Goal: Task Accomplishment & Management: Complete application form

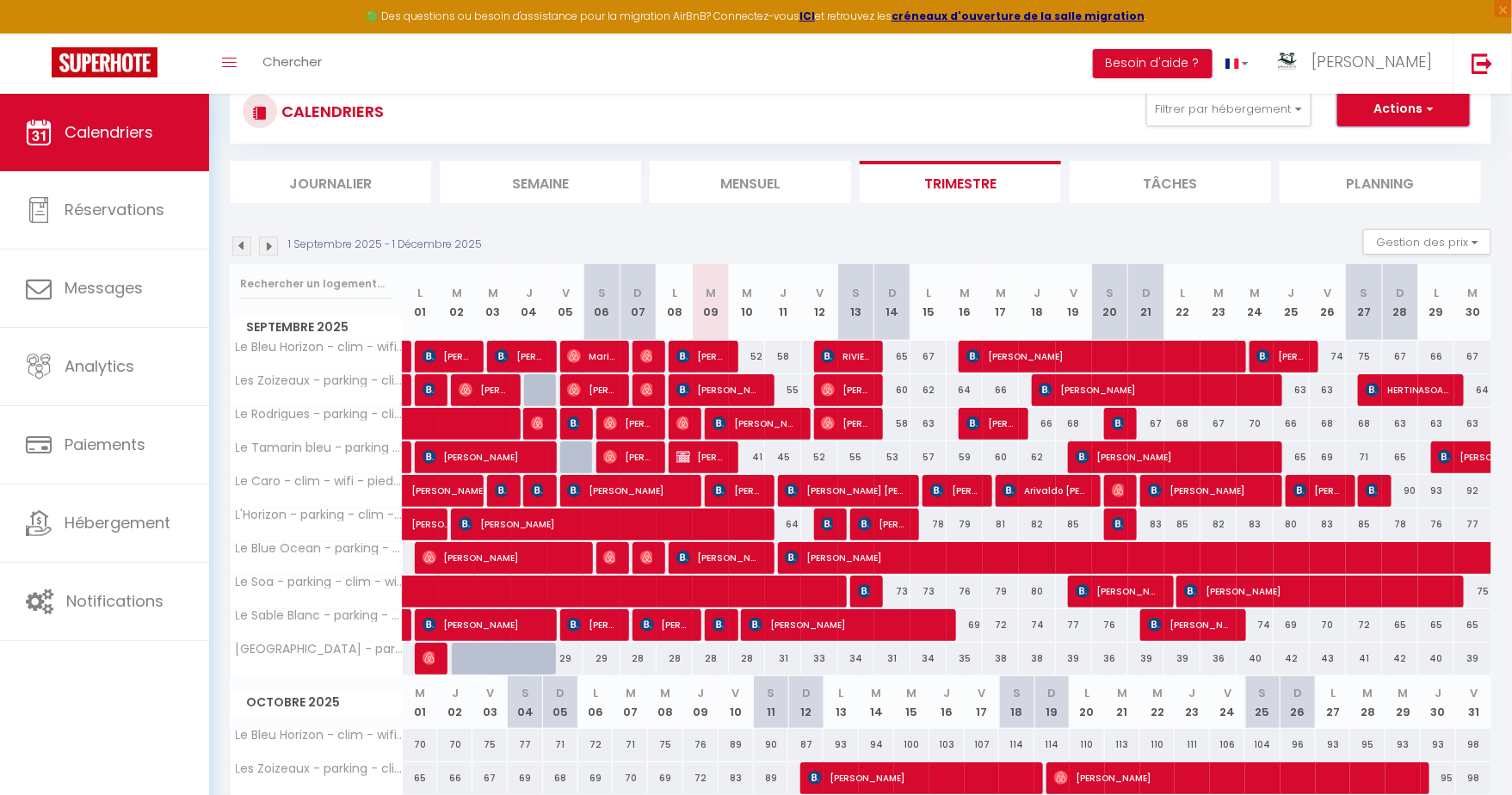
click at [1420, 109] on button "Actions" at bounding box center [1403, 109] width 132 height 35
click at [1374, 142] on link "Nouvelle réservation" at bounding box center [1385, 149] width 150 height 26
select select
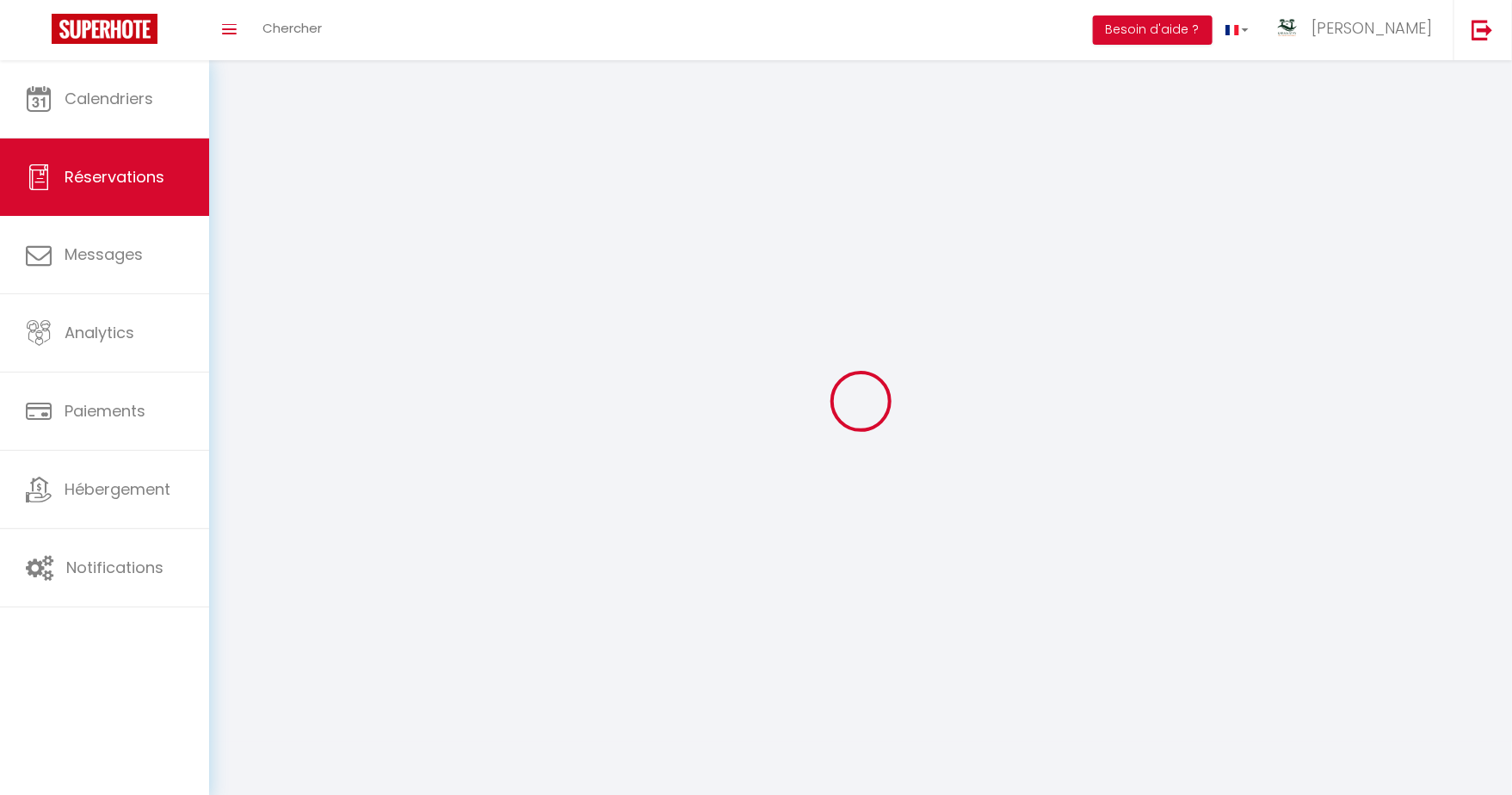
select select
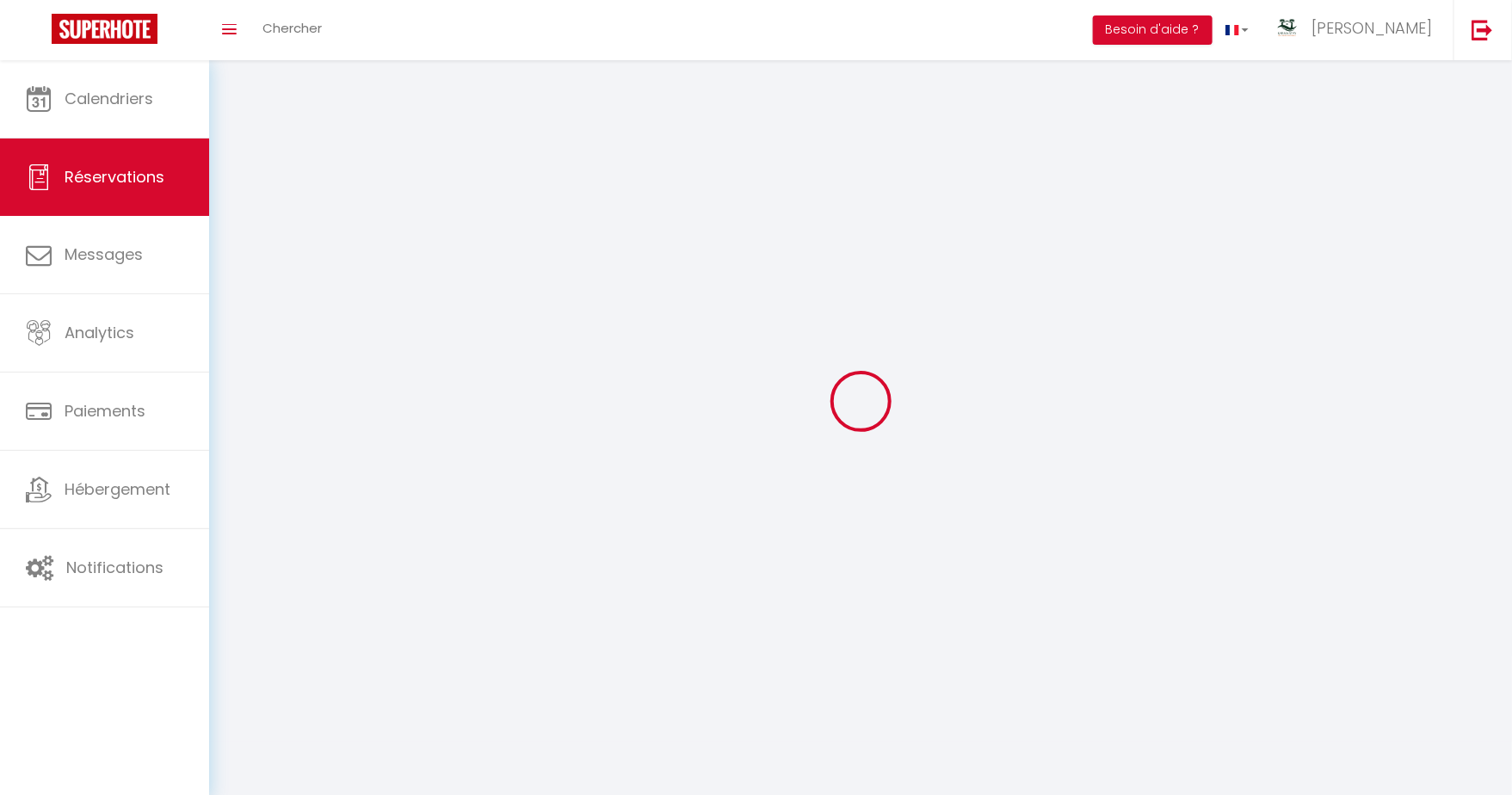
select select
checkbox input "false"
select select
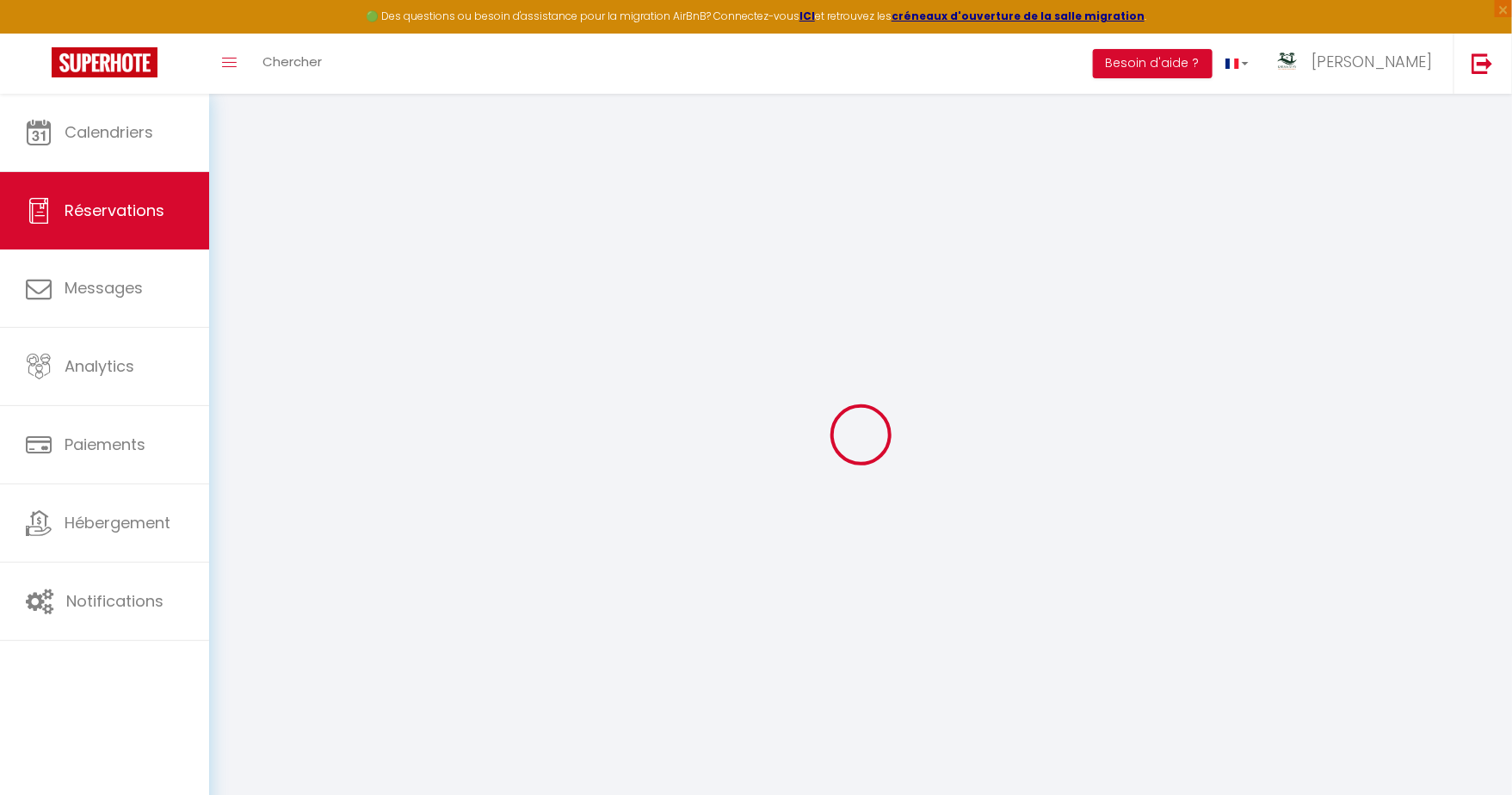
select select
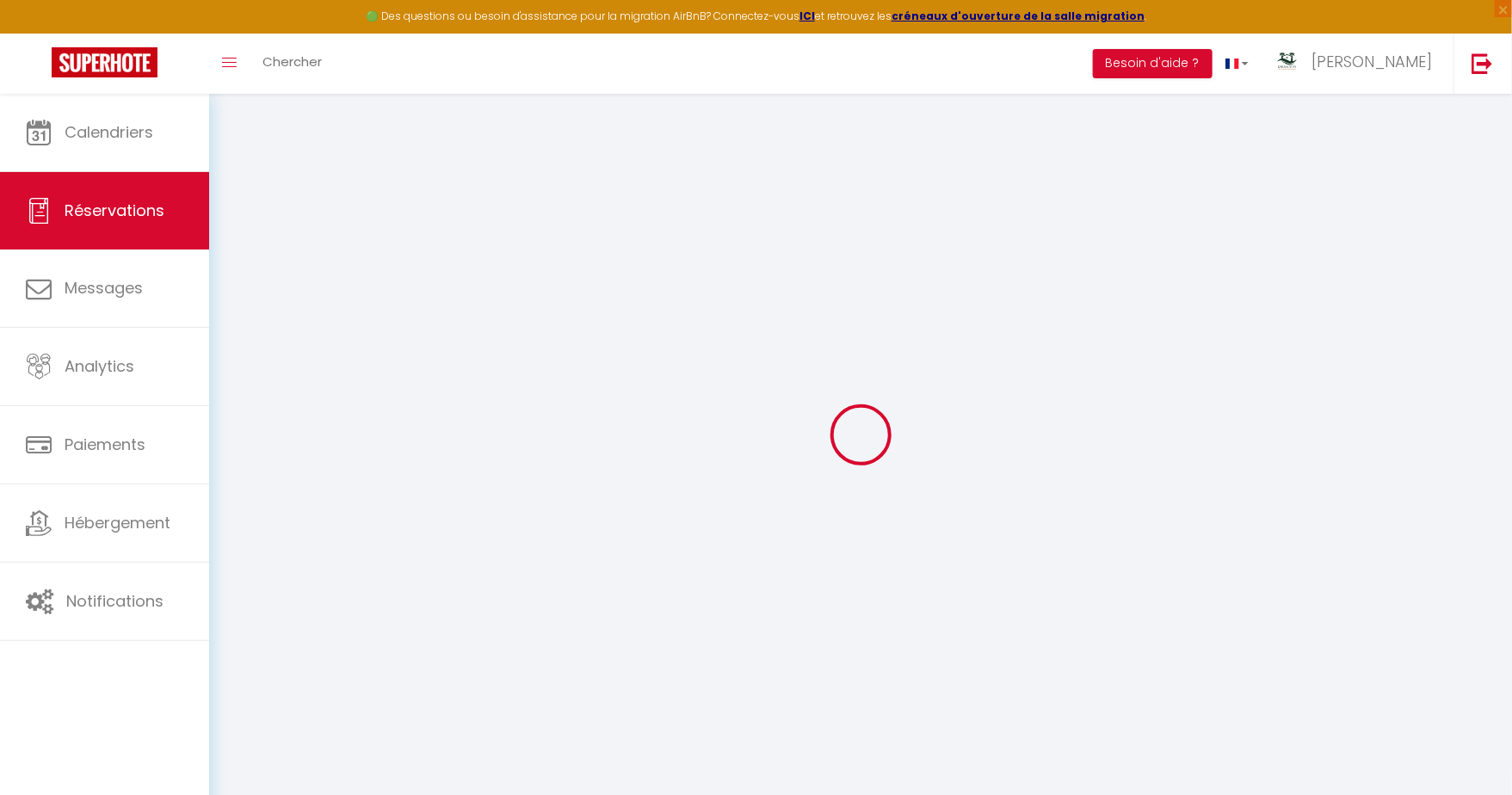
select select
checkbox input "false"
select select
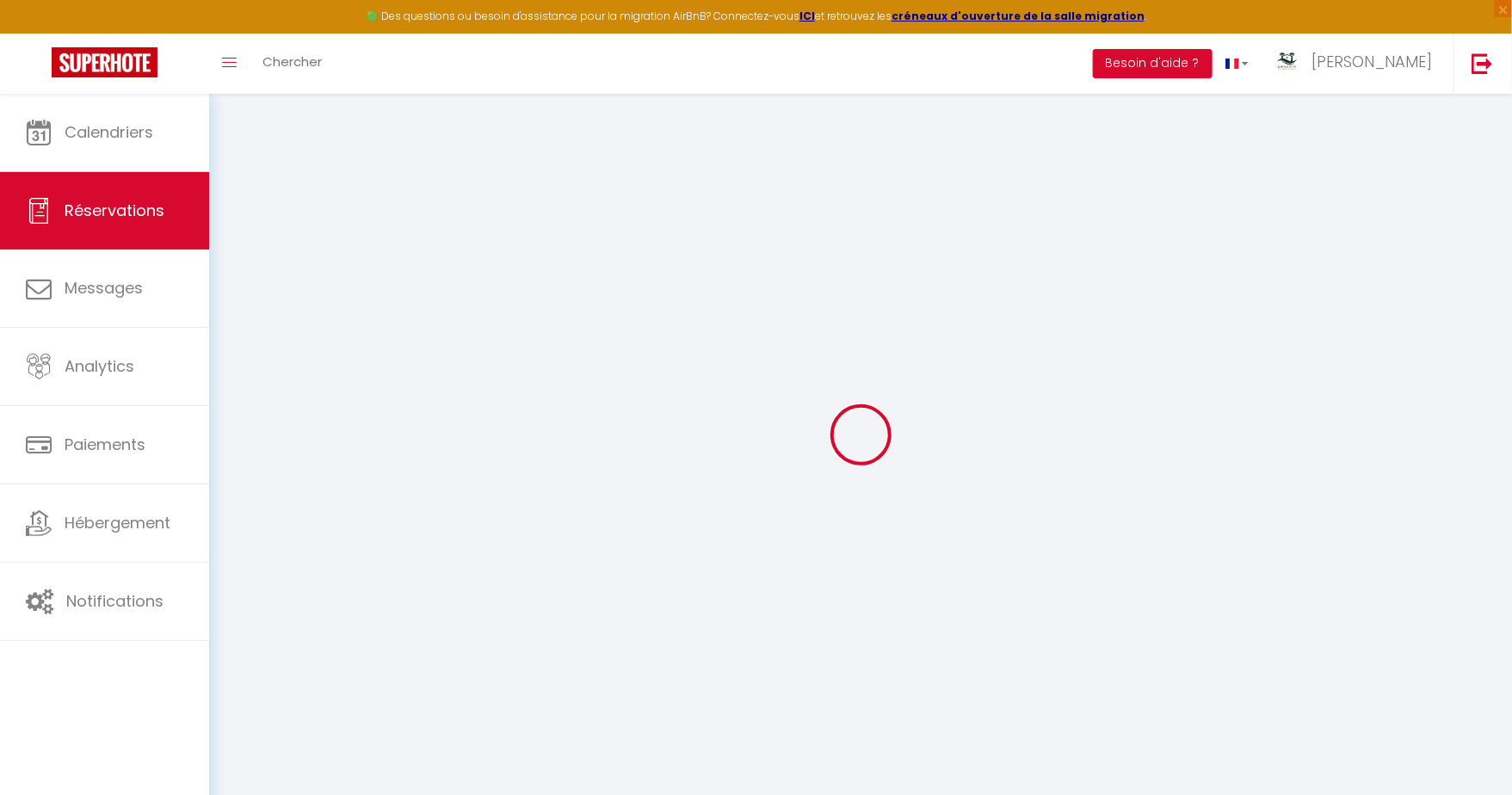
select select
checkbox input "false"
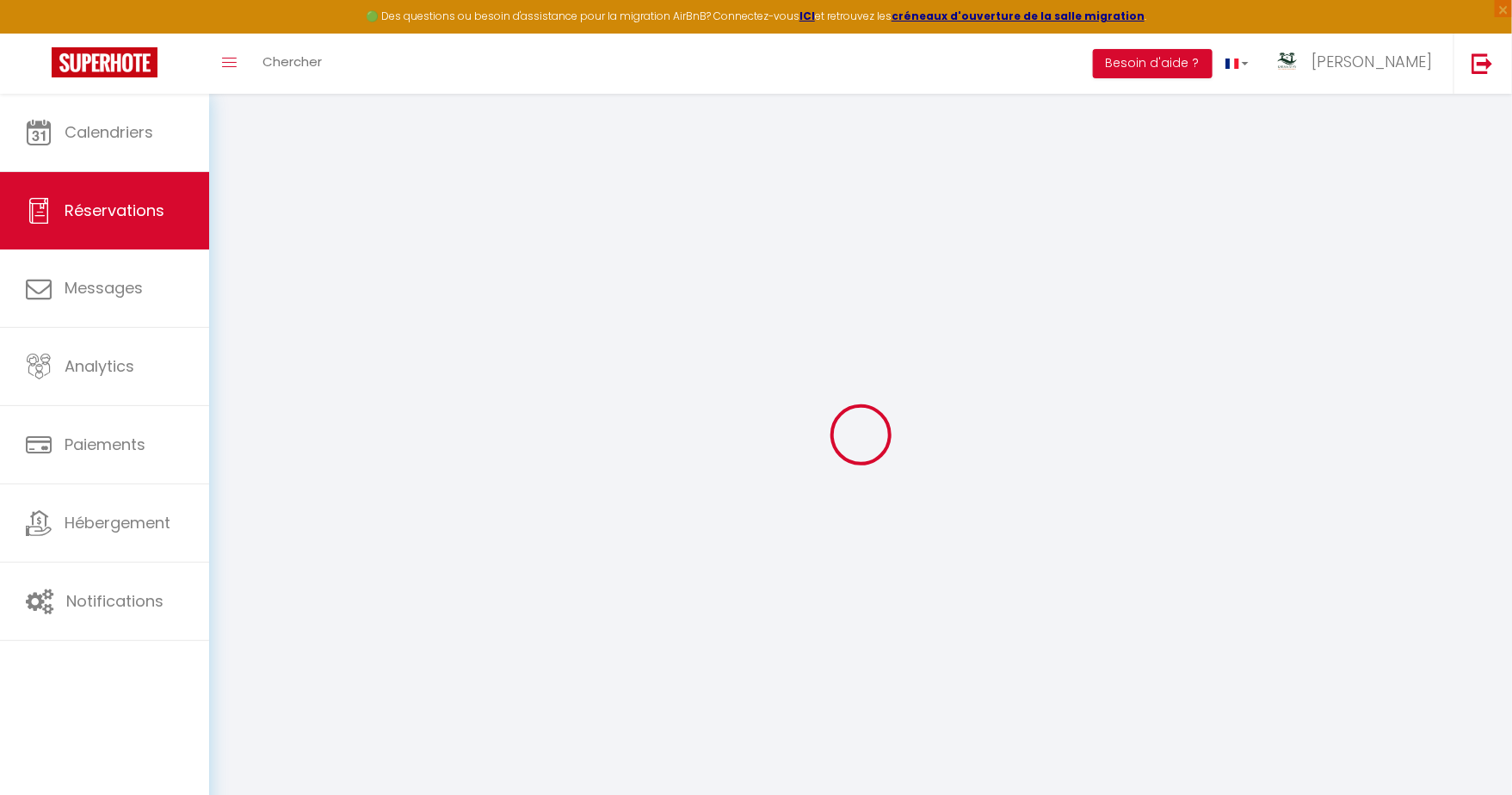
select select
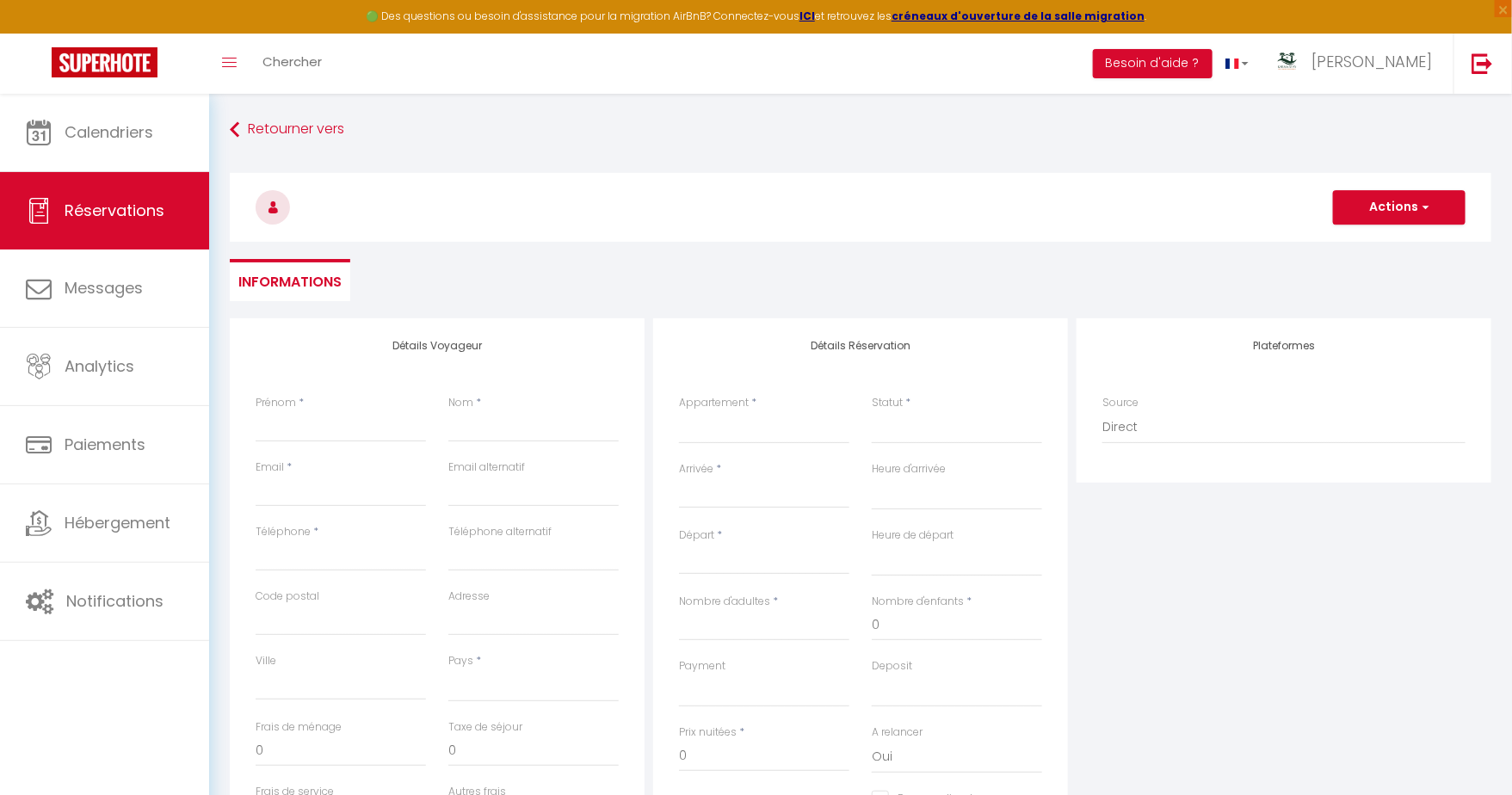
select select
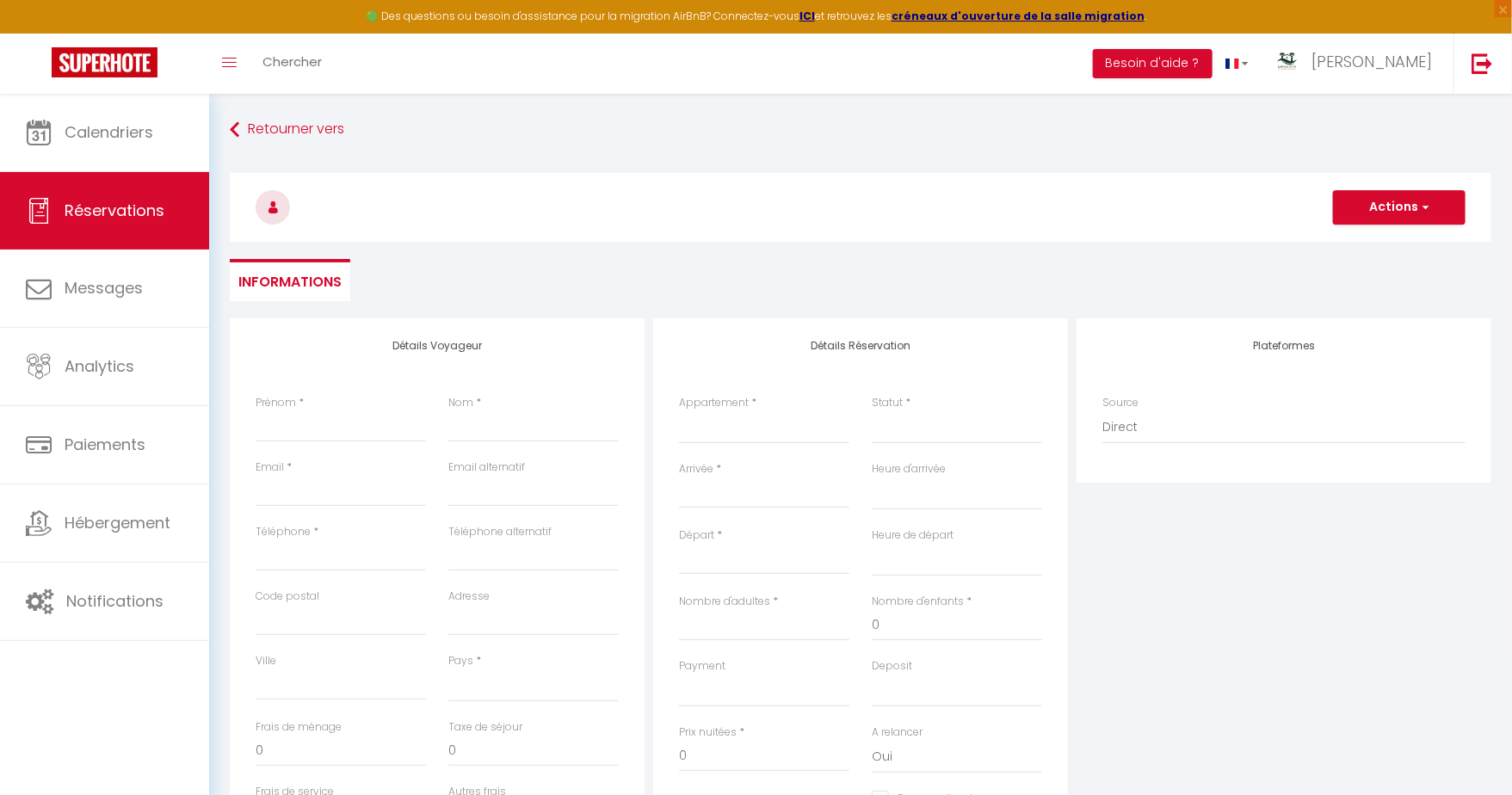
select select
checkbox input "false"
select select
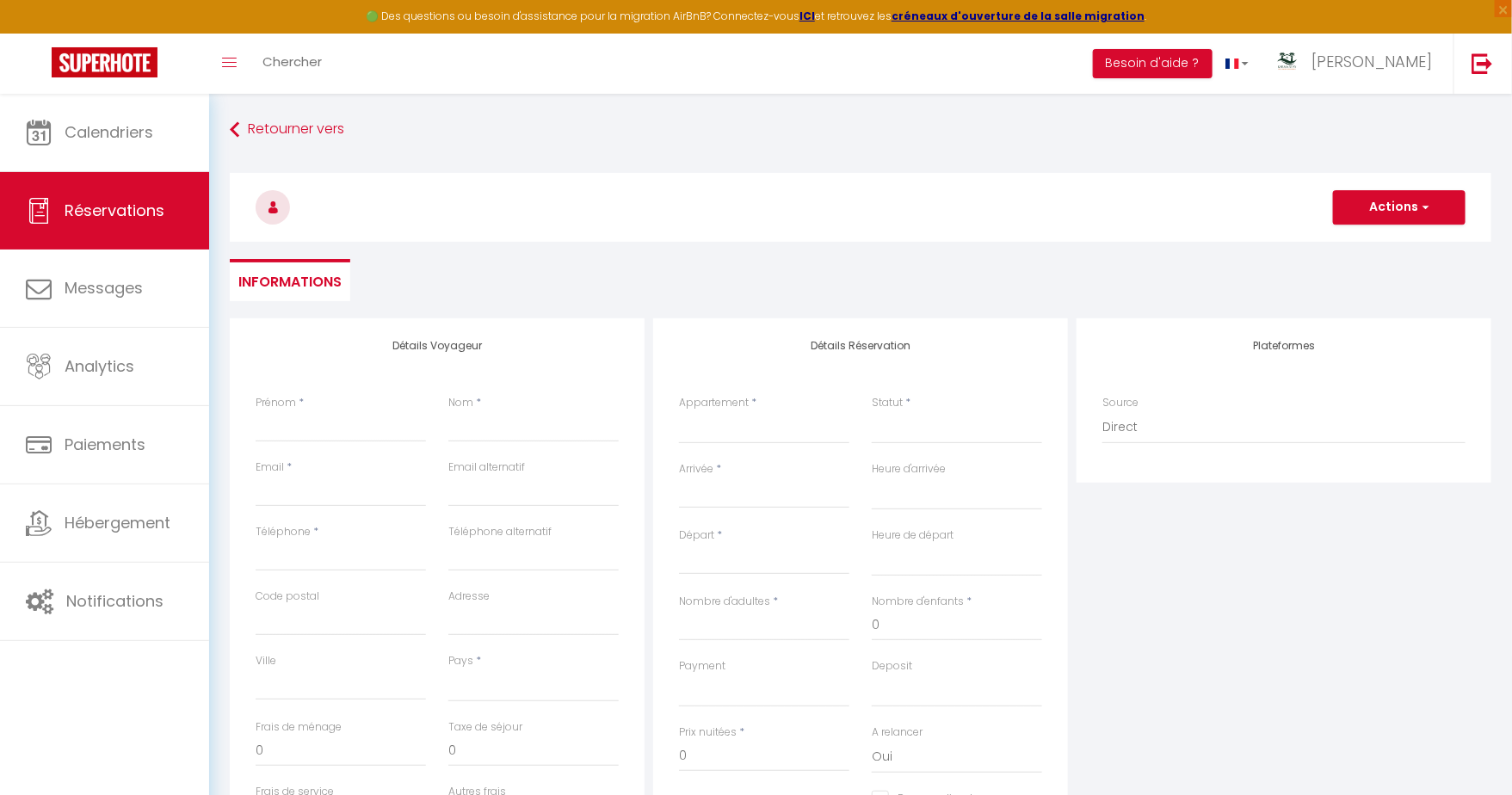
select select
checkbox input "false"
select select
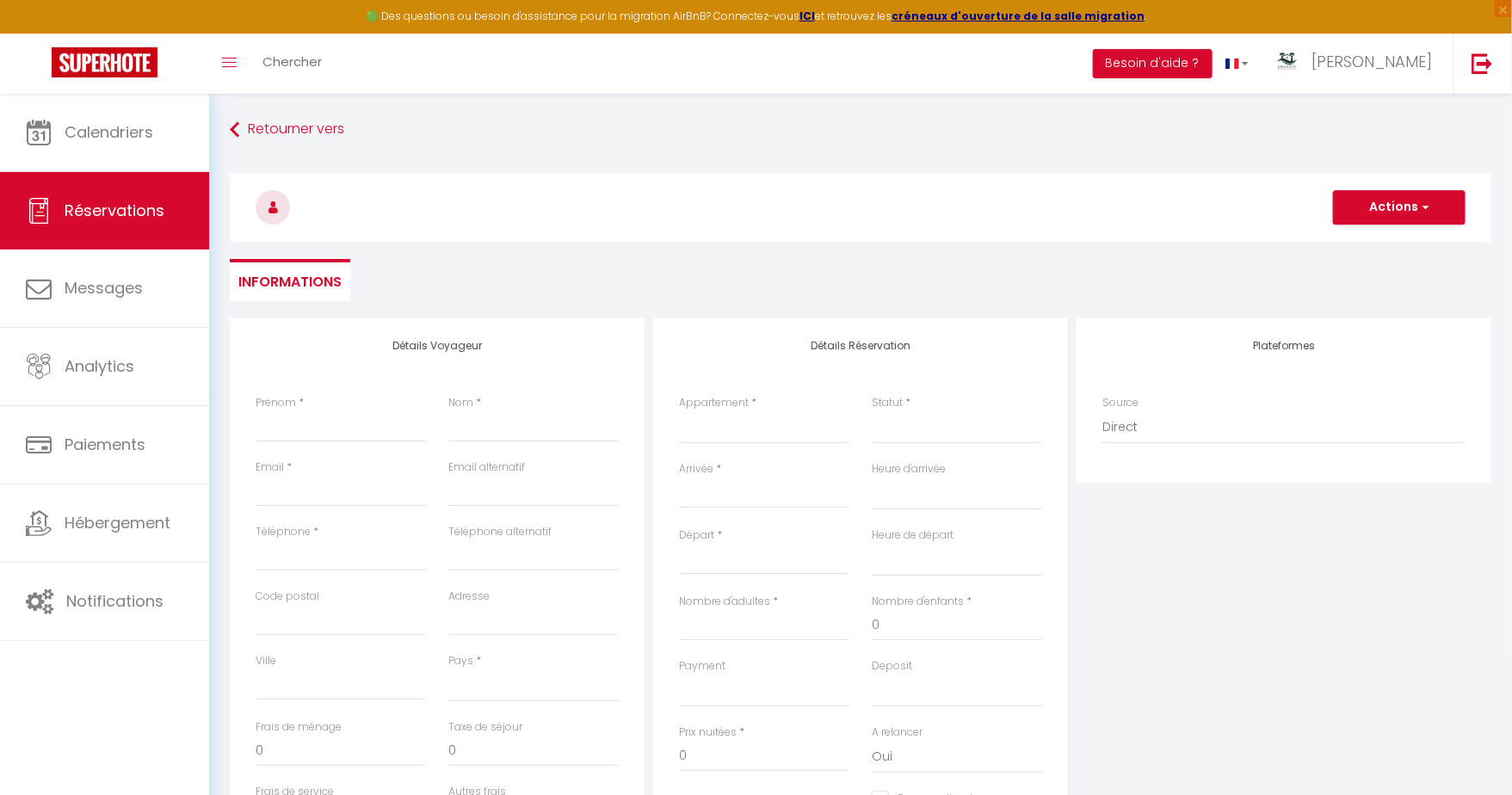
select select
click at [358, 487] on input "Email client" at bounding box center [340, 492] width 171 height 31
paste input "[EMAIL_ADDRESS][DOMAIN_NAME]"
type input "[EMAIL_ADDRESS][DOMAIN_NAME]"
select select
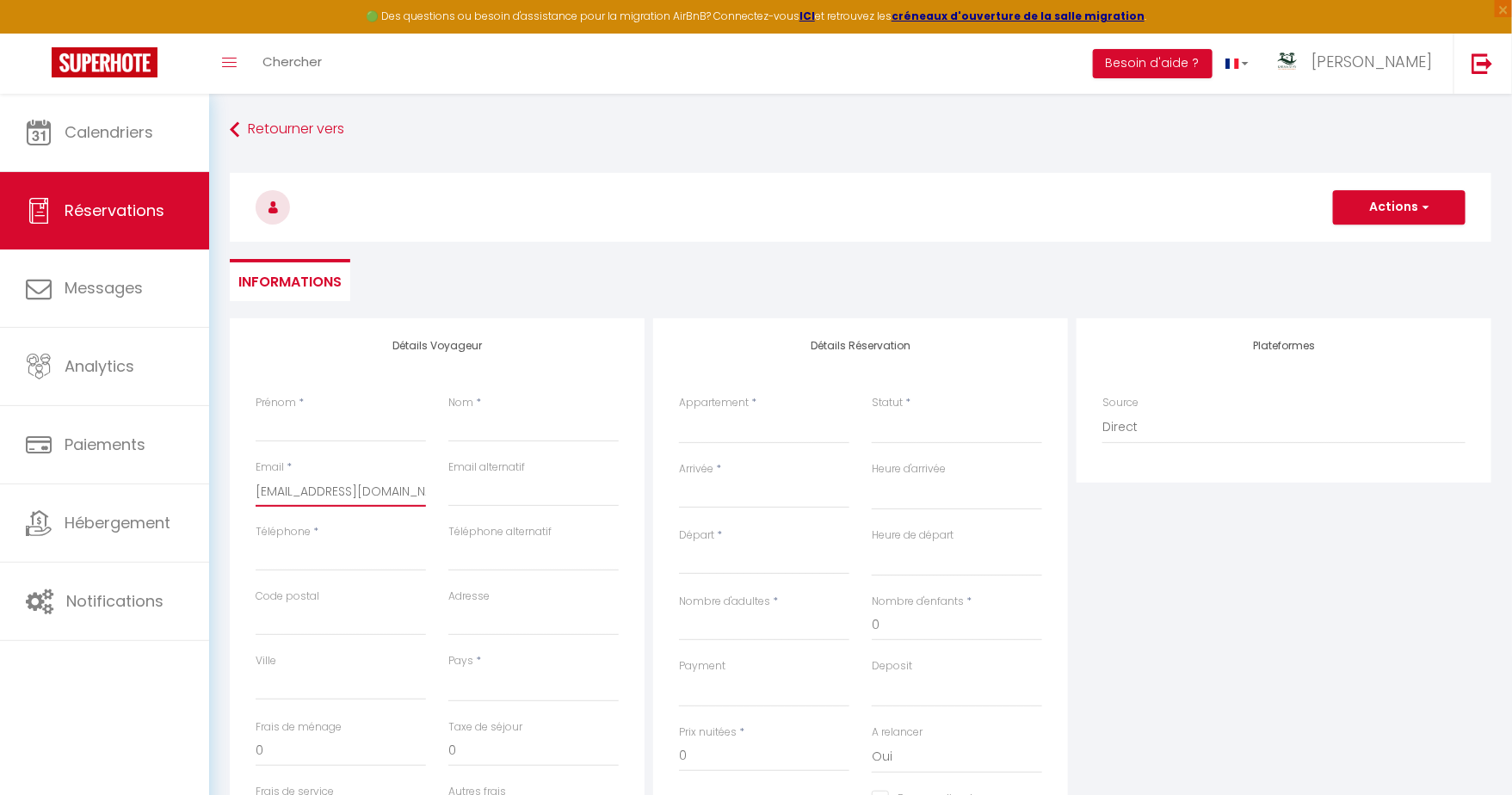
select select
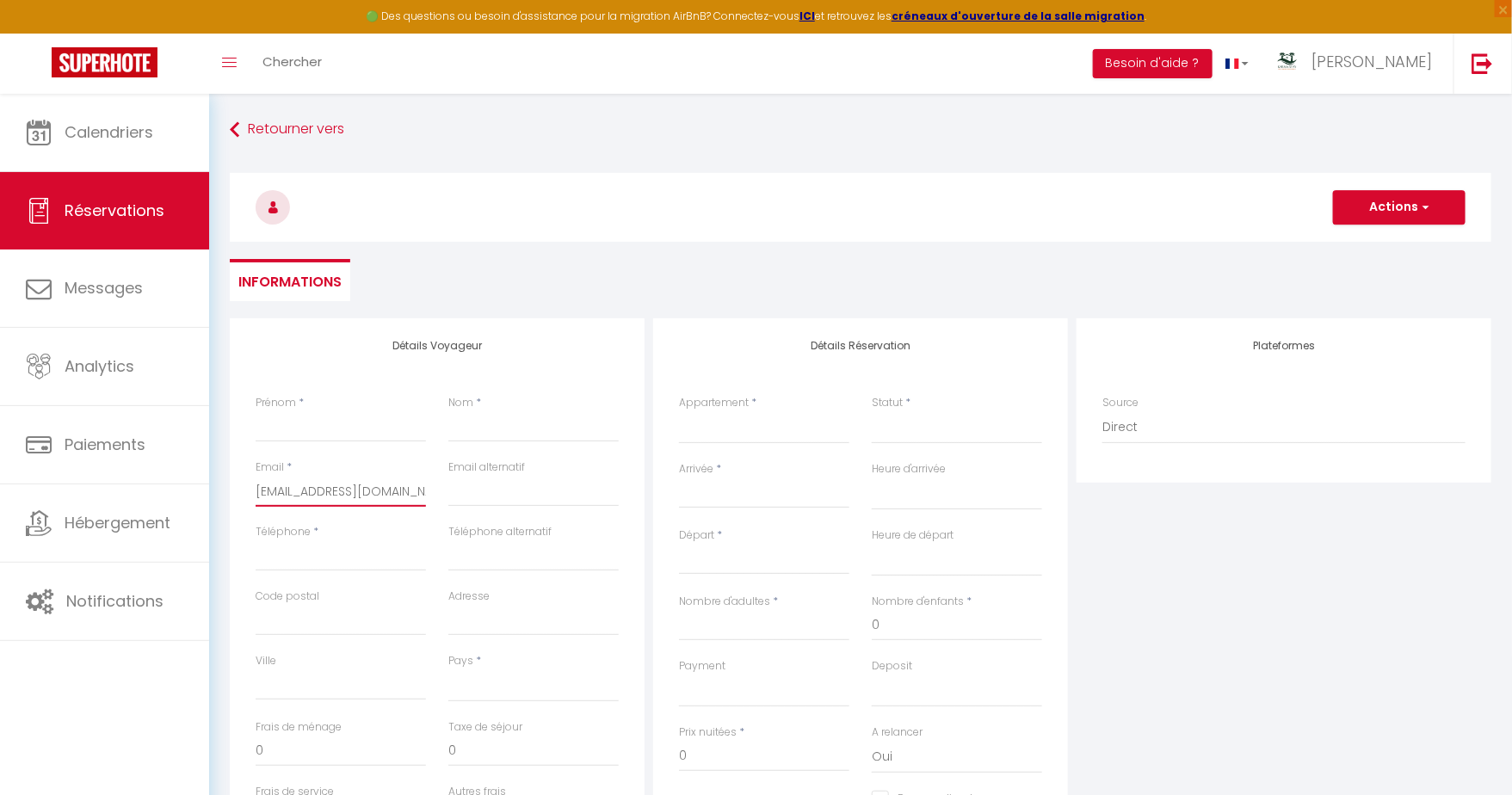
select select
checkbox input "false"
type input "[EMAIL_ADDRESS][DOMAIN_NAME]"
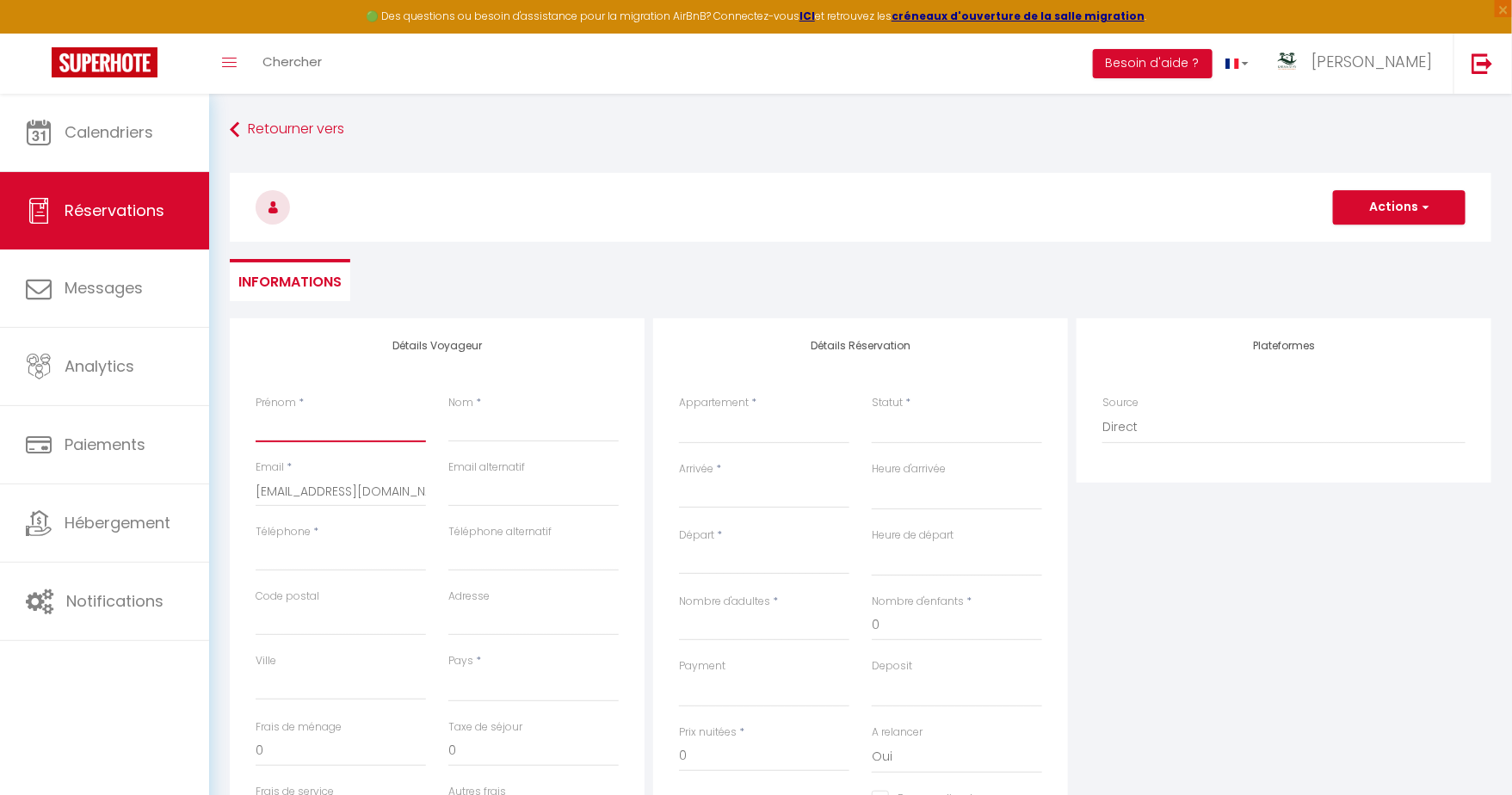
click at [384, 431] on input "Prénom" at bounding box center [340, 427] width 171 height 31
type input "V"
select select
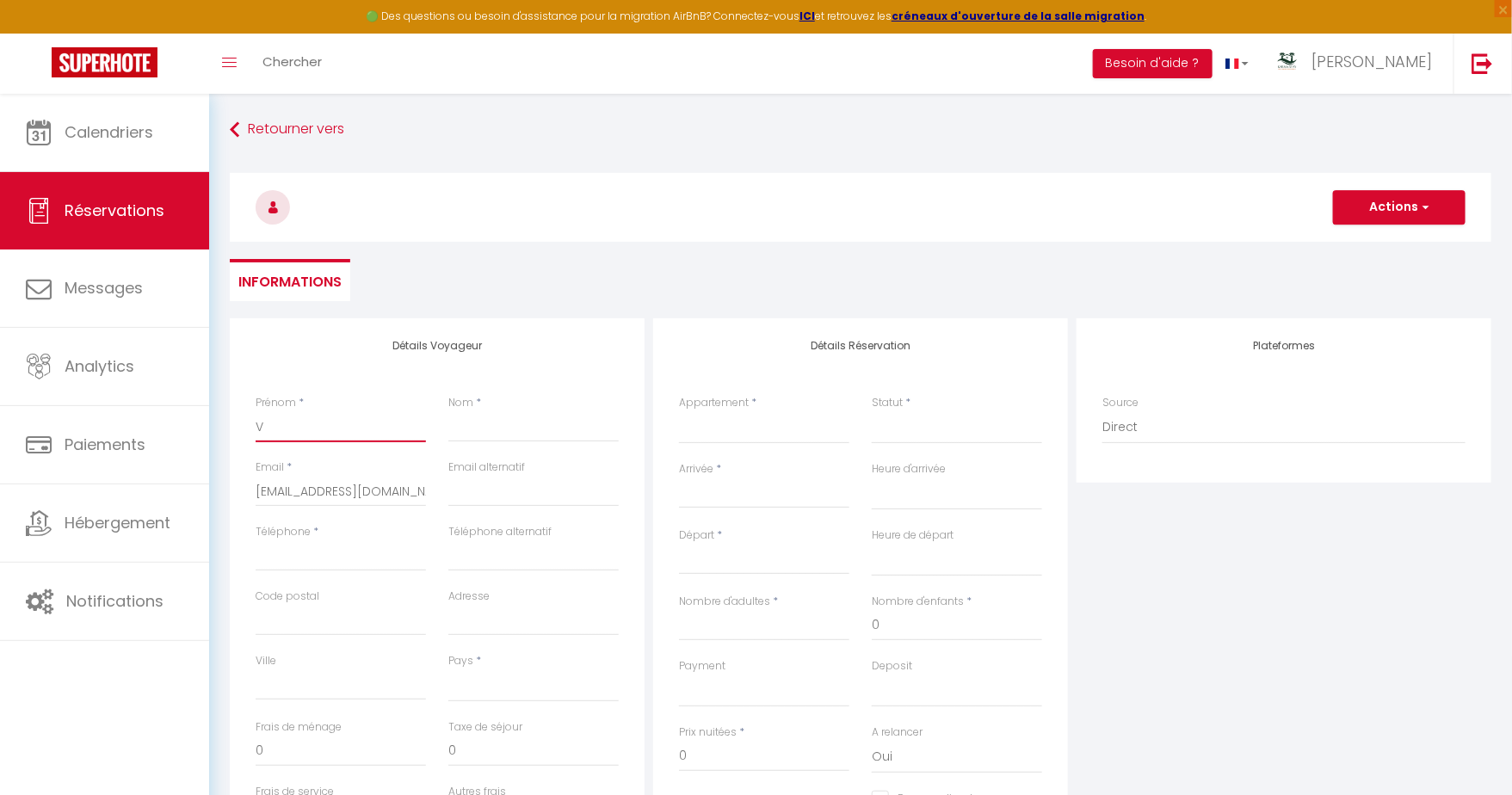
select select
checkbox input "false"
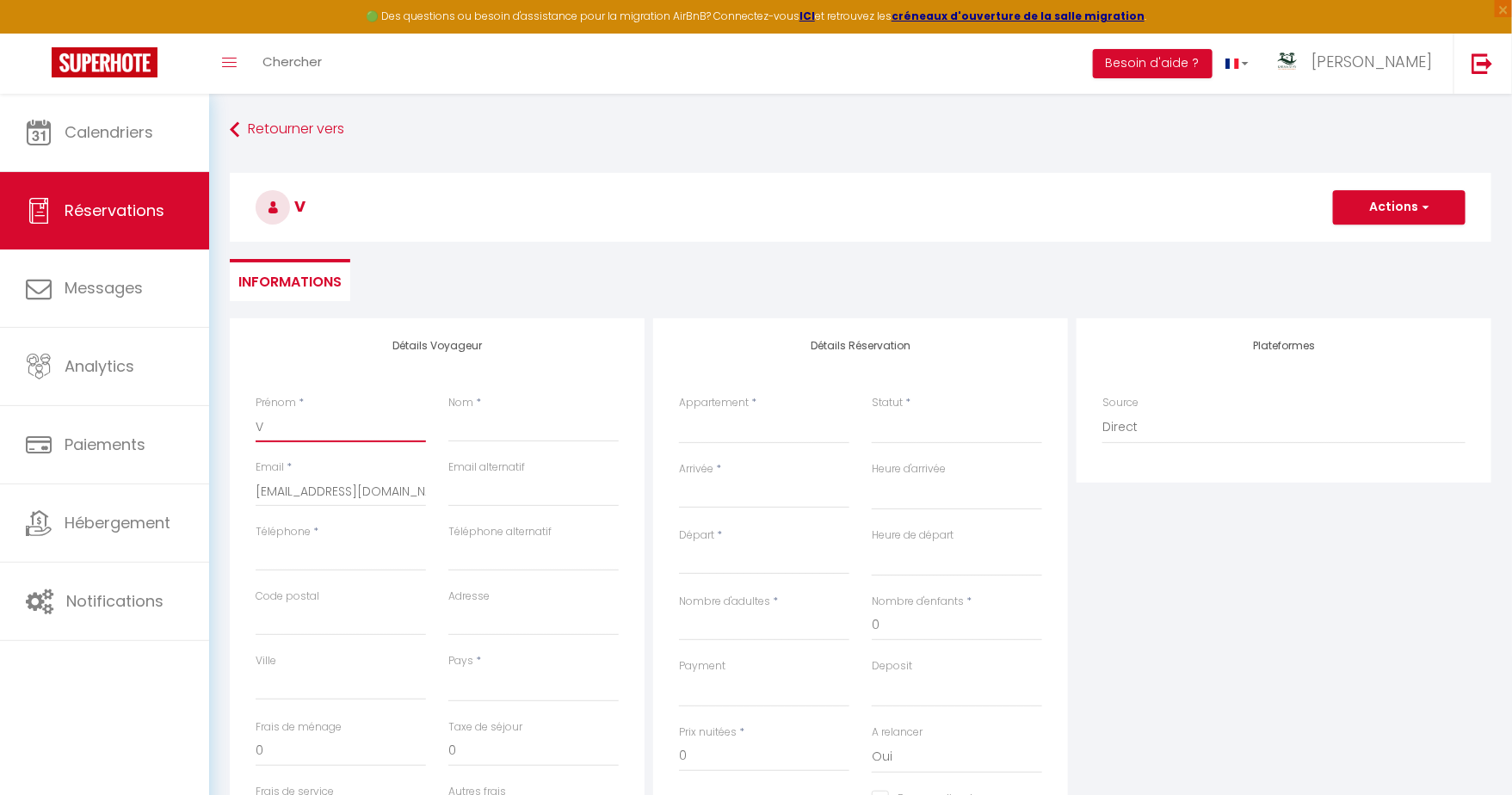
type input "VA"
select select
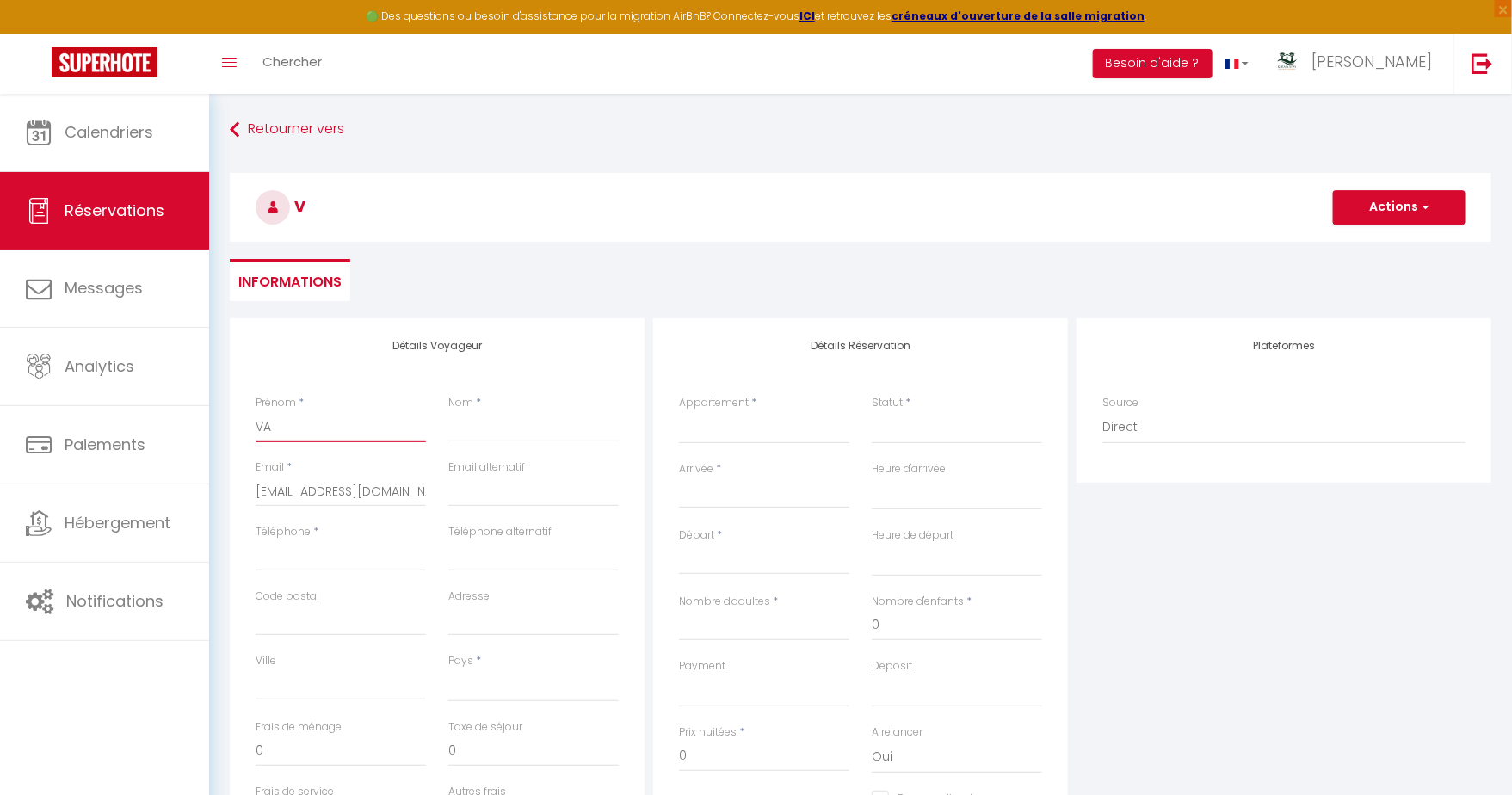
select select
checkbox input "false"
type input "VAL"
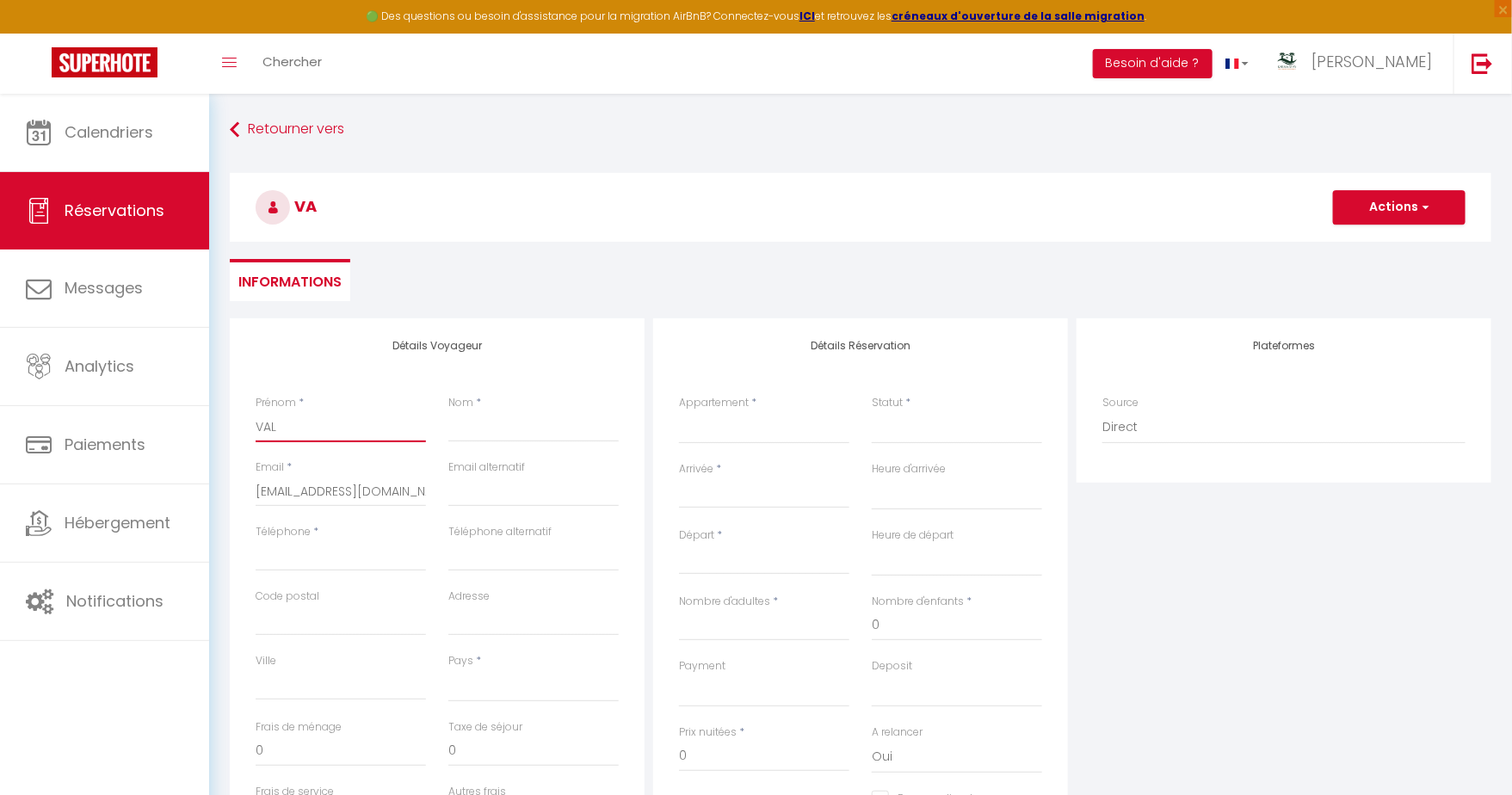
select select
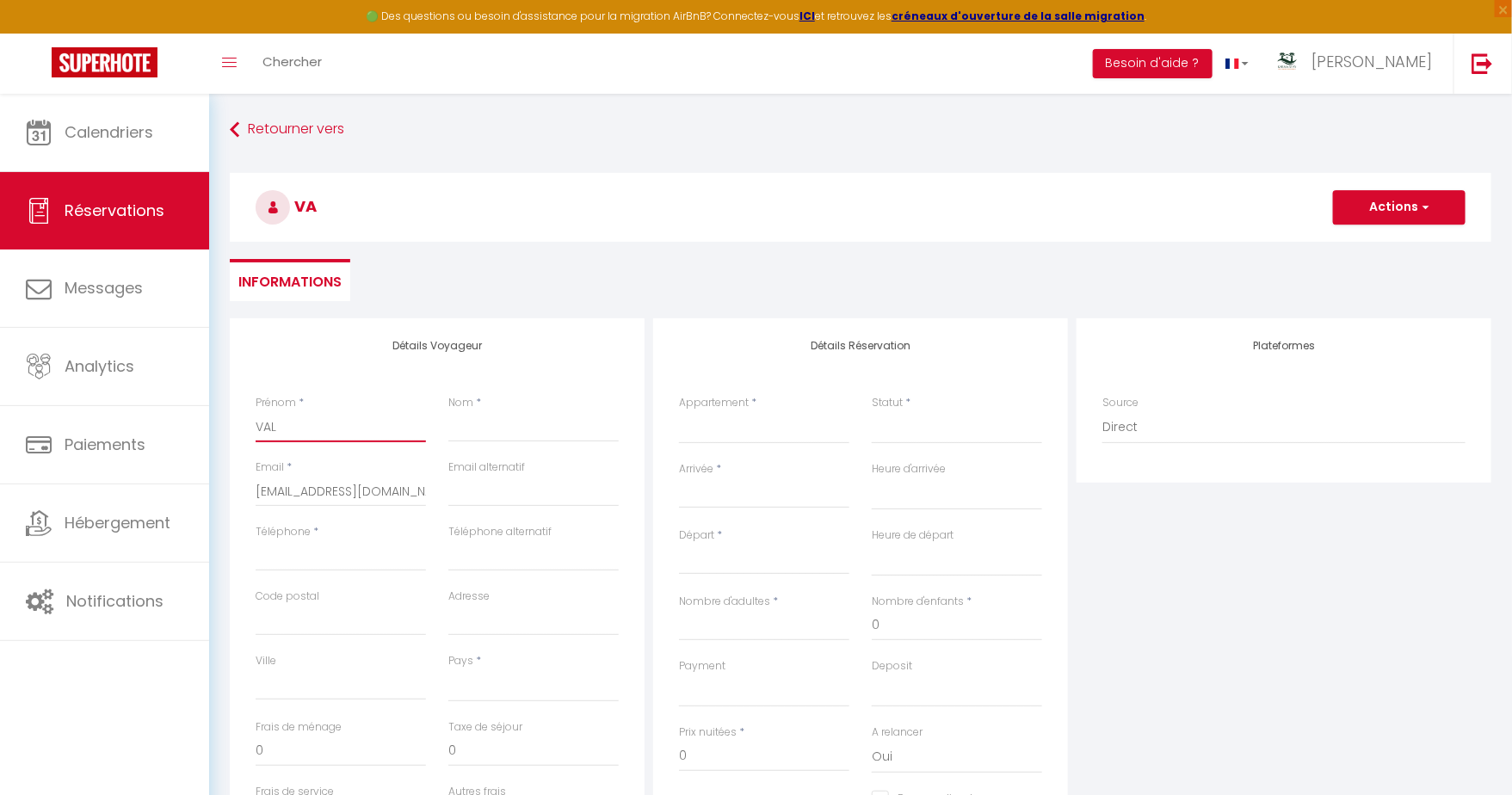
select select
checkbox input "false"
type input "VALE"
select select
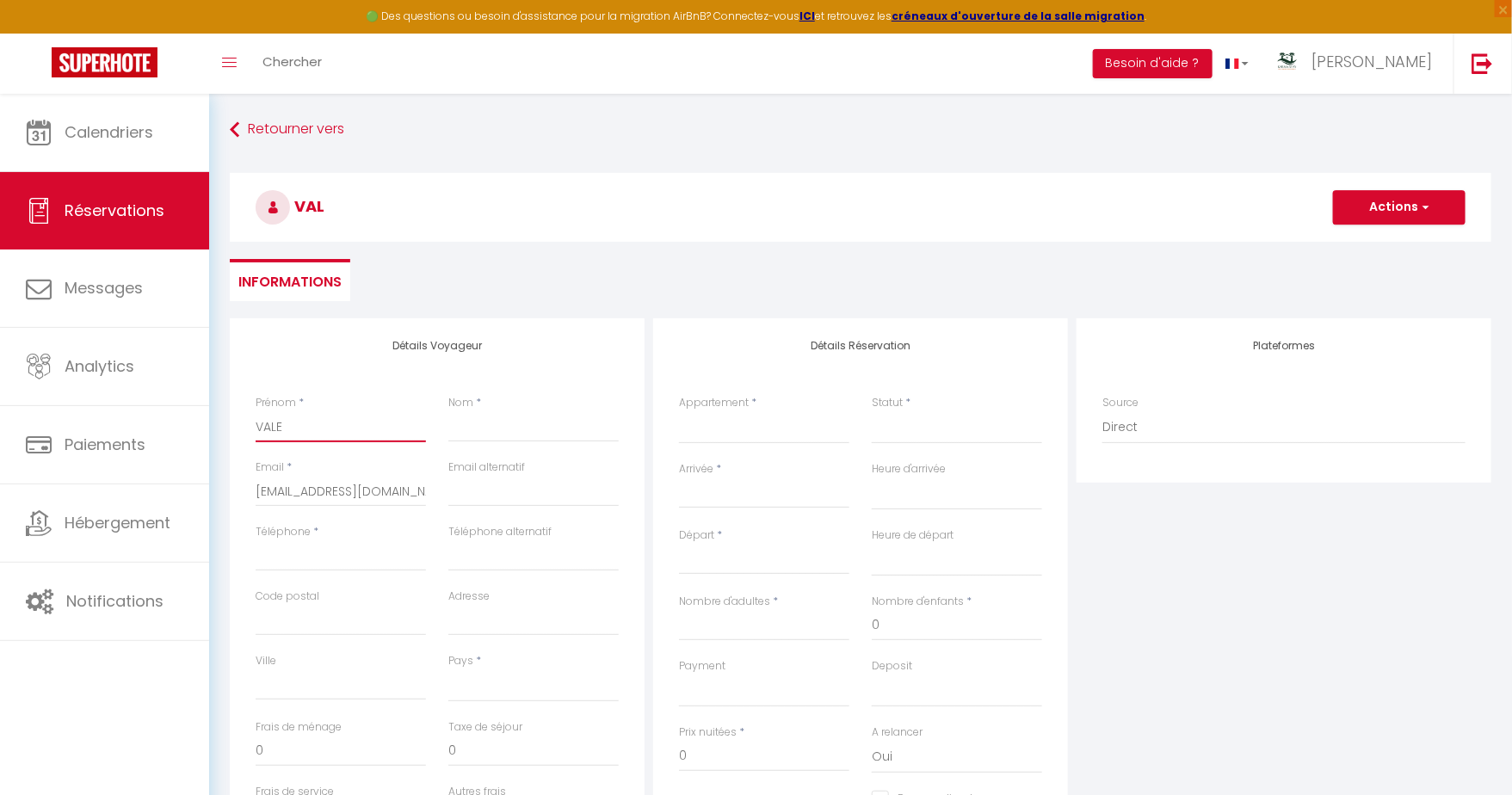
select select
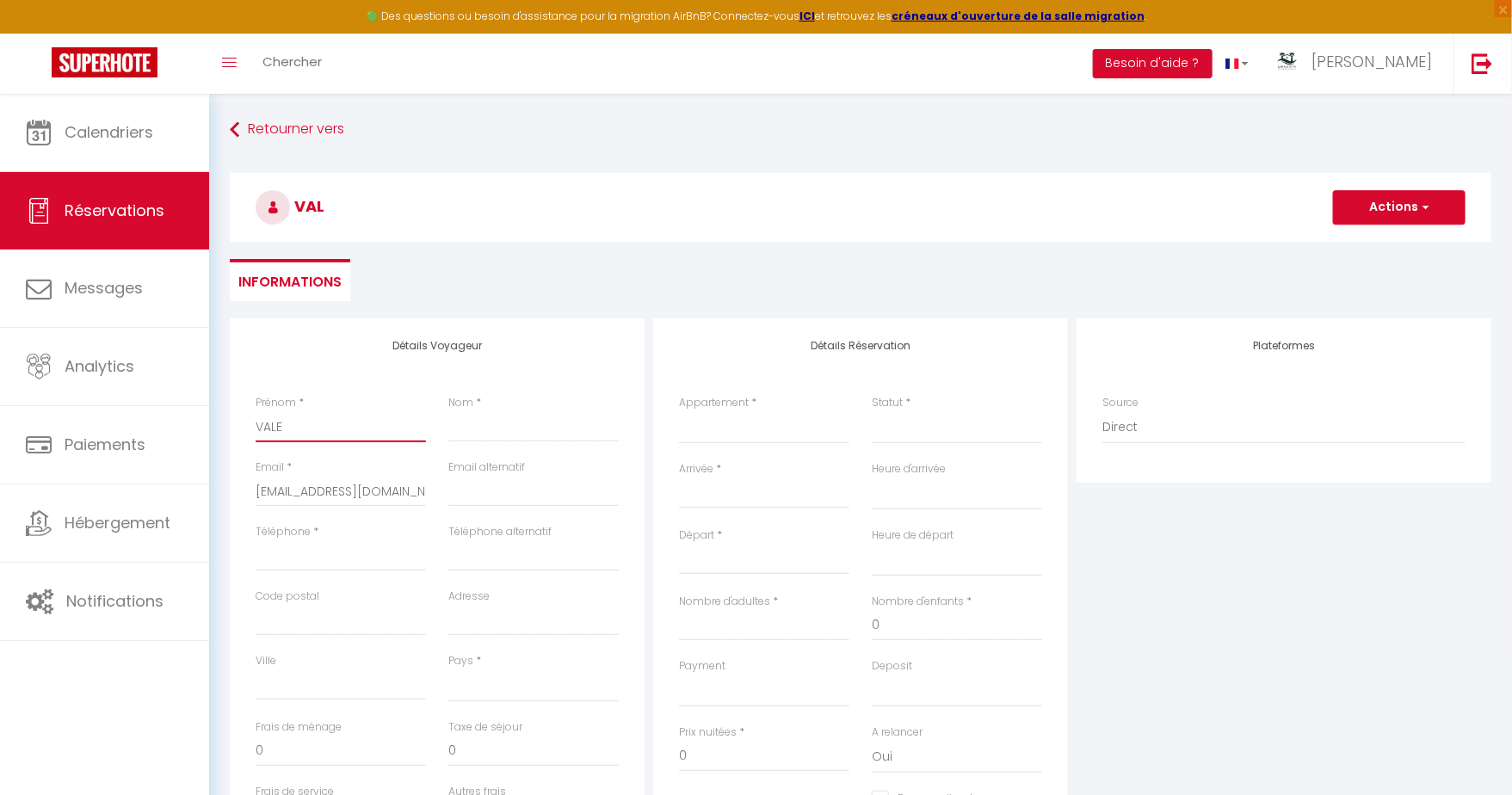
select select
checkbox input "false"
type input "VALEN"
select select
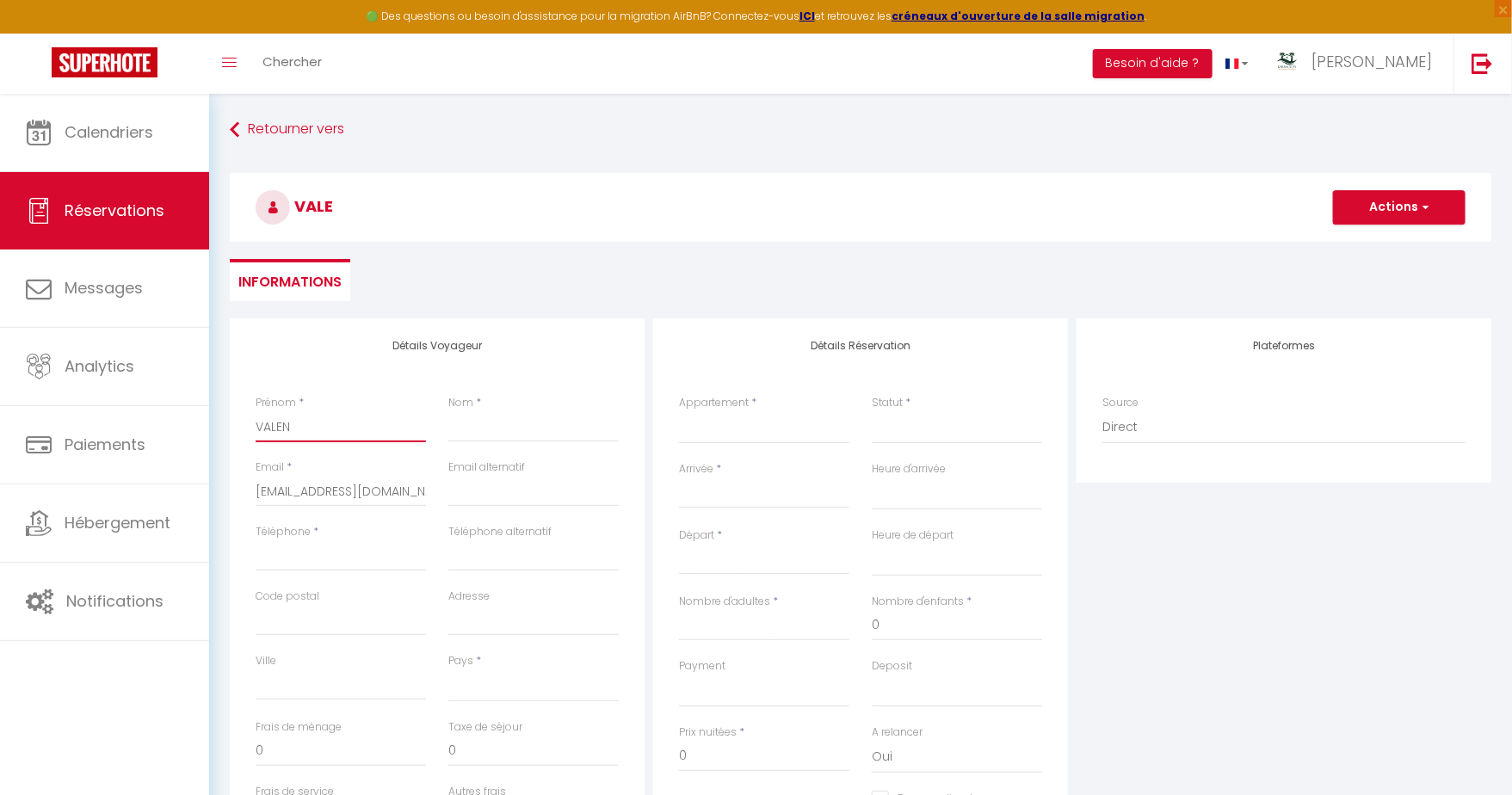
select select
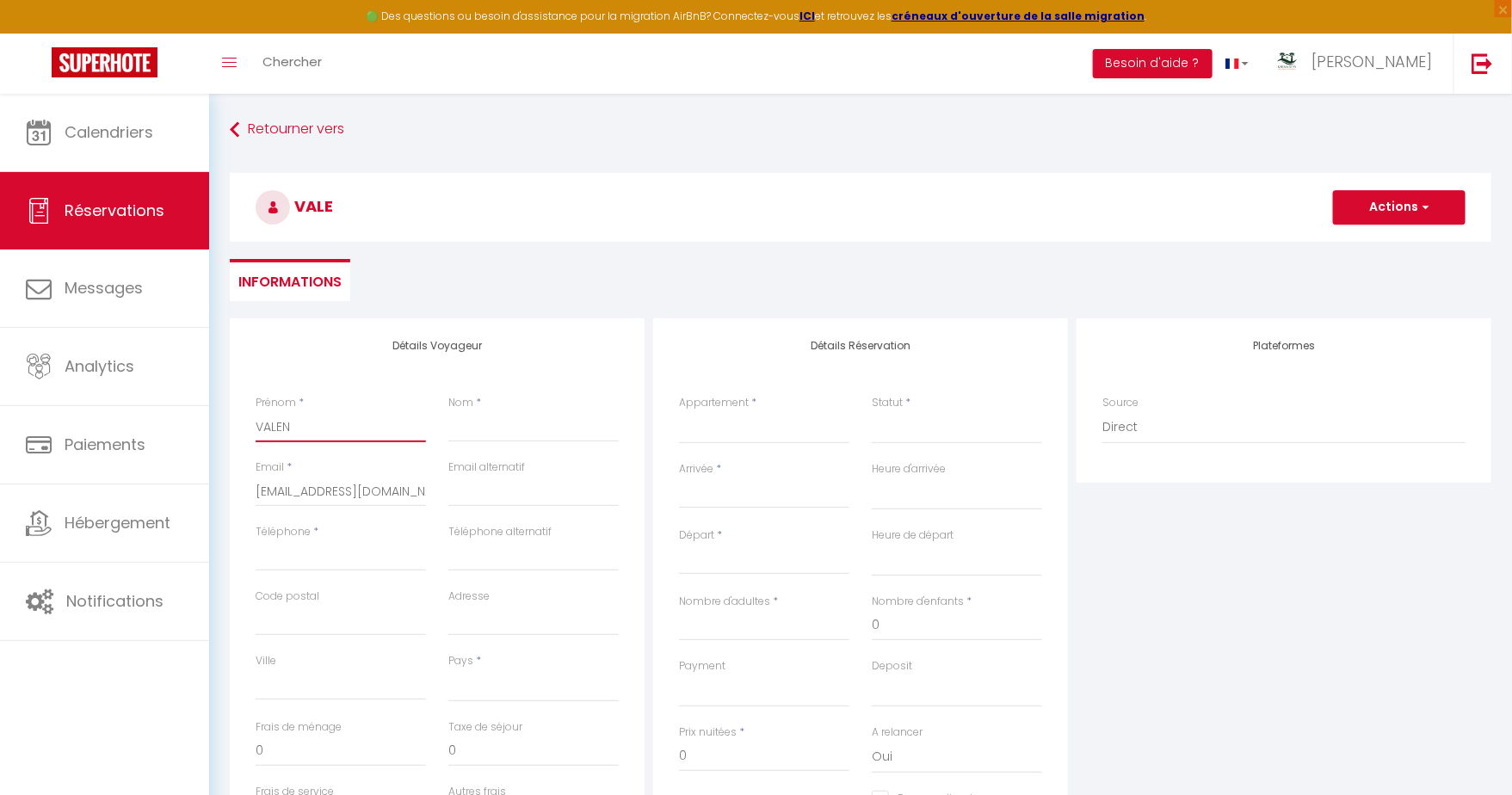
checkbox input "false"
type input "VALENT"
select select
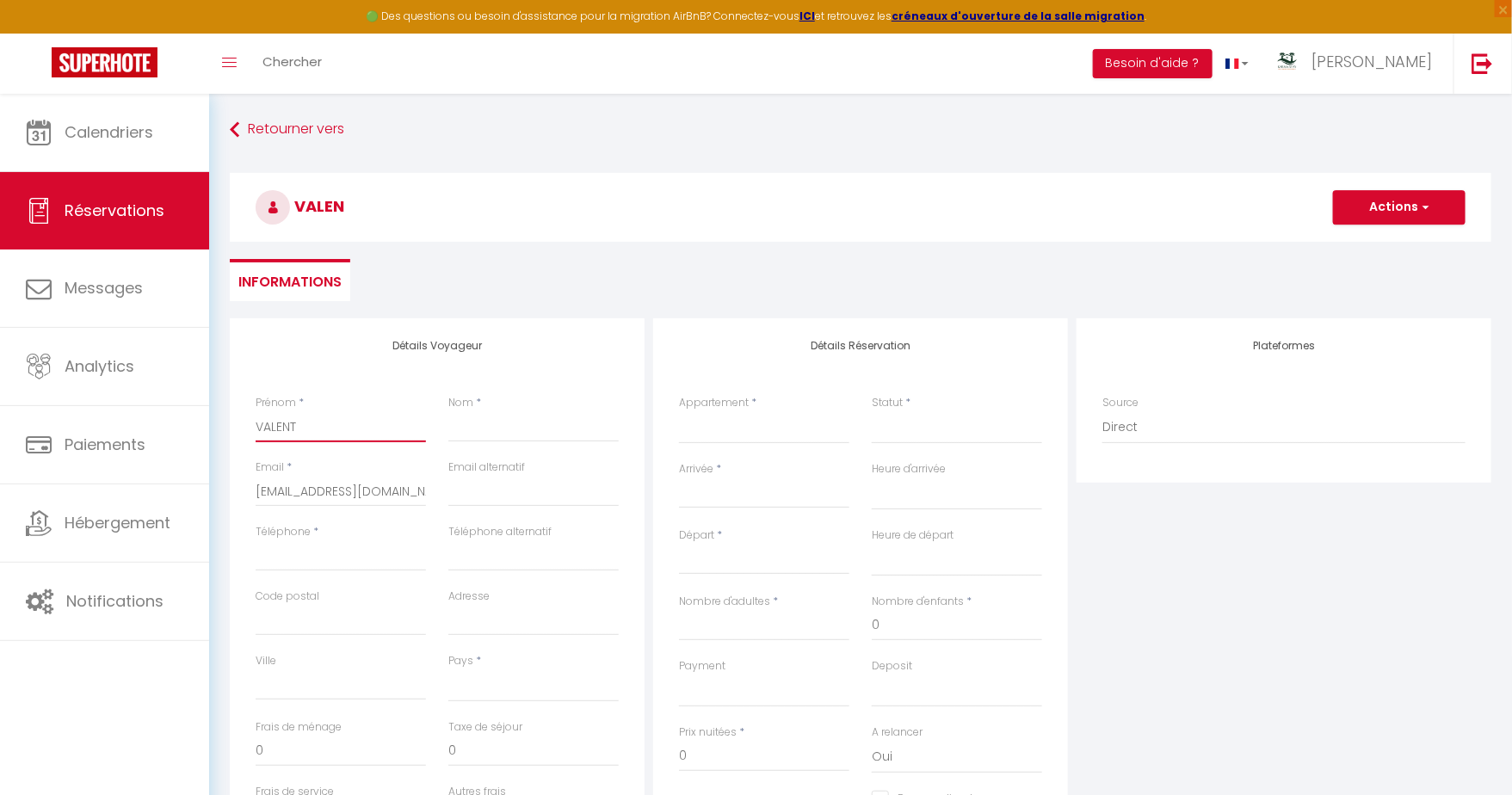
select select
checkbox input "false"
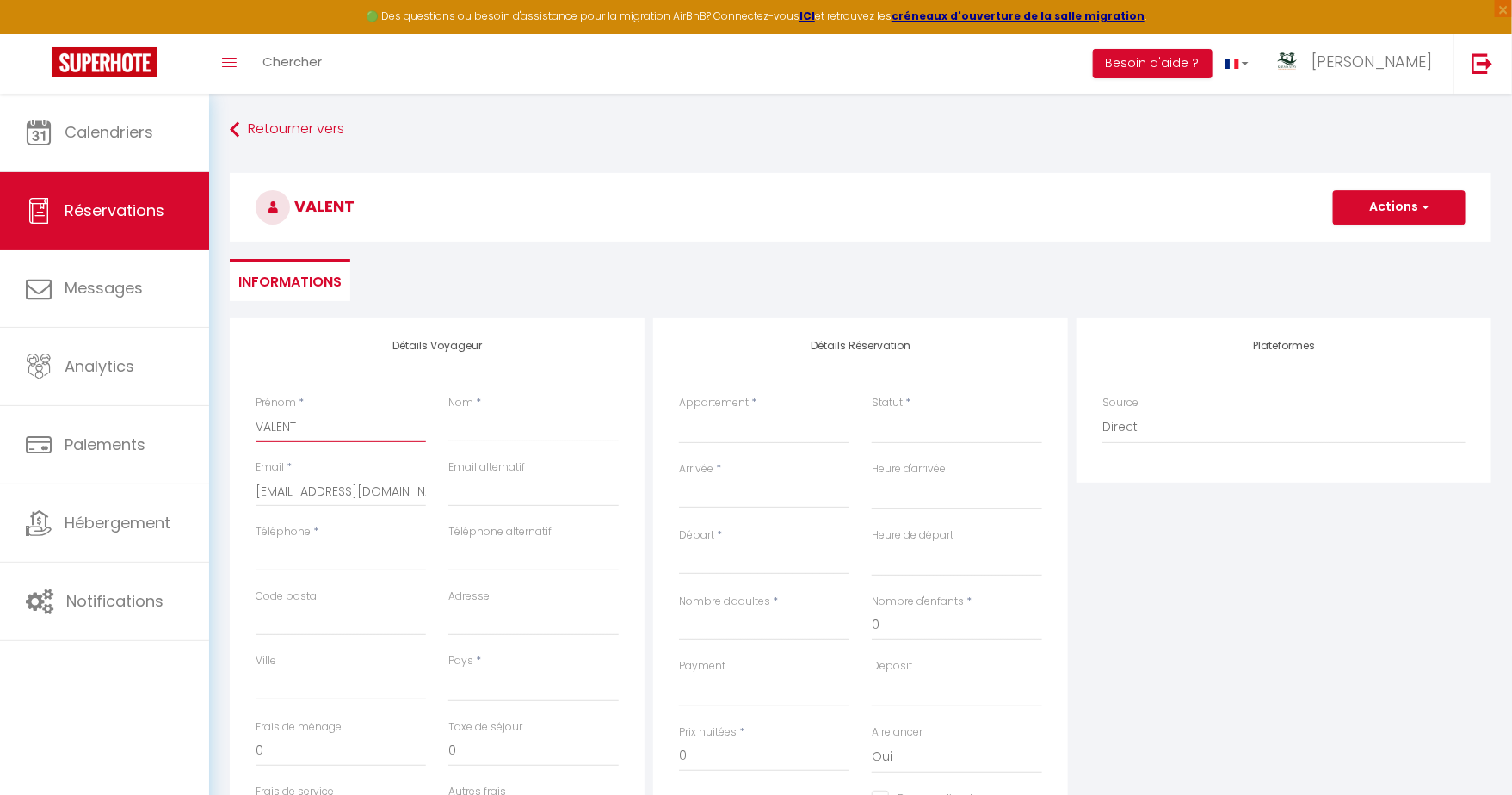
type input "VALENTI"
select select
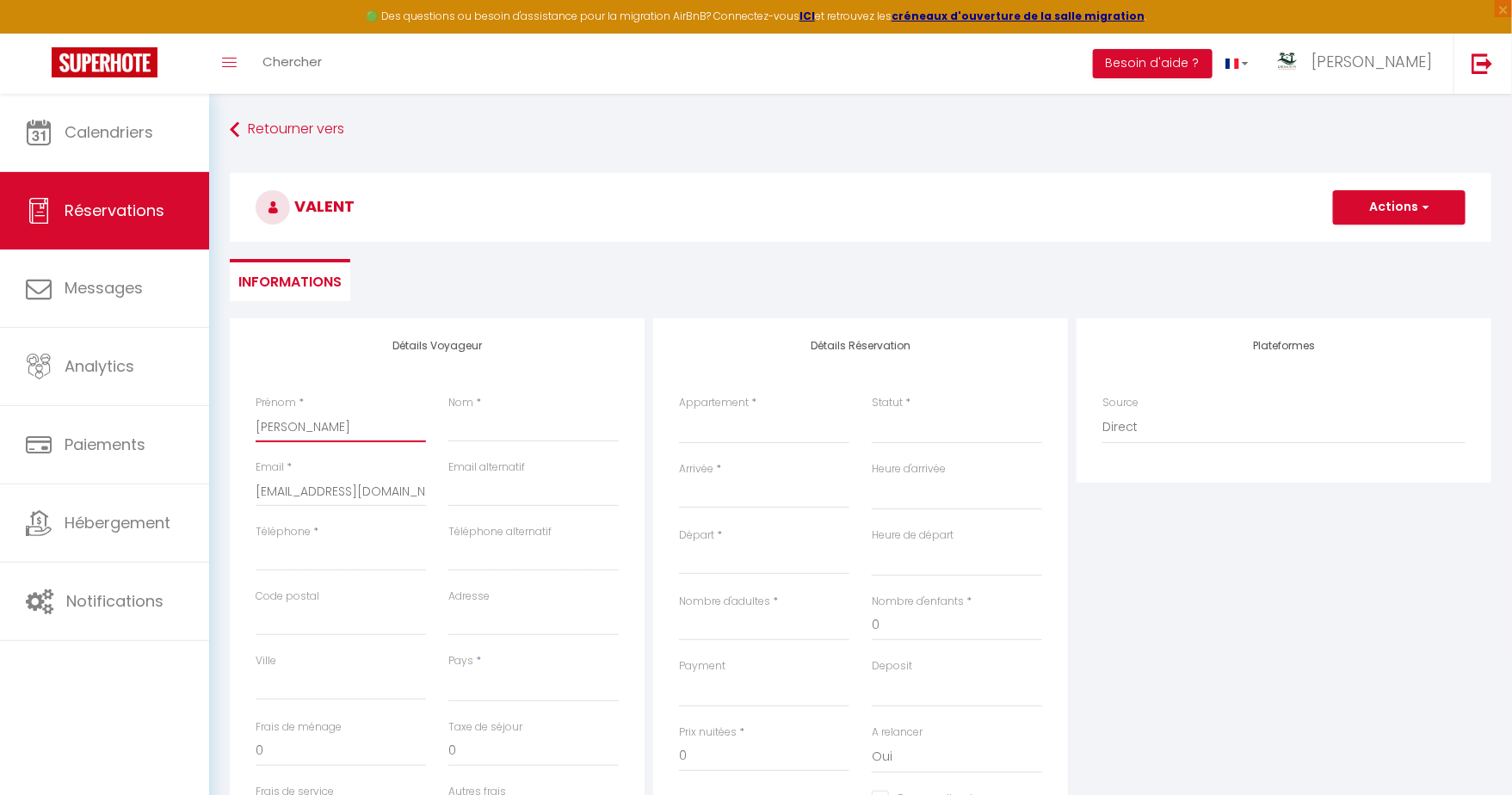
select select
checkbox input "false"
type input "[PERSON_NAME]"
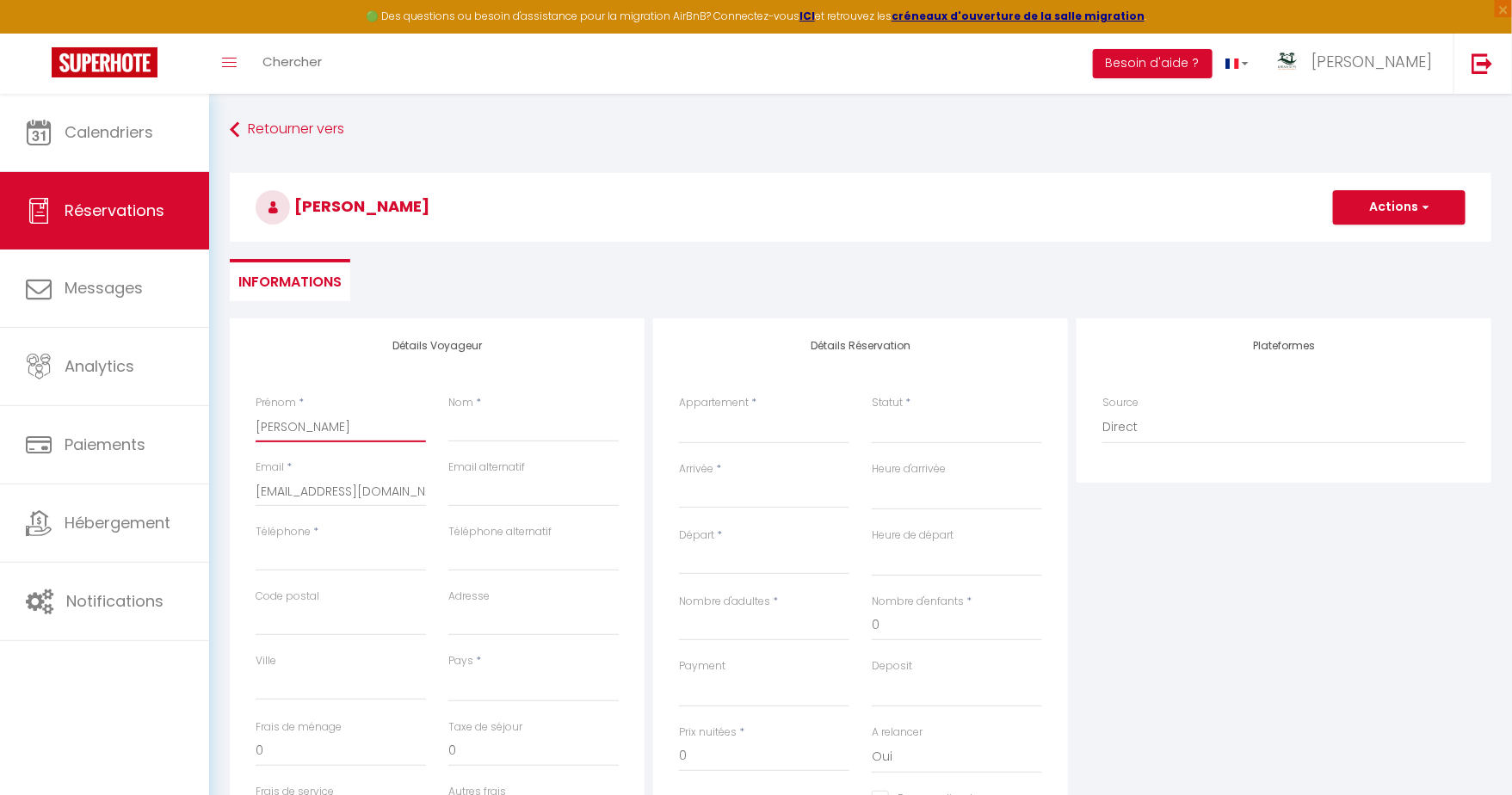
select select
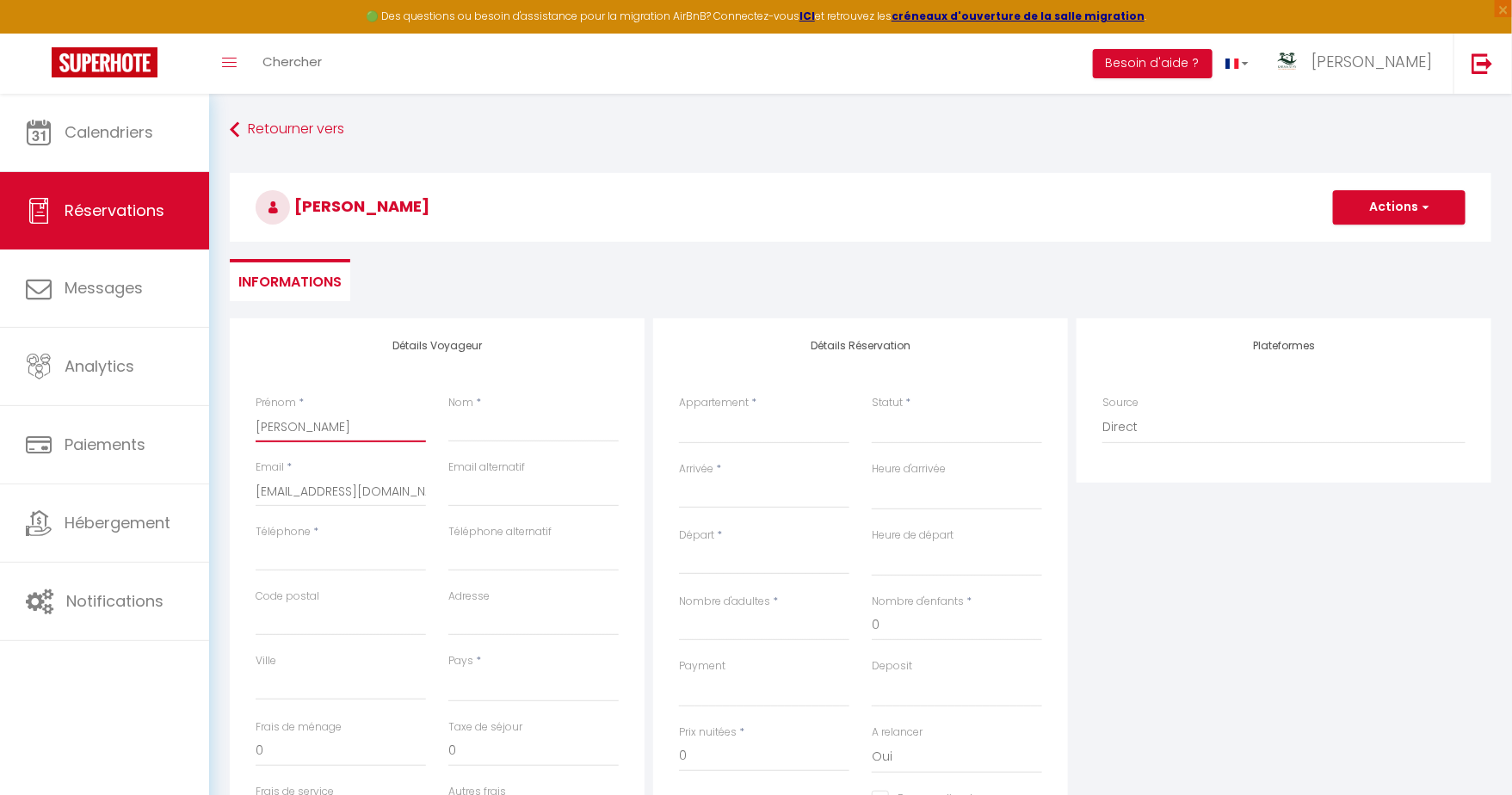
select select
checkbox input "false"
type input "[PERSON_NAME]"
click at [544, 437] on input "Nom" at bounding box center [533, 427] width 171 height 31
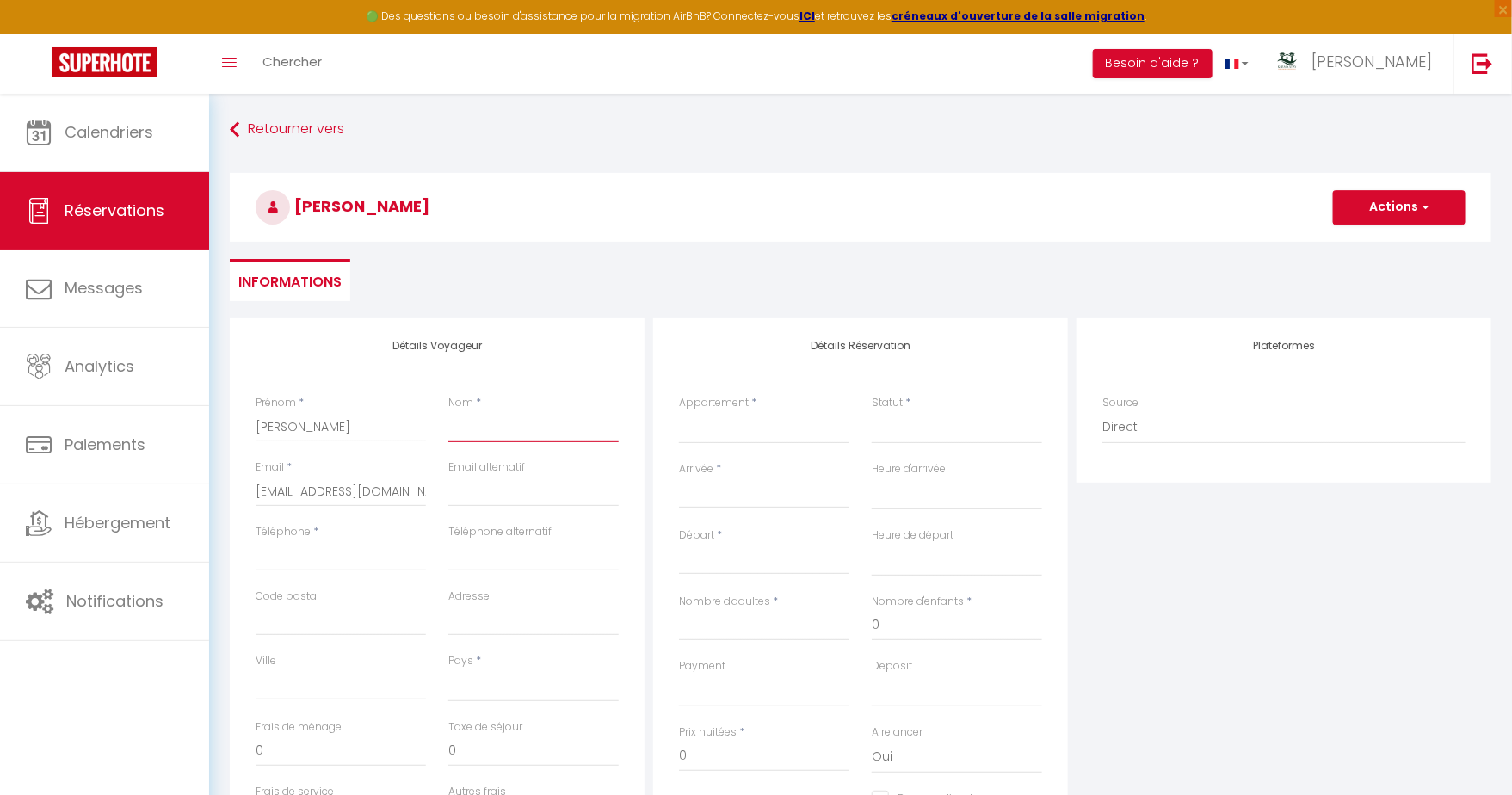
type input "D"
select select
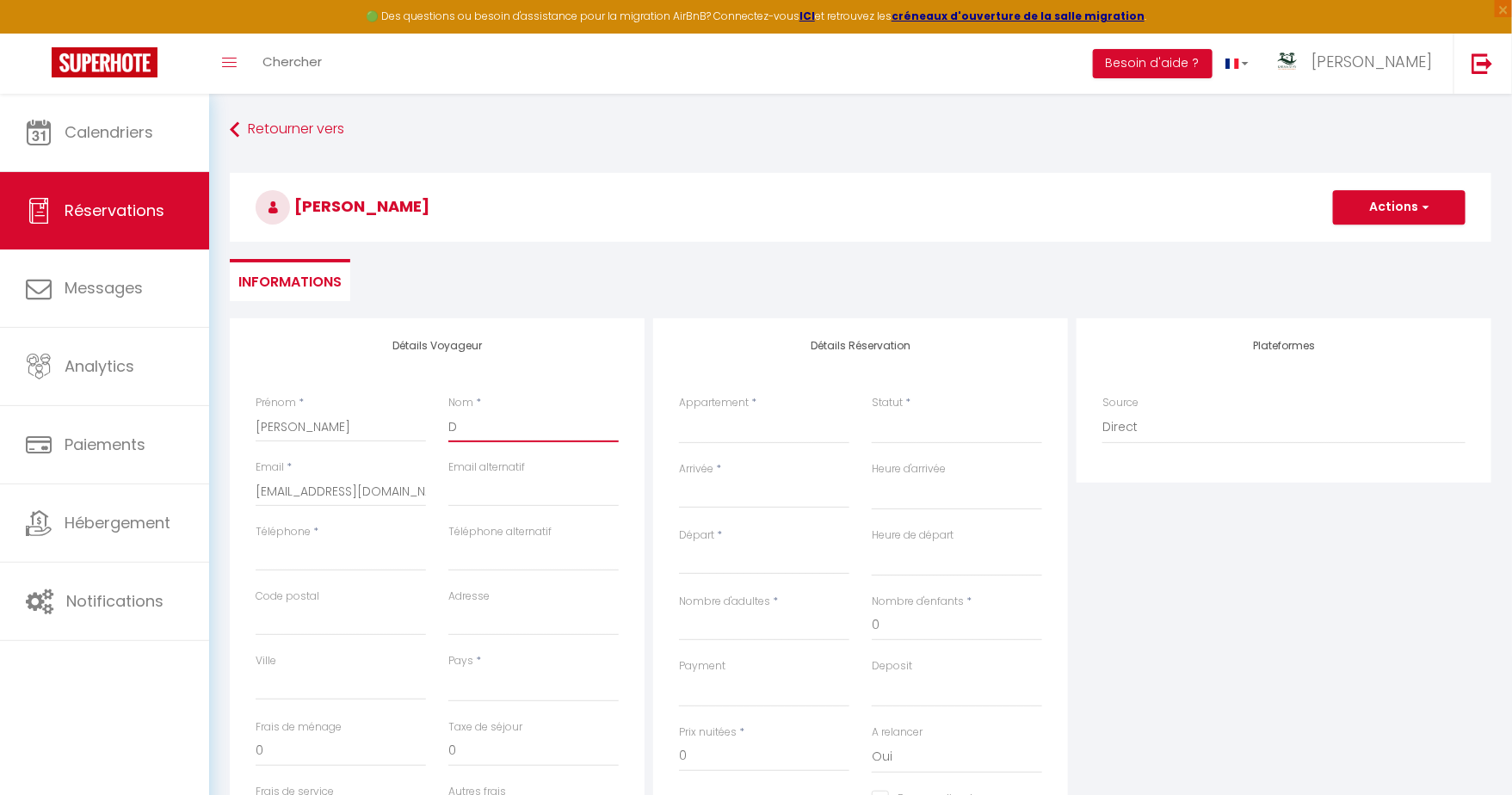
select select
checkbox input "false"
type input "DE"
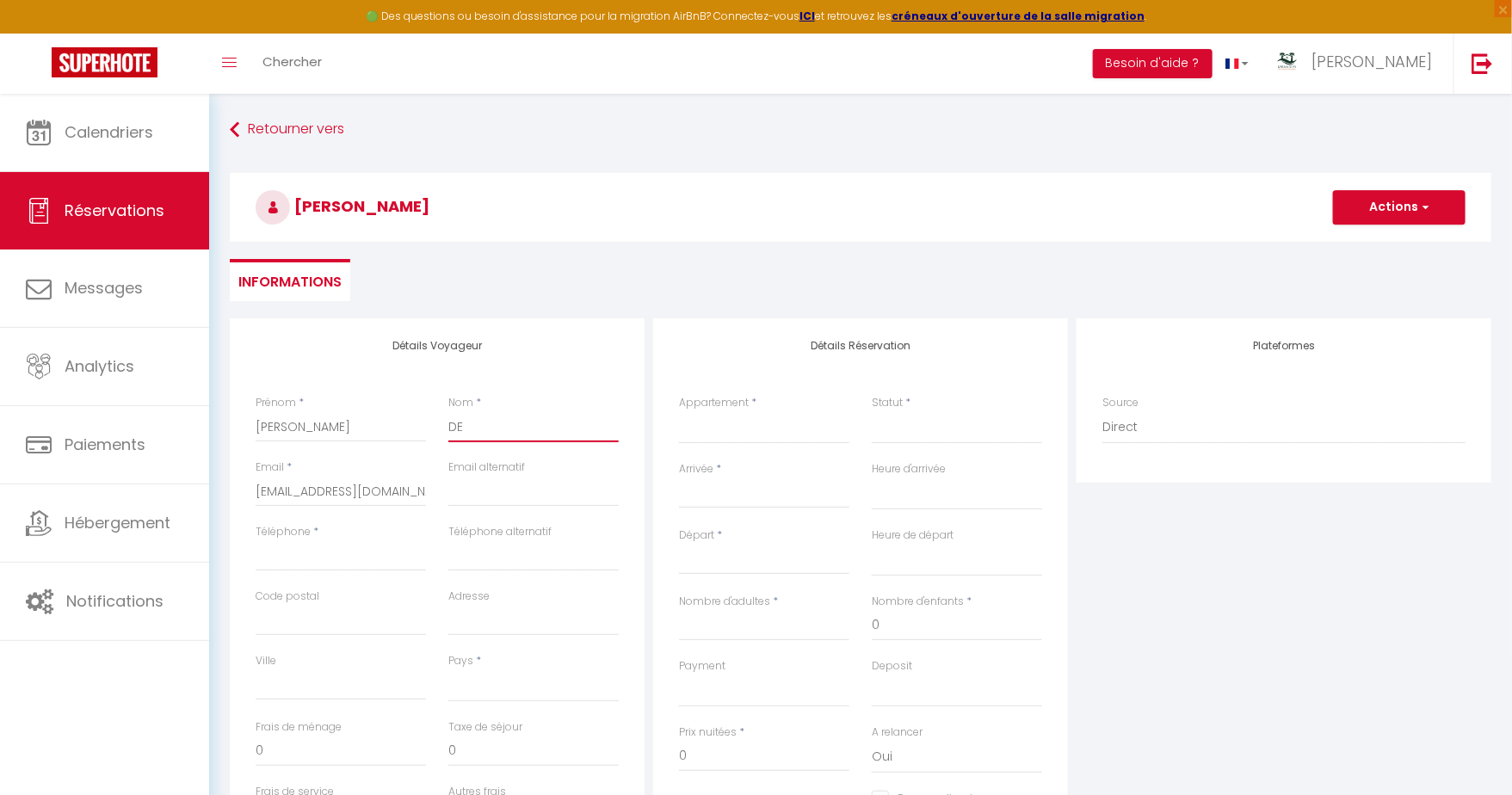
select select
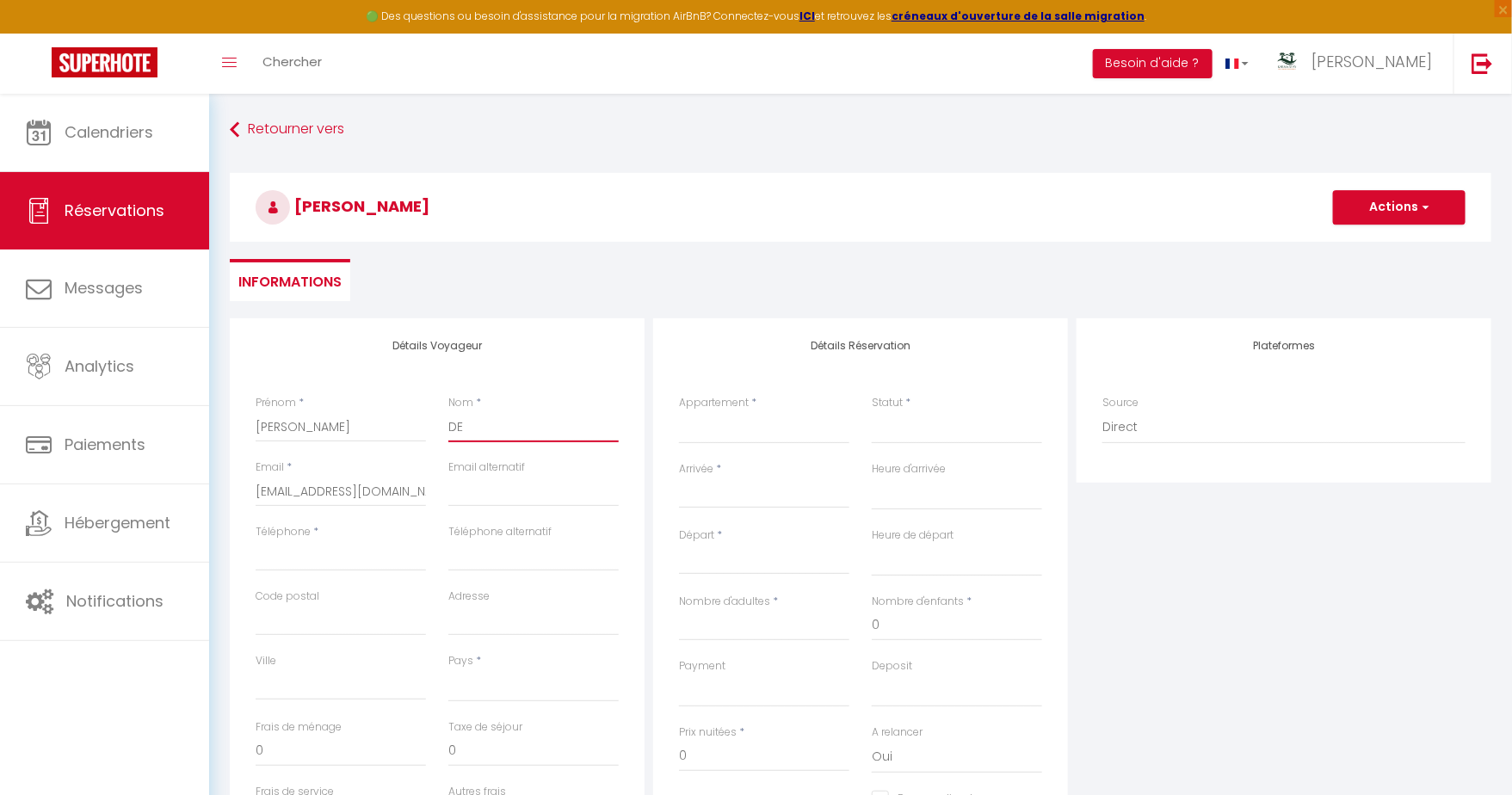
select select
checkbox input "false"
type input "DES"
select select
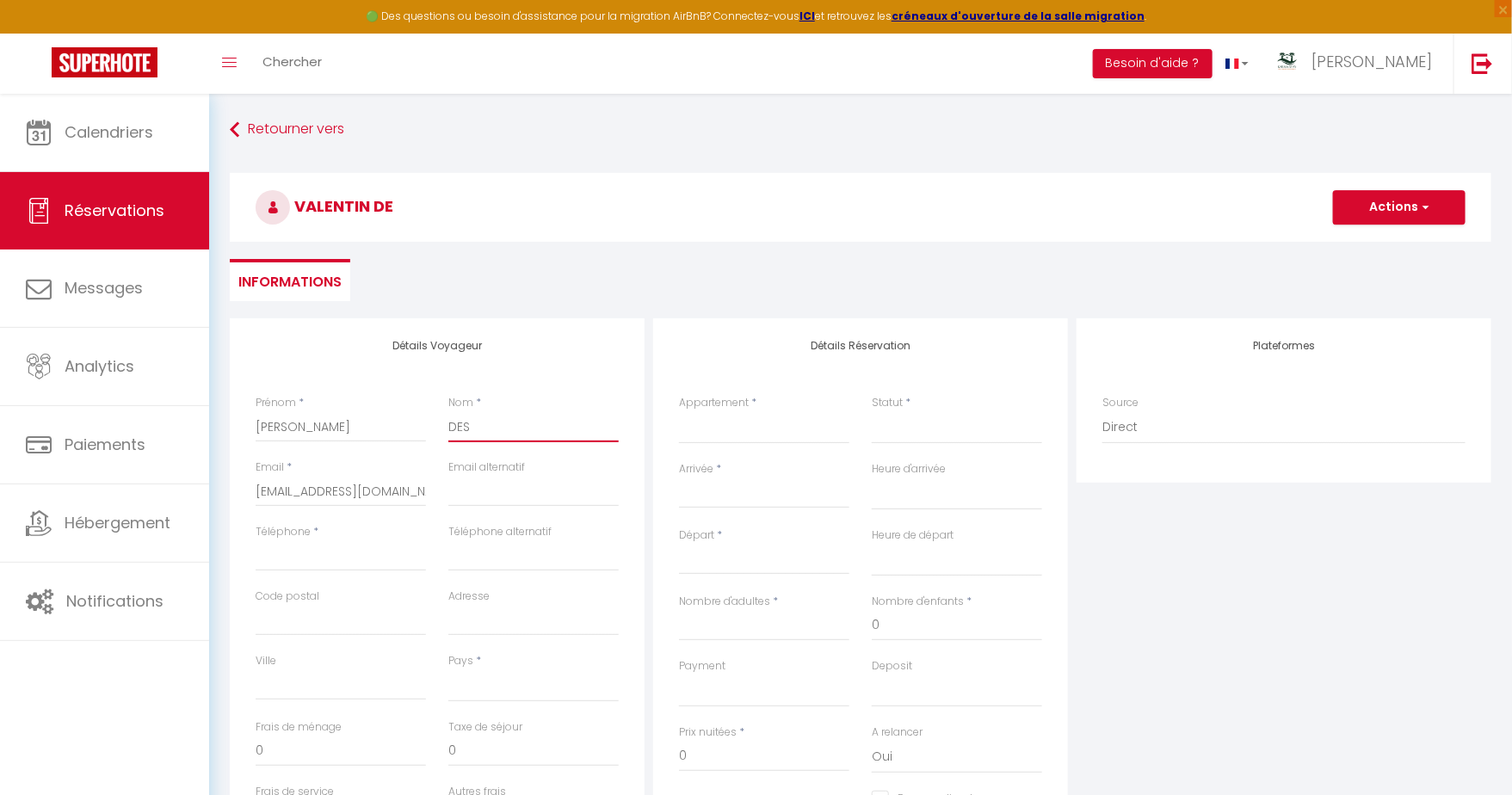
select select
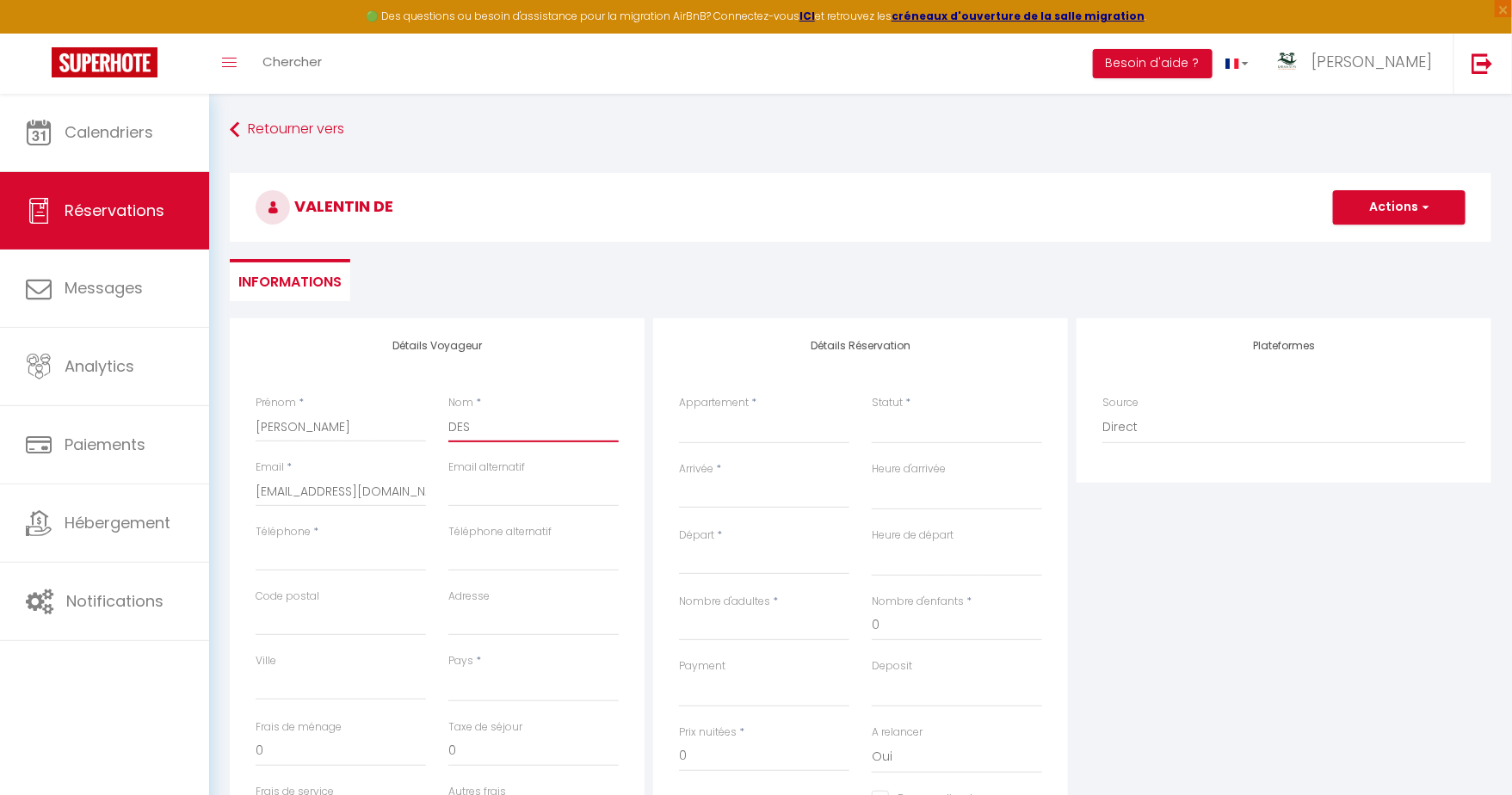
select select
checkbox input "false"
type input "DESF"
select select
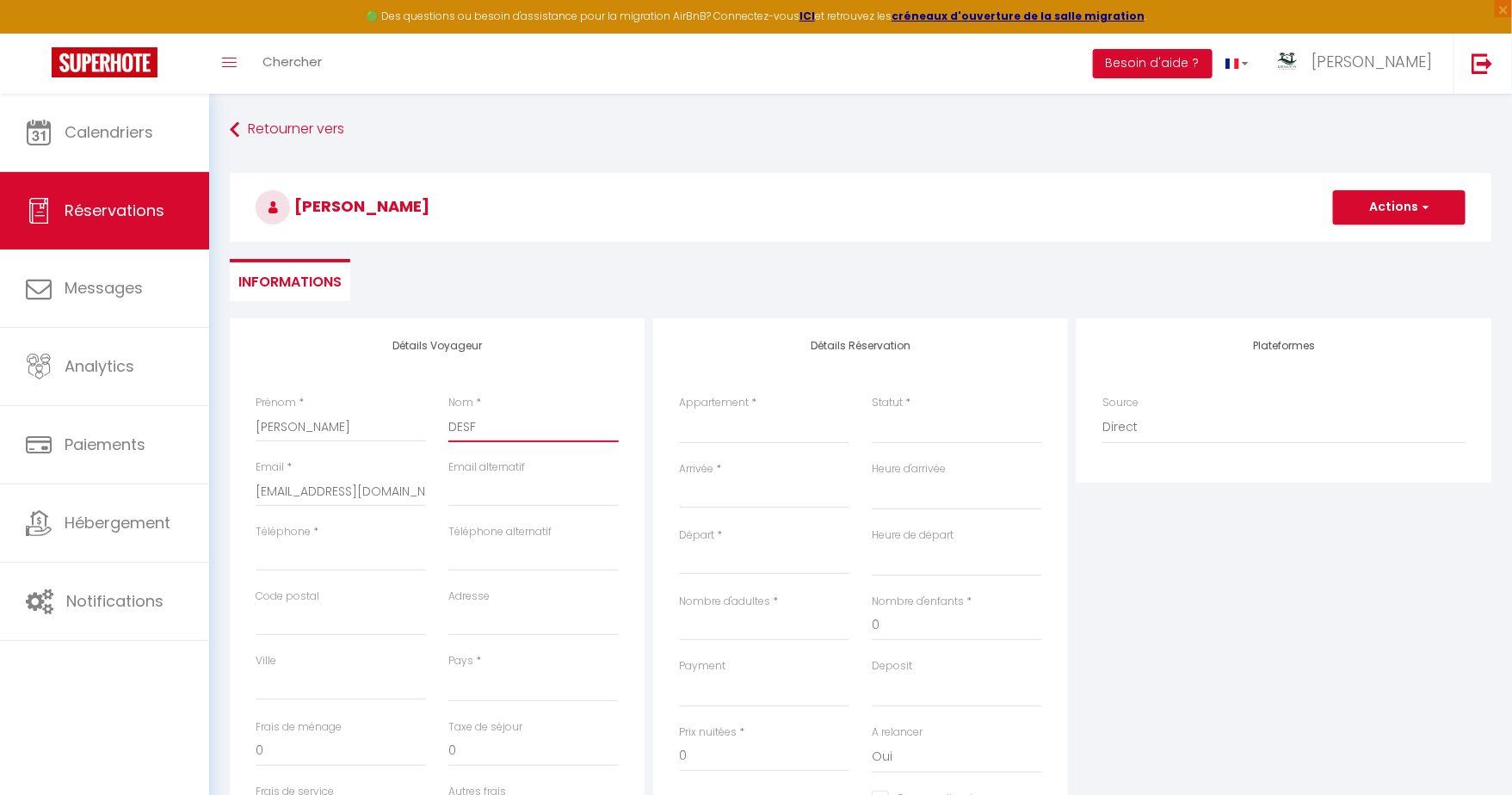
select select
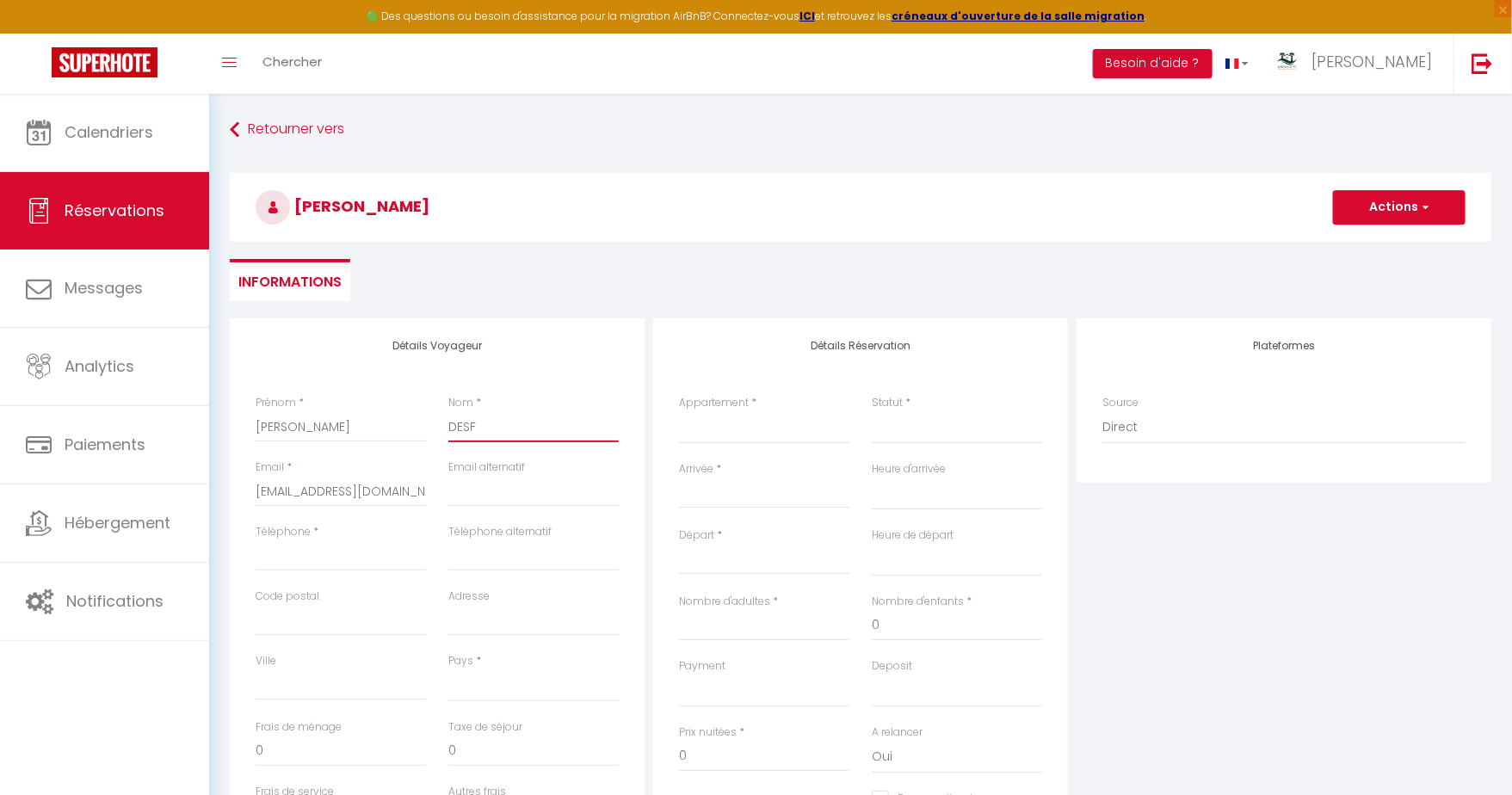
checkbox input "false"
type input "DESFO"
select select
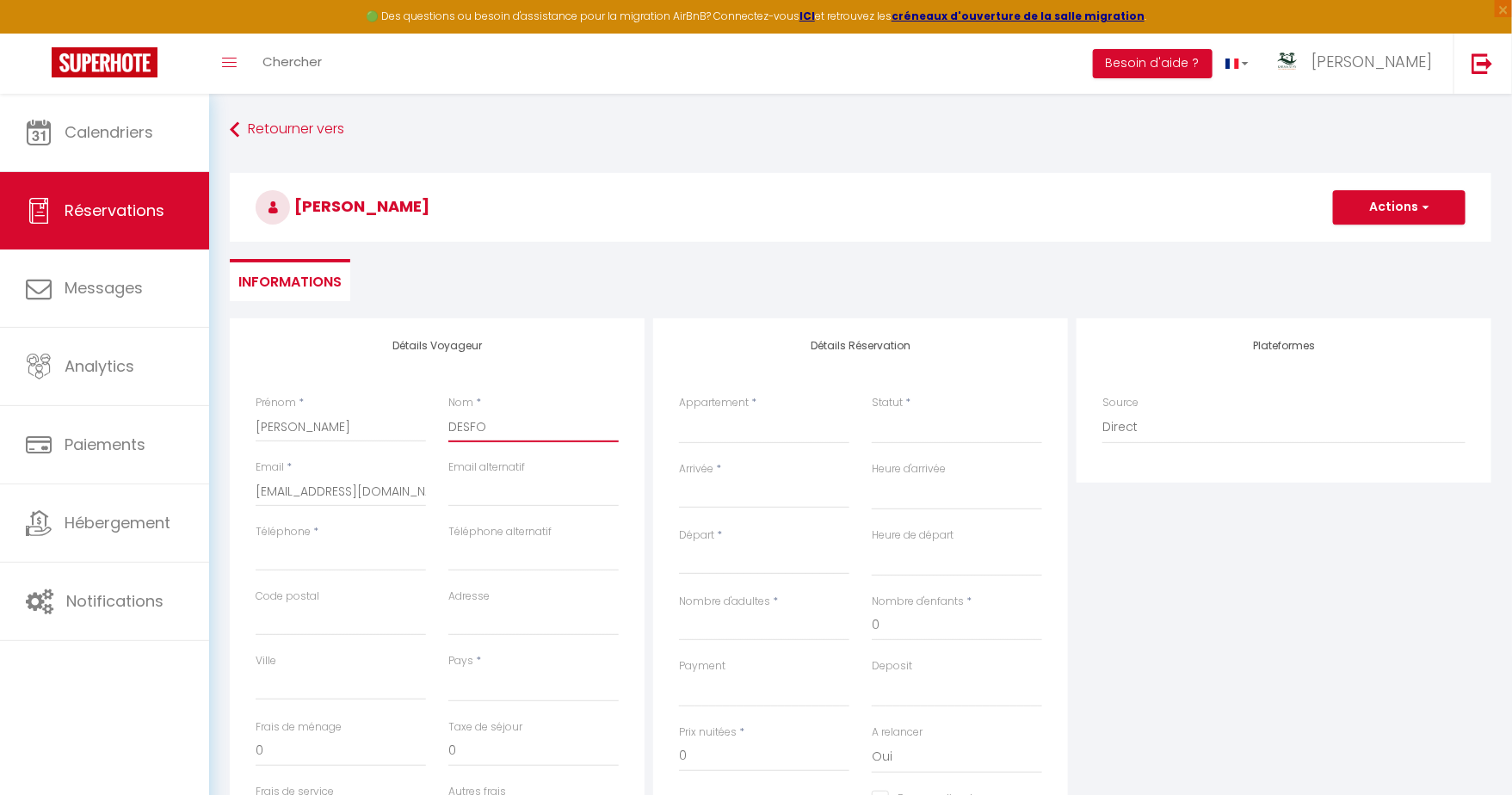
select select
checkbox input "false"
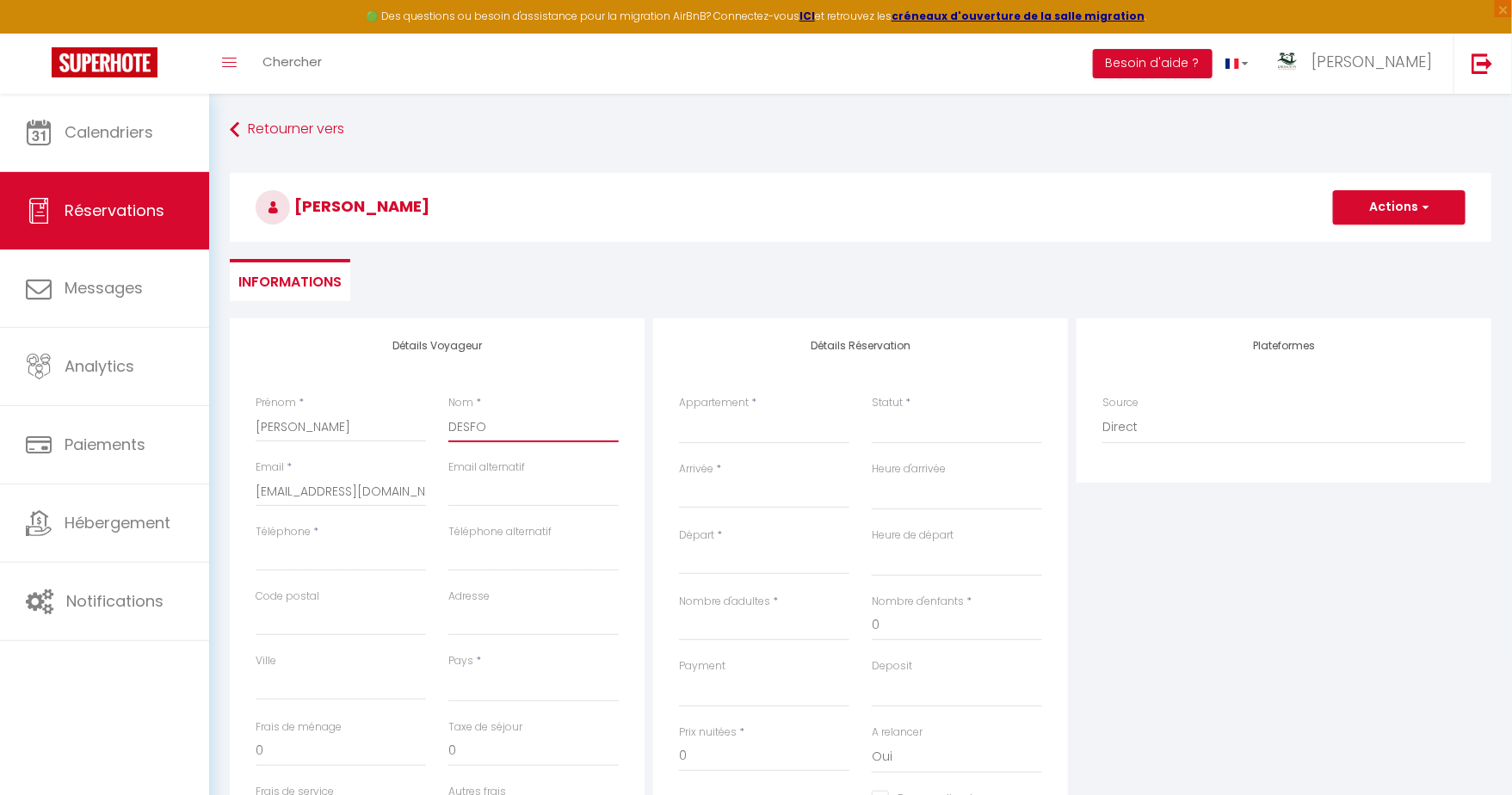
type input "DESFOU"
select select
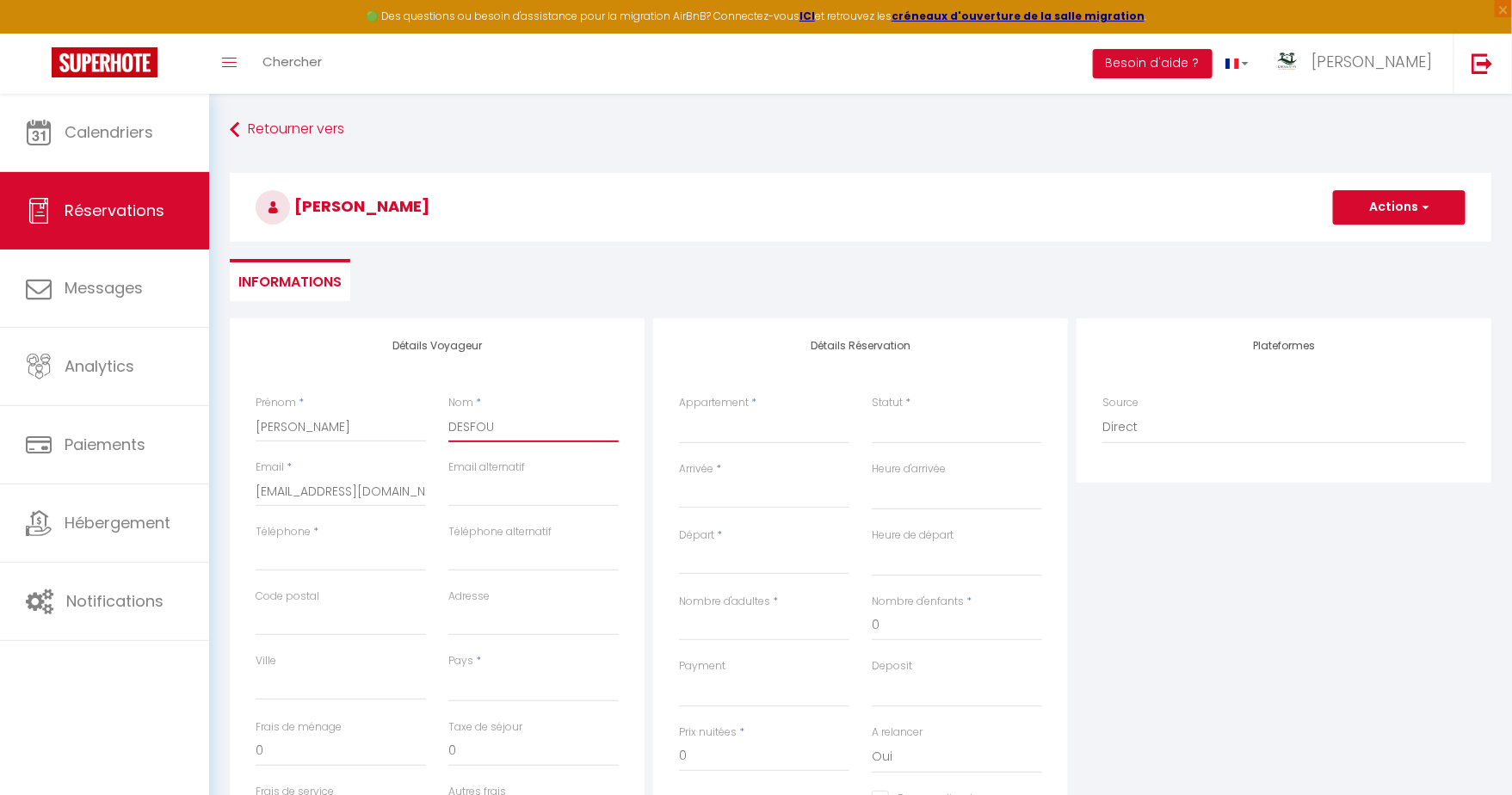
select select
checkbox input "false"
type input "DESFOUX"
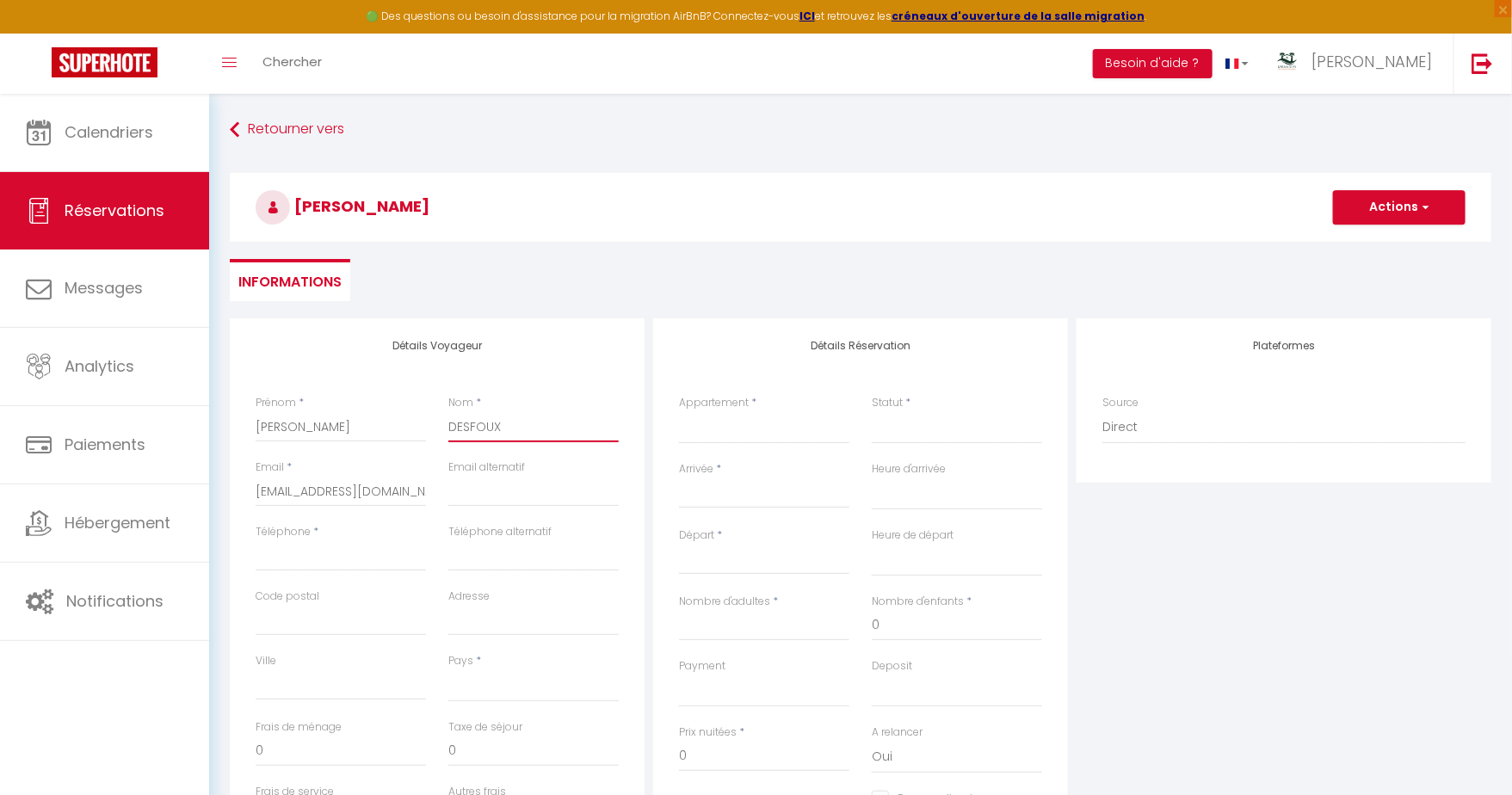
select select
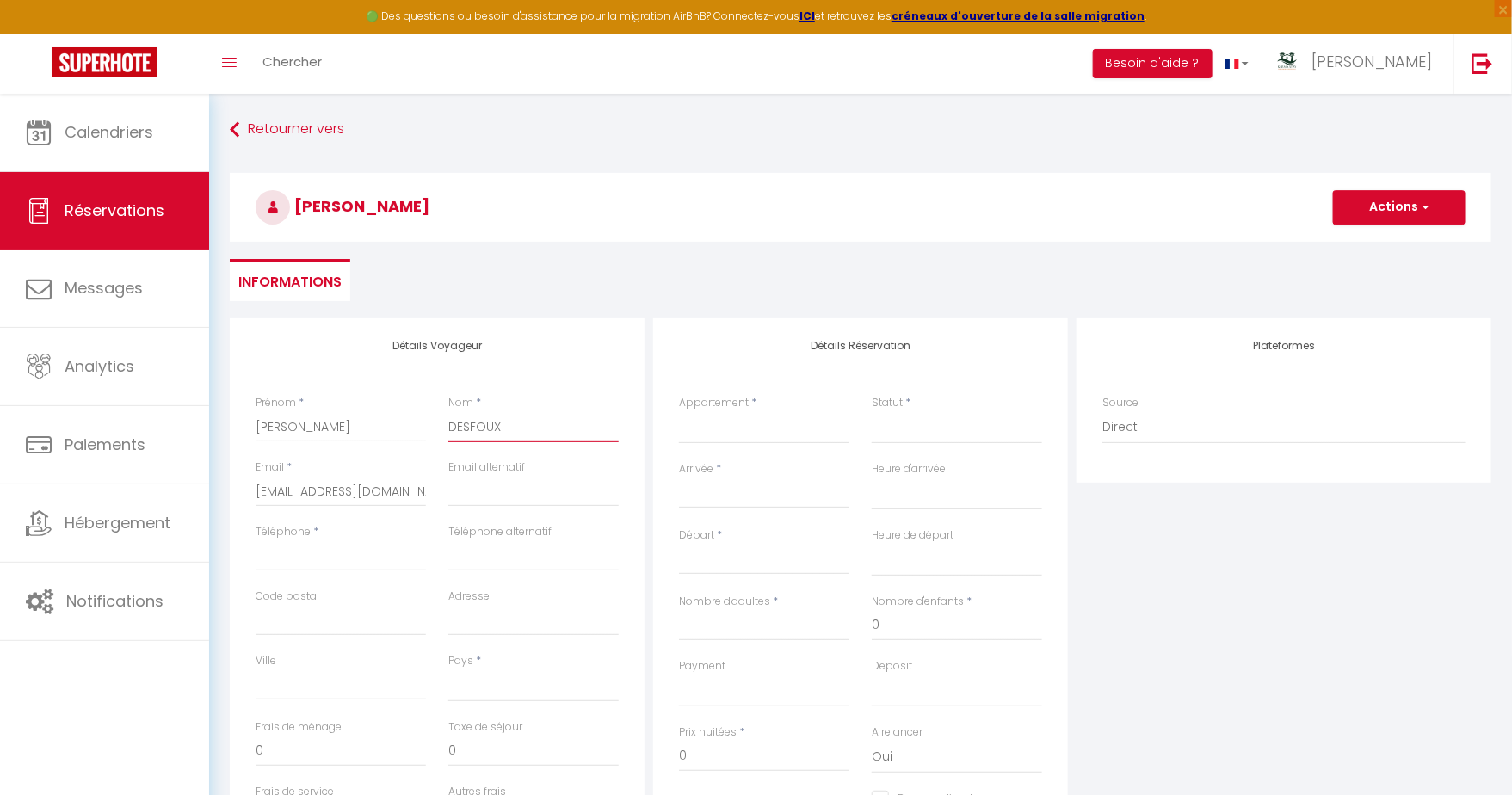
select select
checkbox input "false"
type input "DESFOUX"
click at [751, 430] on select "Le Bleu Horizon - clim - wifi - jacuzzi - vue mer Les Zoizeaux - parking - clim…" at bounding box center [764, 428] width 171 height 33
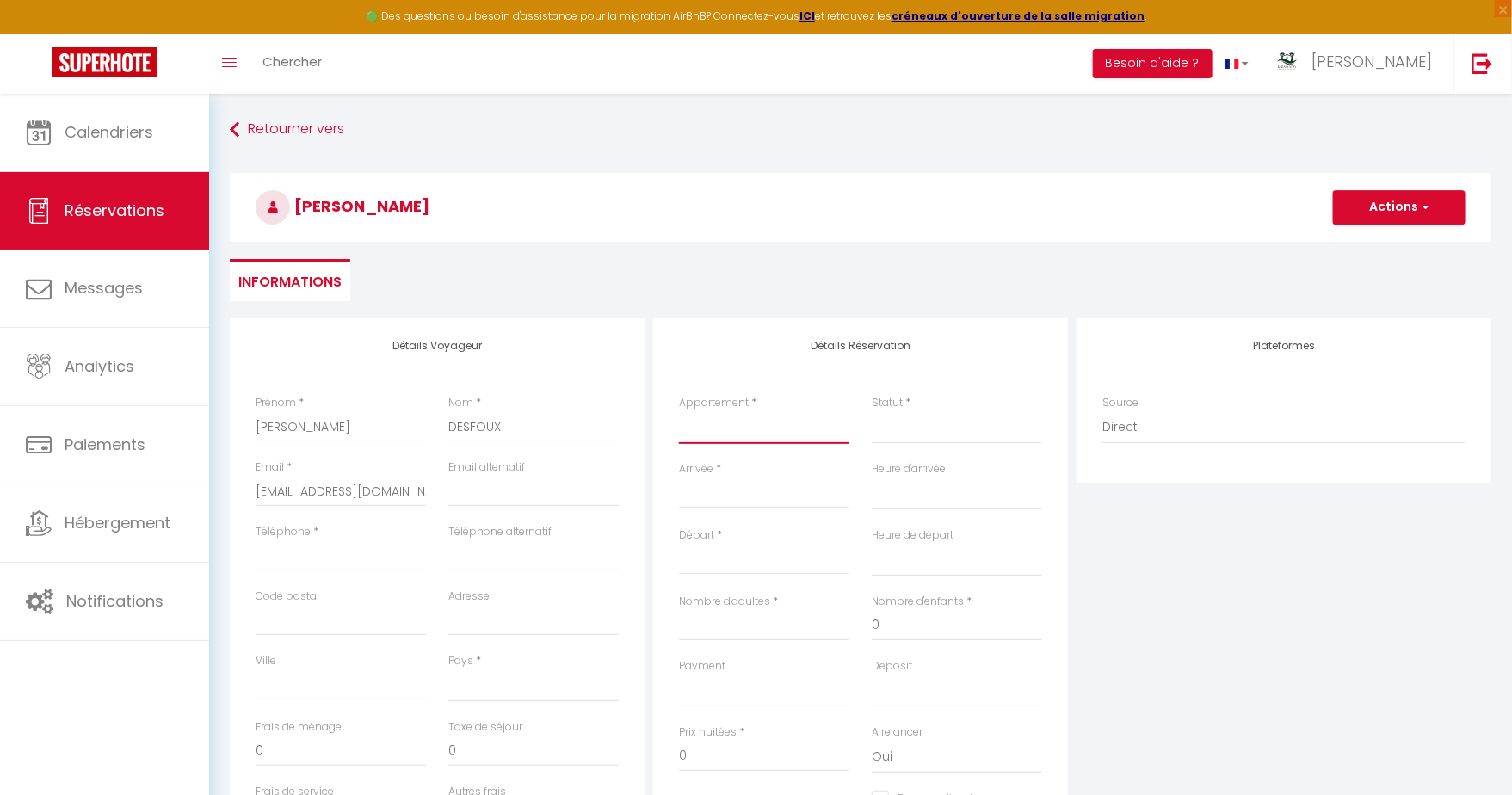
select select "48087"
click at [679, 411] on select "Le Bleu Horizon - clim - wifi - jacuzzi - vue mer Les Zoizeaux - parking - clim…" at bounding box center [764, 428] width 171 height 33
select select
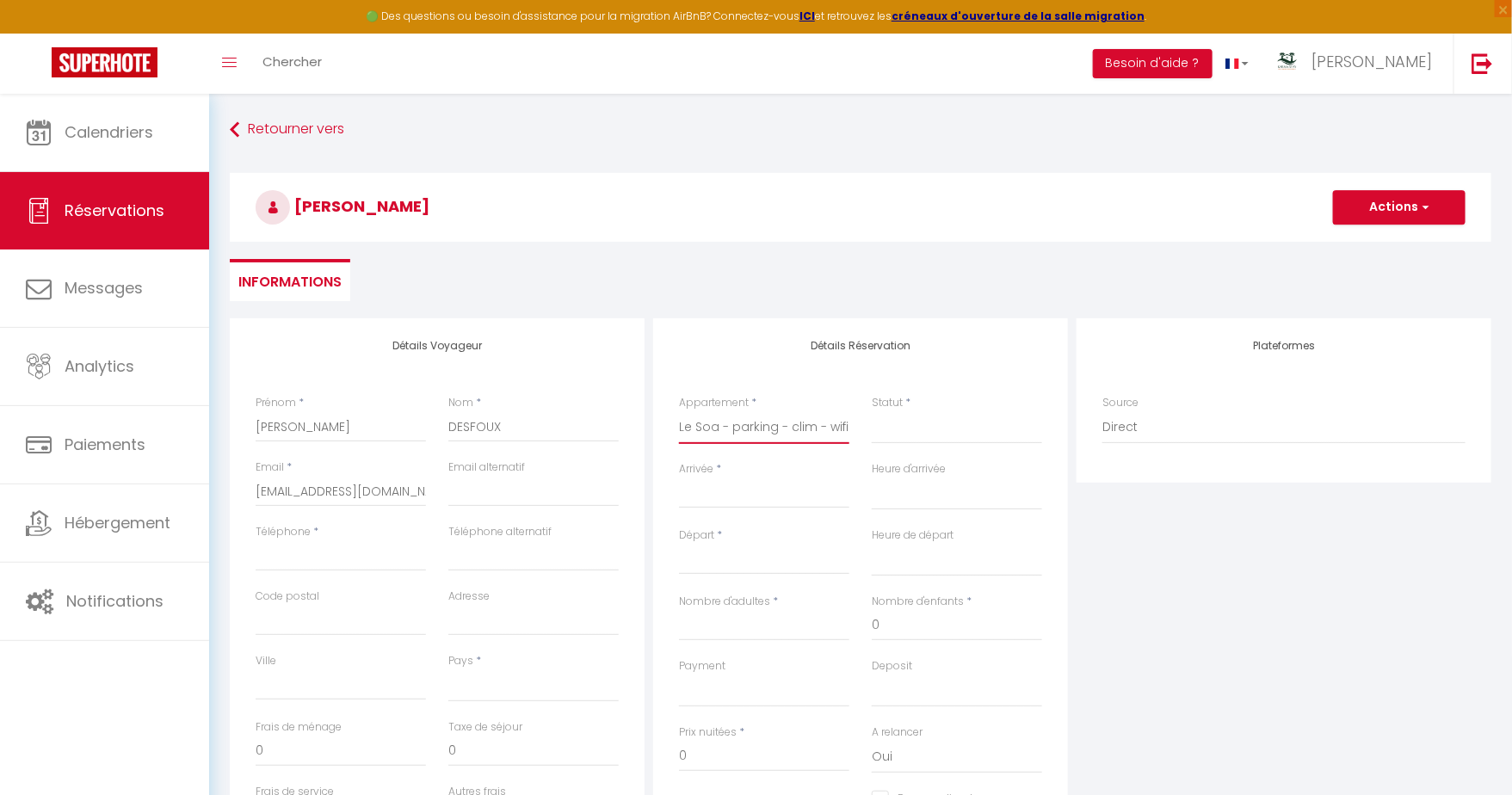
select select
checkbox input "false"
click at [918, 426] on select "Confirmé Non Confirmé Annulé Annulé par le voyageur No Show Request" at bounding box center [957, 428] width 171 height 33
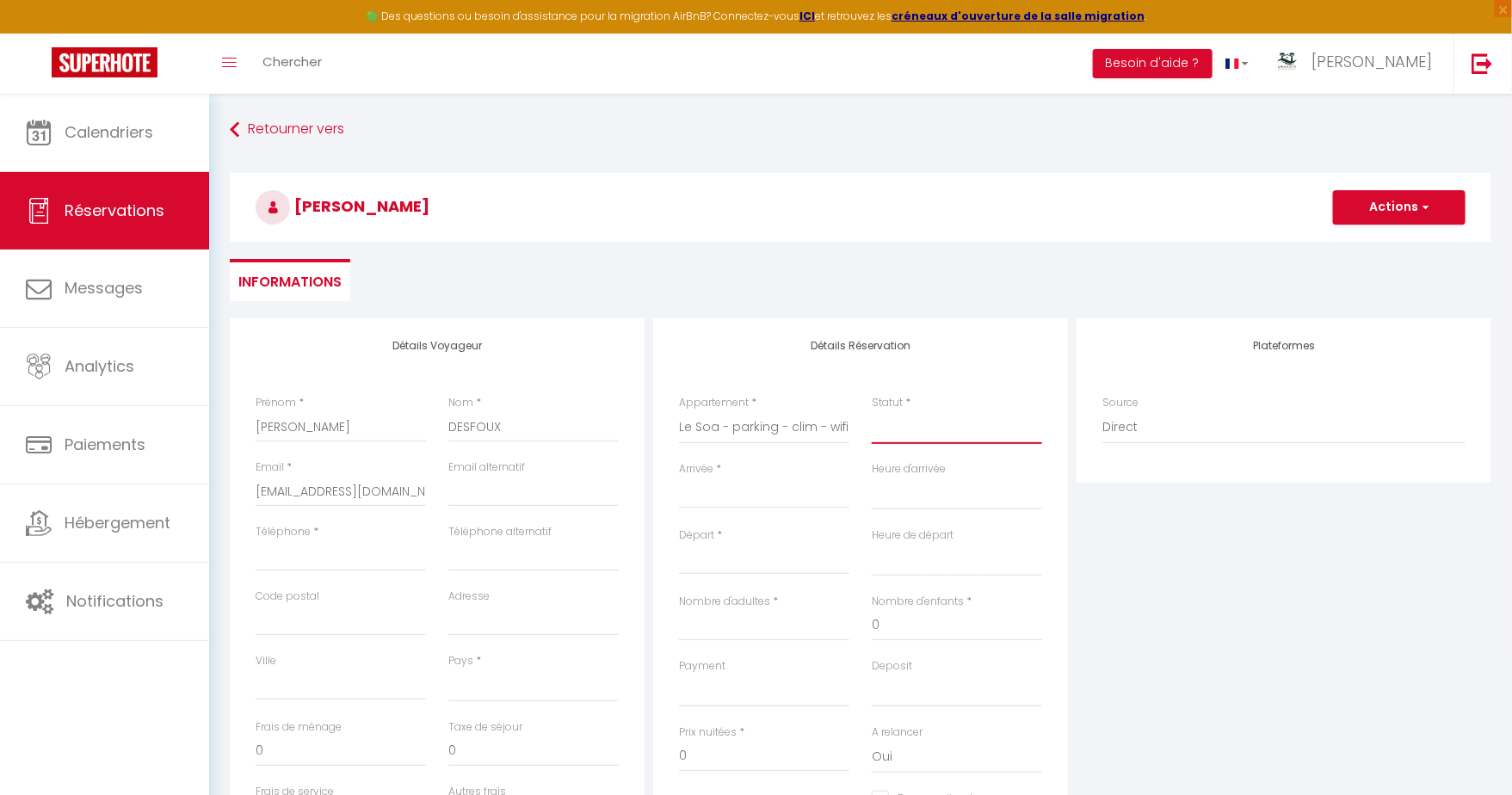
select select
click at [872, 411] on select "Confirmé Non Confirmé Annulé Annulé par le voyageur No Show Request" at bounding box center [957, 428] width 171 height 33
click at [718, 501] on input "Arrivée" at bounding box center [764, 494] width 171 height 23
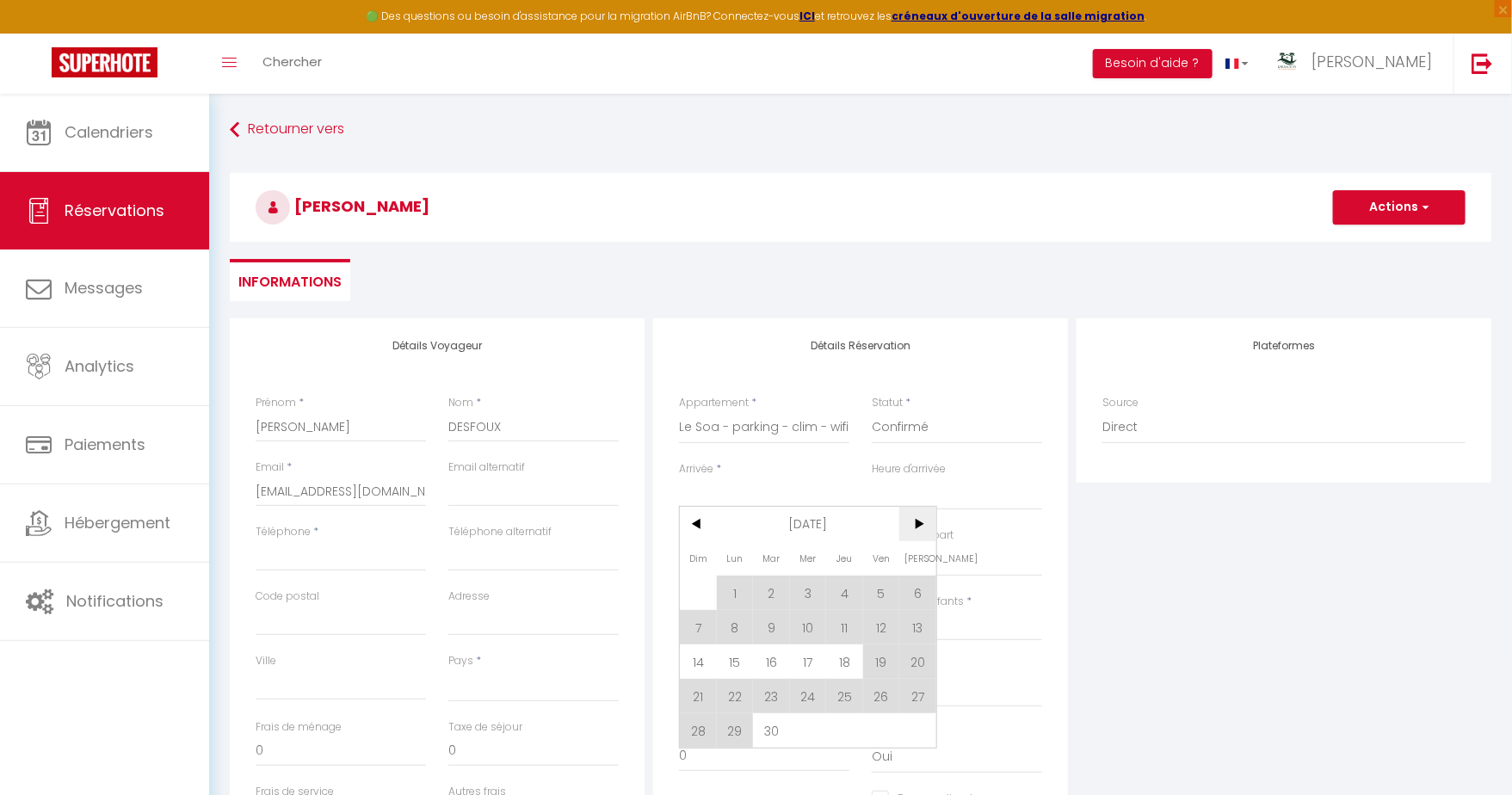
click at [916, 524] on span ">" at bounding box center [917, 524] width 37 height 35
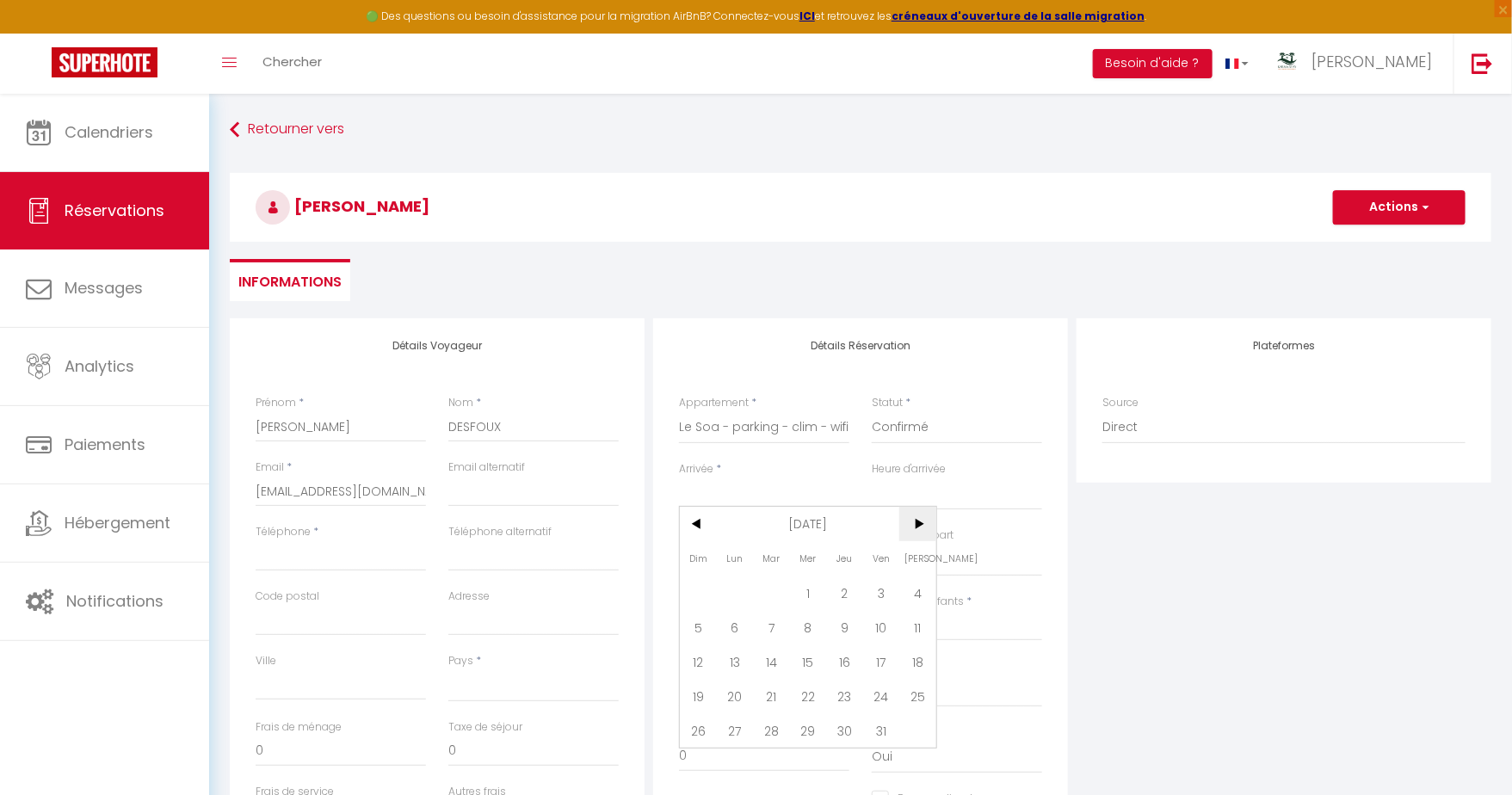
click at [916, 524] on span ">" at bounding box center [917, 524] width 37 height 35
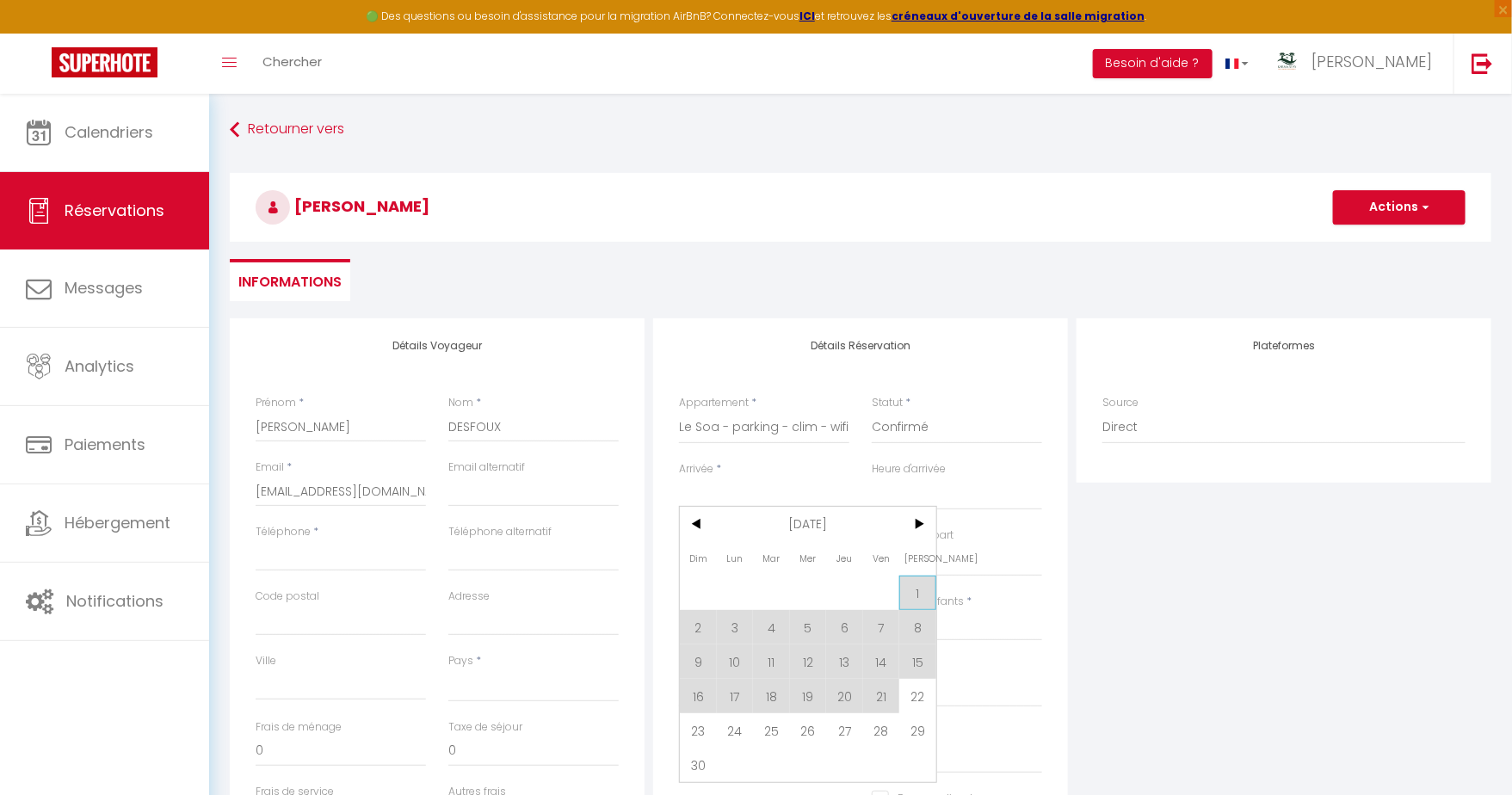
click at [914, 582] on span "1" at bounding box center [917, 593] width 37 height 35
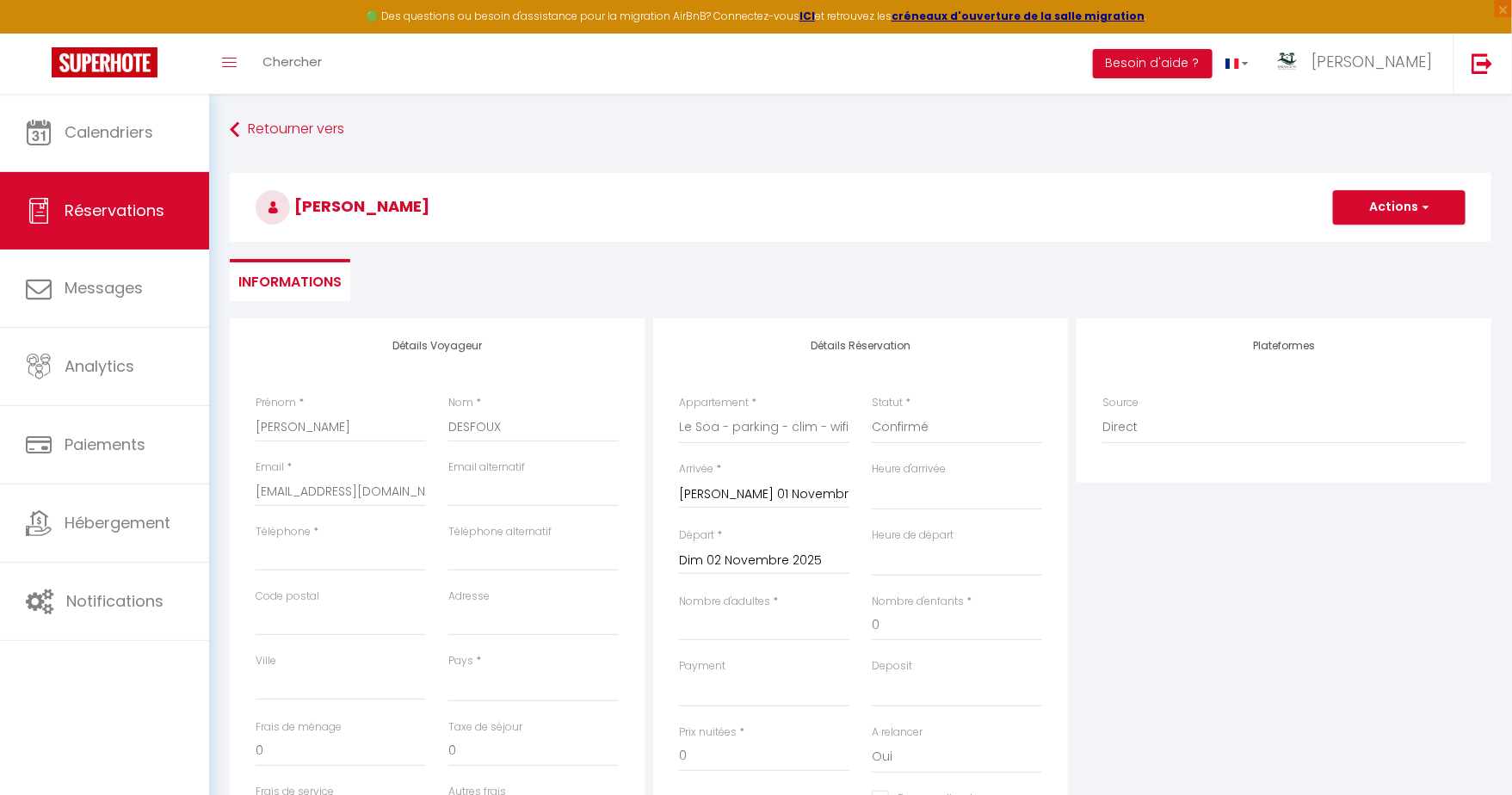
click at [818, 562] on input "Dim 02 Novembre 2025" at bounding box center [764, 561] width 171 height 23
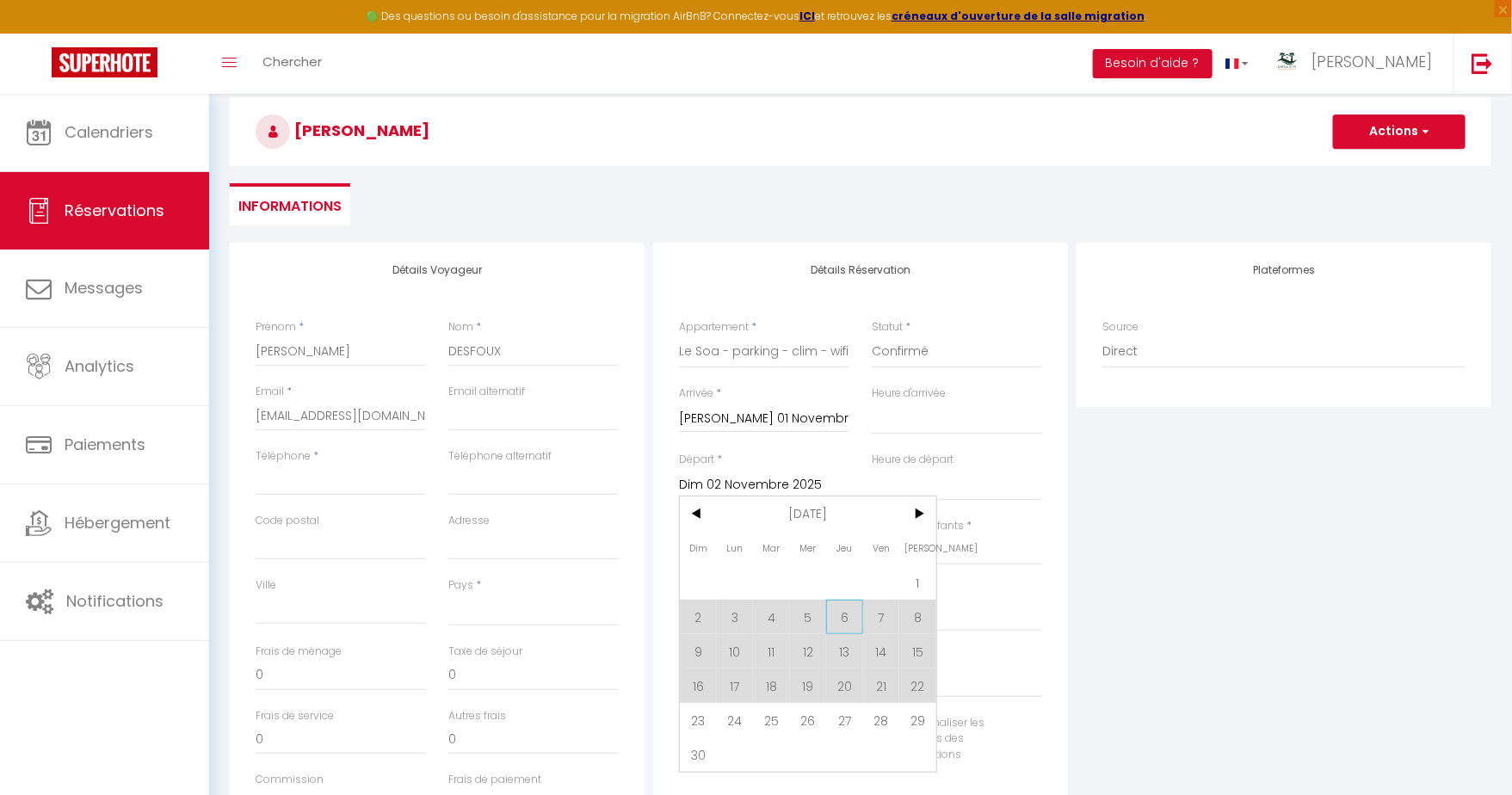
scroll to position [80, 0]
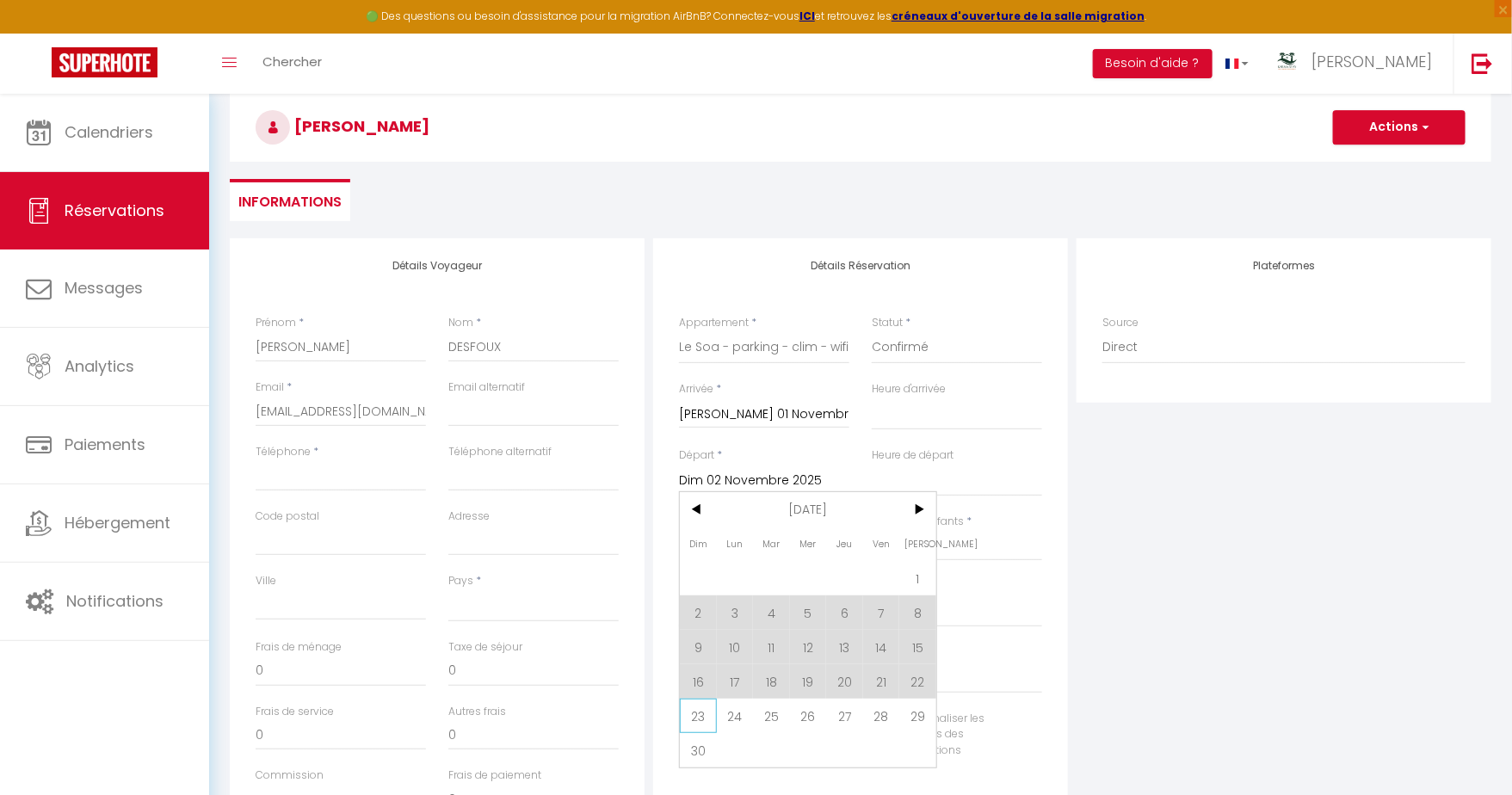
click at [701, 711] on span "23" at bounding box center [698, 716] width 37 height 35
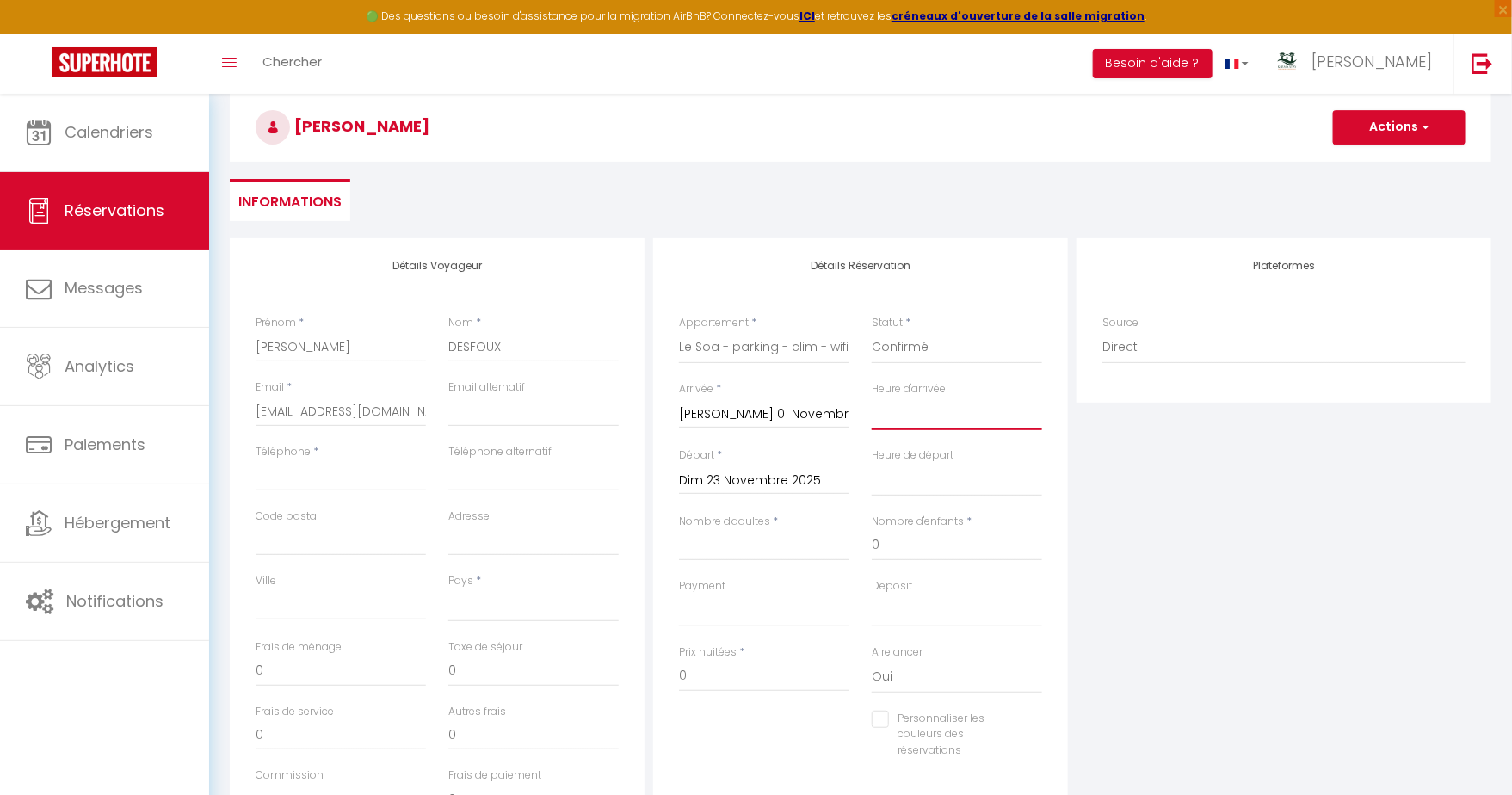
click at [930, 420] on select "00:00 00:30 01:00 01:30 02:00 02:30 03:00 03:30 04:00 04:30 05:00 05:30 06:00 0…" at bounding box center [957, 414] width 171 height 33
click at [872, 398] on select "00:00 00:30 01:00 01:30 02:00 02:30 03:00 03:30 04:00 04:30 05:00 05:30 06:00 0…" at bounding box center [957, 414] width 171 height 33
click at [942, 482] on select "00:00 00:30 01:00 01:30 02:00 02:30 03:00 03:30 04:00 04:30 05:00 05:30 06:00 0…" at bounding box center [957, 481] width 171 height 33
click at [872, 464] on select "00:00 00:30 01:00 01:30 02:00 02:30 03:00 03:30 04:00 04:30 05:00 05:30 06:00 0…" at bounding box center [957, 481] width 171 height 33
click at [799, 475] on input "Dim 23 Novembre 2025" at bounding box center [764, 482] width 171 height 23
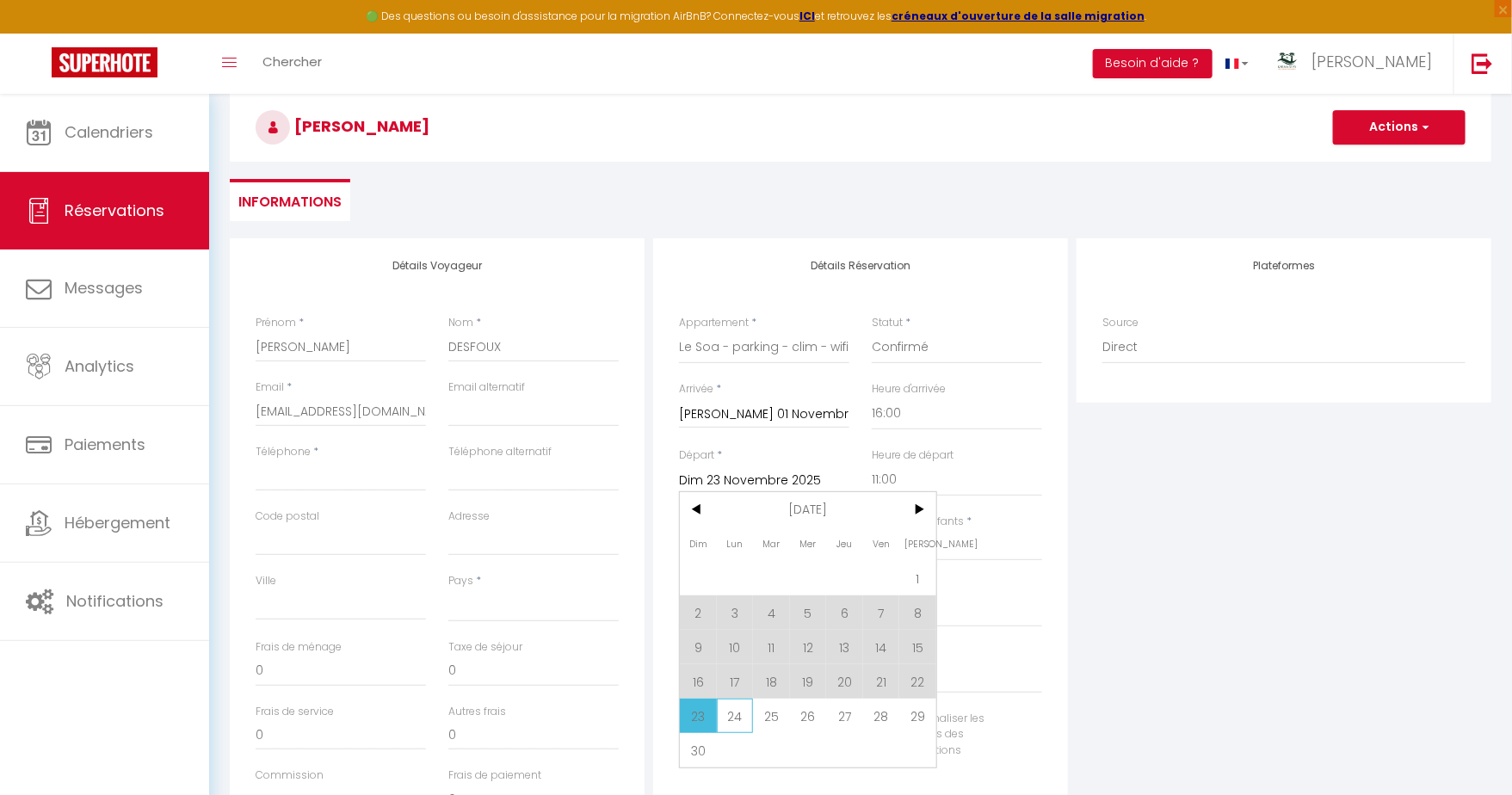
click at [733, 714] on span "24" at bounding box center [735, 716] width 37 height 35
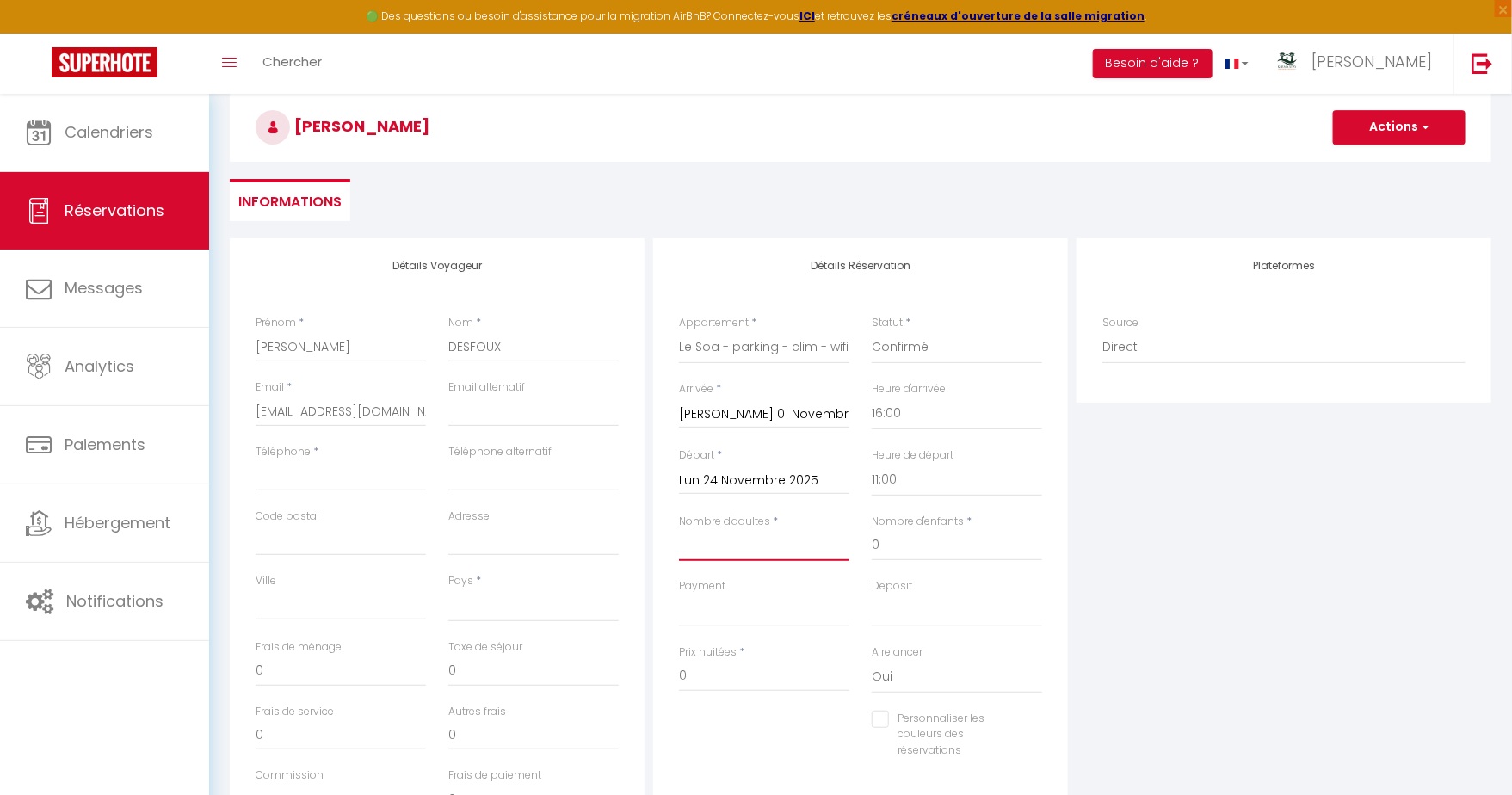
click at [708, 537] on input "Nombre d'adultes" at bounding box center [764, 546] width 171 height 31
click at [741, 617] on select "OK KO" at bounding box center [764, 611] width 171 height 33
click at [679, 595] on select "OK KO" at bounding box center [764, 611] width 171 height 33
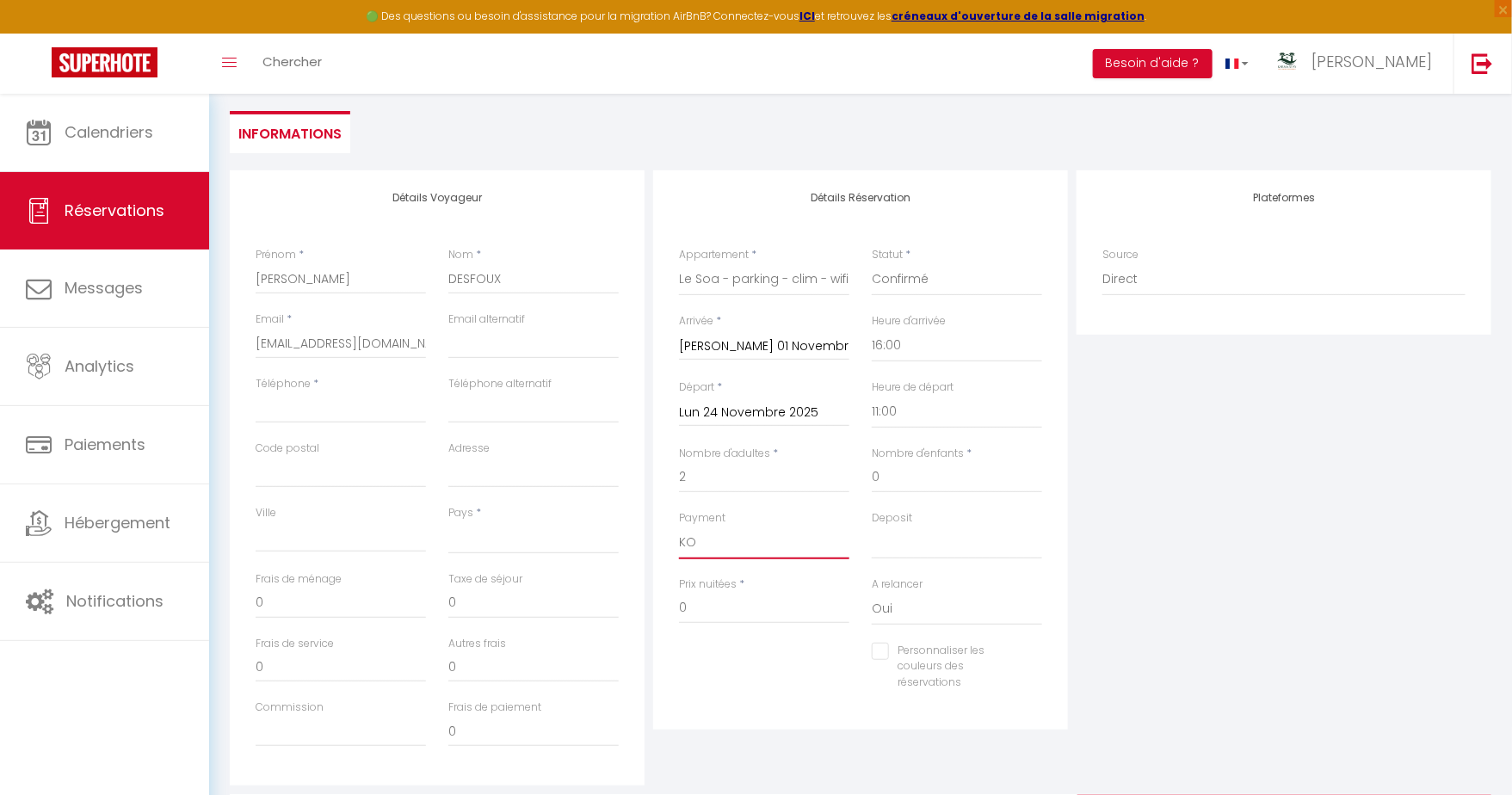
scroll to position [152, 0]
click at [775, 603] on input "0" at bounding box center [764, 605] width 171 height 31
drag, startPoint x: 724, startPoint y: 598, endPoint x: 643, endPoint y: 597, distance: 81.0
click at [642, 597] on div "Détails Voyageur Prénom * VALENTIN Nom * DESFOUX Email * valentin.desfoux@gmail…" at bounding box center [860, 475] width 1270 height 616
click at [715, 690] on div "Personnaliser les couleurs des réservations #D7092E" at bounding box center [860, 672] width 385 height 67
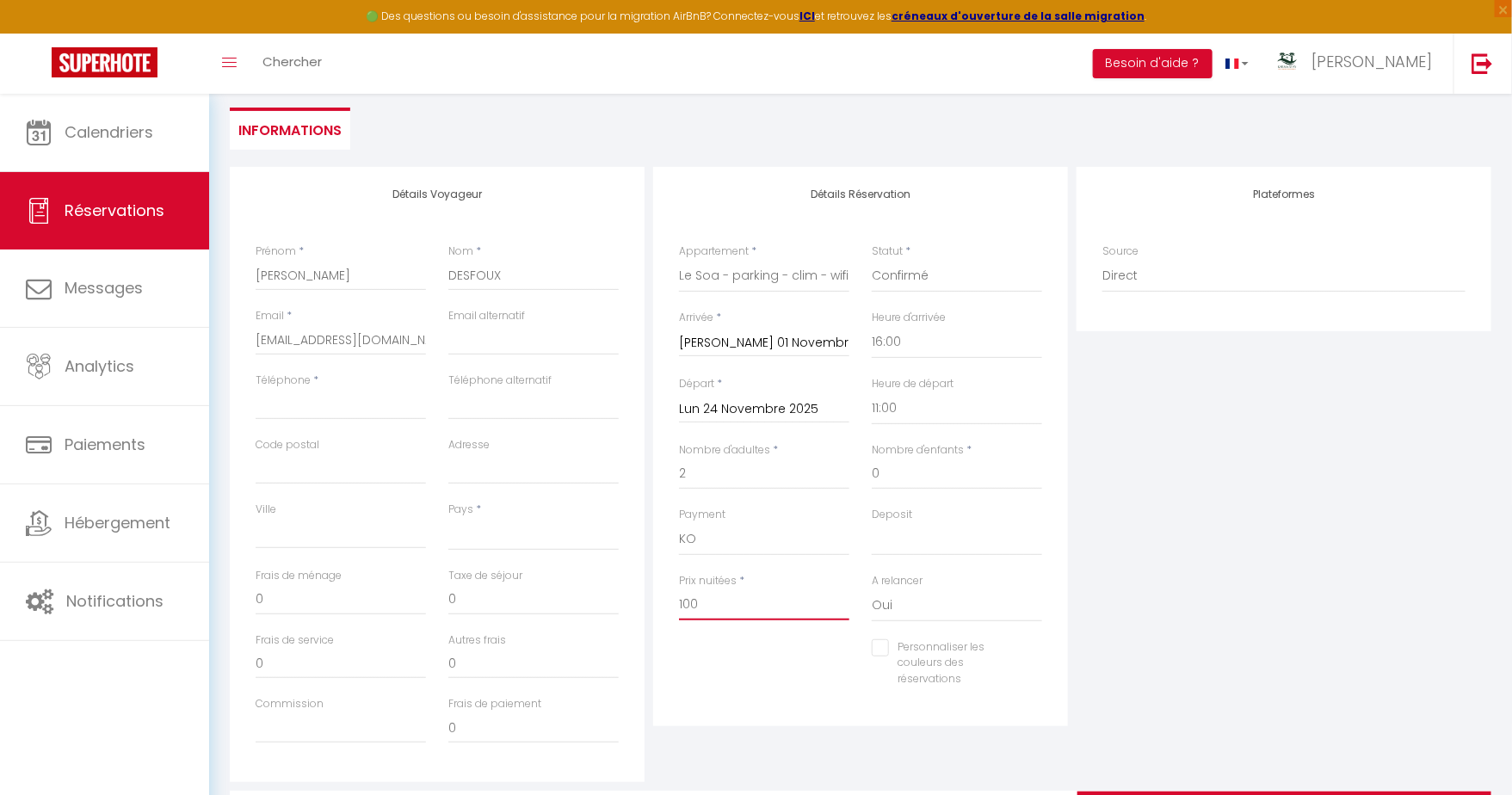
drag, startPoint x: 720, startPoint y: 610, endPoint x: 645, endPoint y: 594, distance: 76.7
click at [644, 595] on div "Détails Voyageur Prénom * VALENTIN Nom * DESFOUX Email * valentin.desfoux@gmail…" at bounding box center [860, 475] width 1270 height 616
click at [313, 599] on input "0" at bounding box center [340, 600] width 171 height 31
click at [386, 414] on input "Téléphone" at bounding box center [340, 404] width 171 height 31
click at [506, 540] on select "France Portugal Afghanistan Albania Algeria American Samoa Andorra Angola Angui…" at bounding box center [533, 534] width 171 height 33
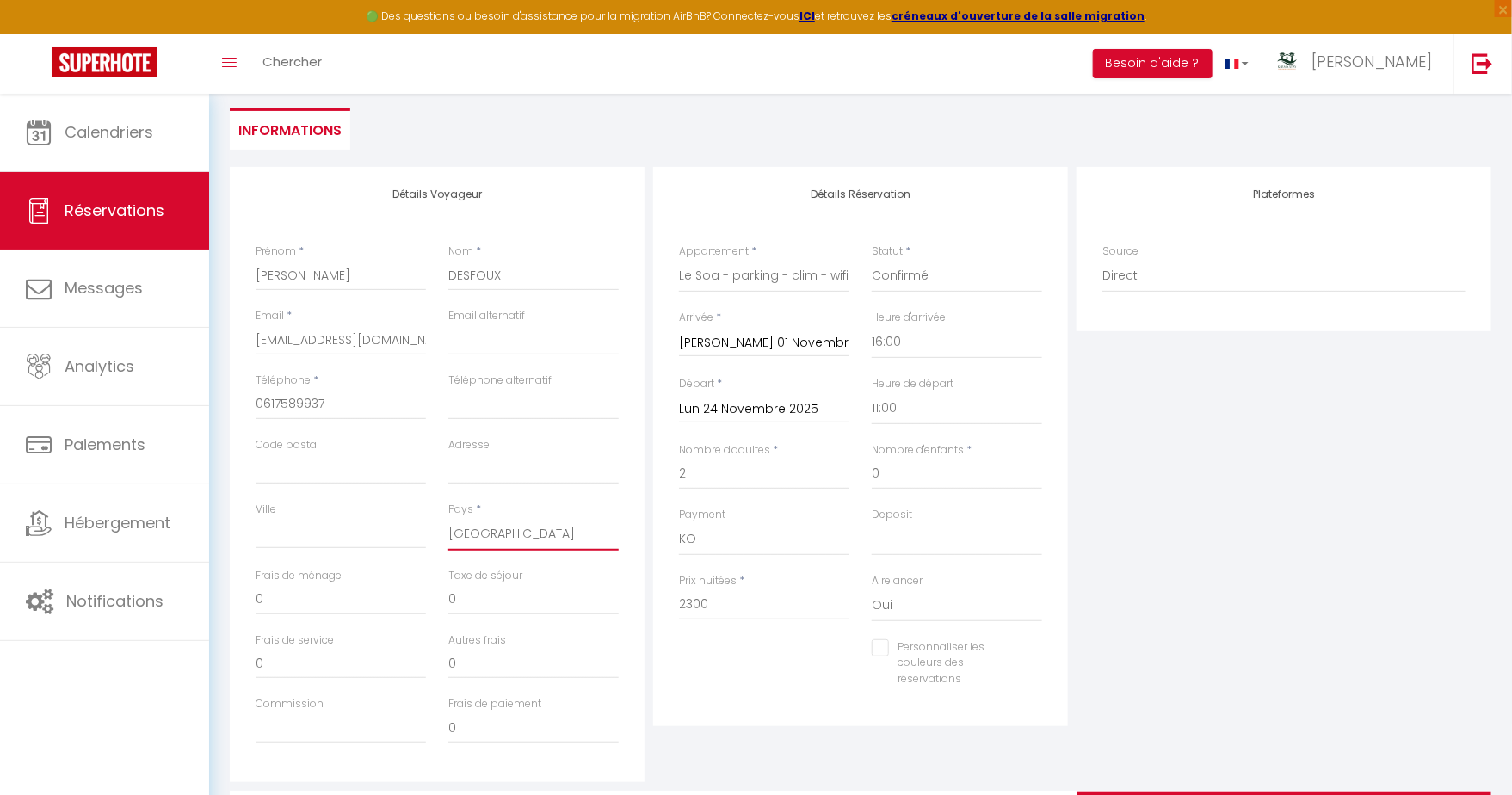
click at [449, 518] on select "France Portugal Afghanistan Albania Algeria American Samoa Andorra Angola Angui…" at bounding box center [533, 534] width 171 height 33
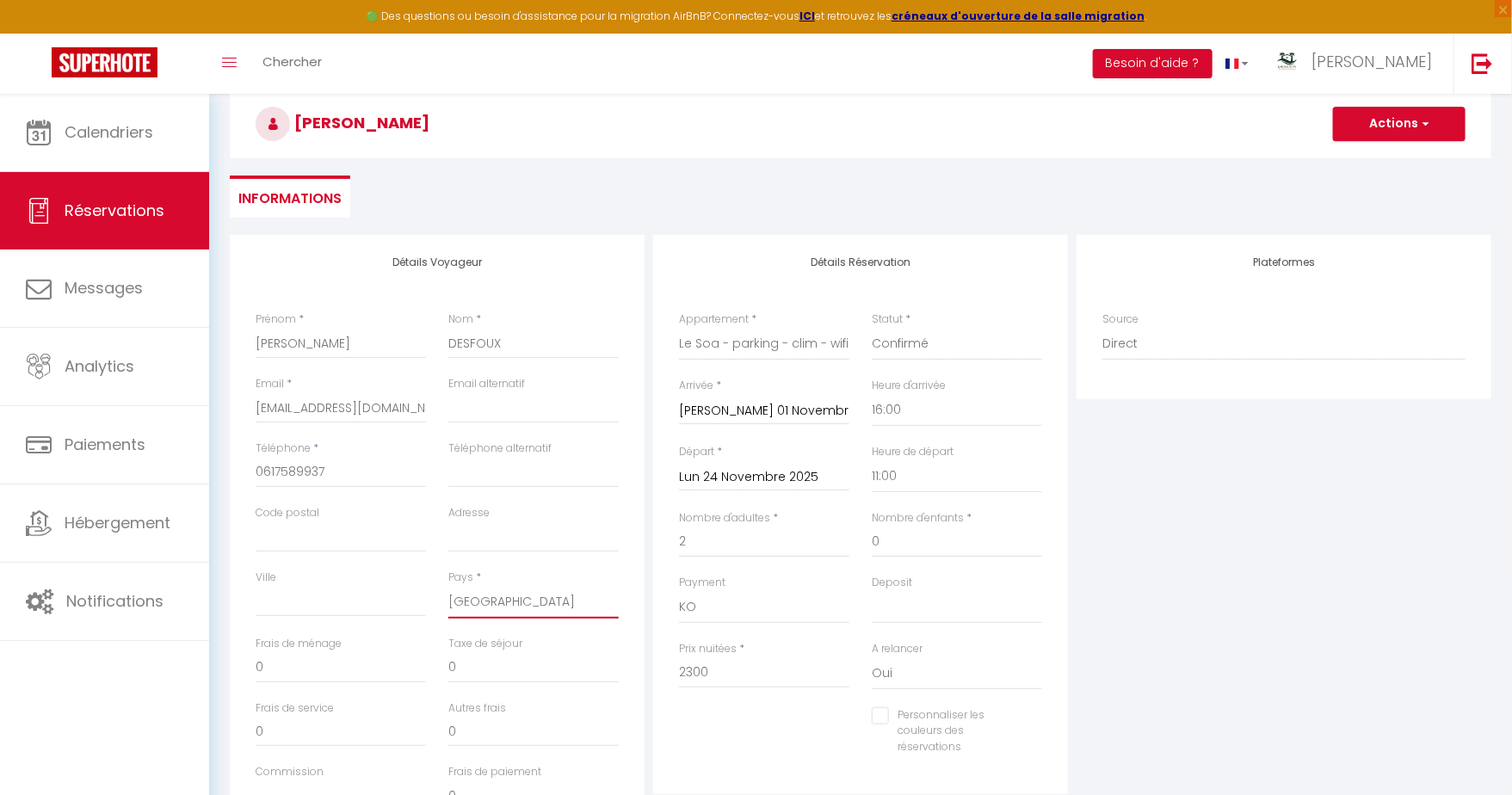
scroll to position [0, 0]
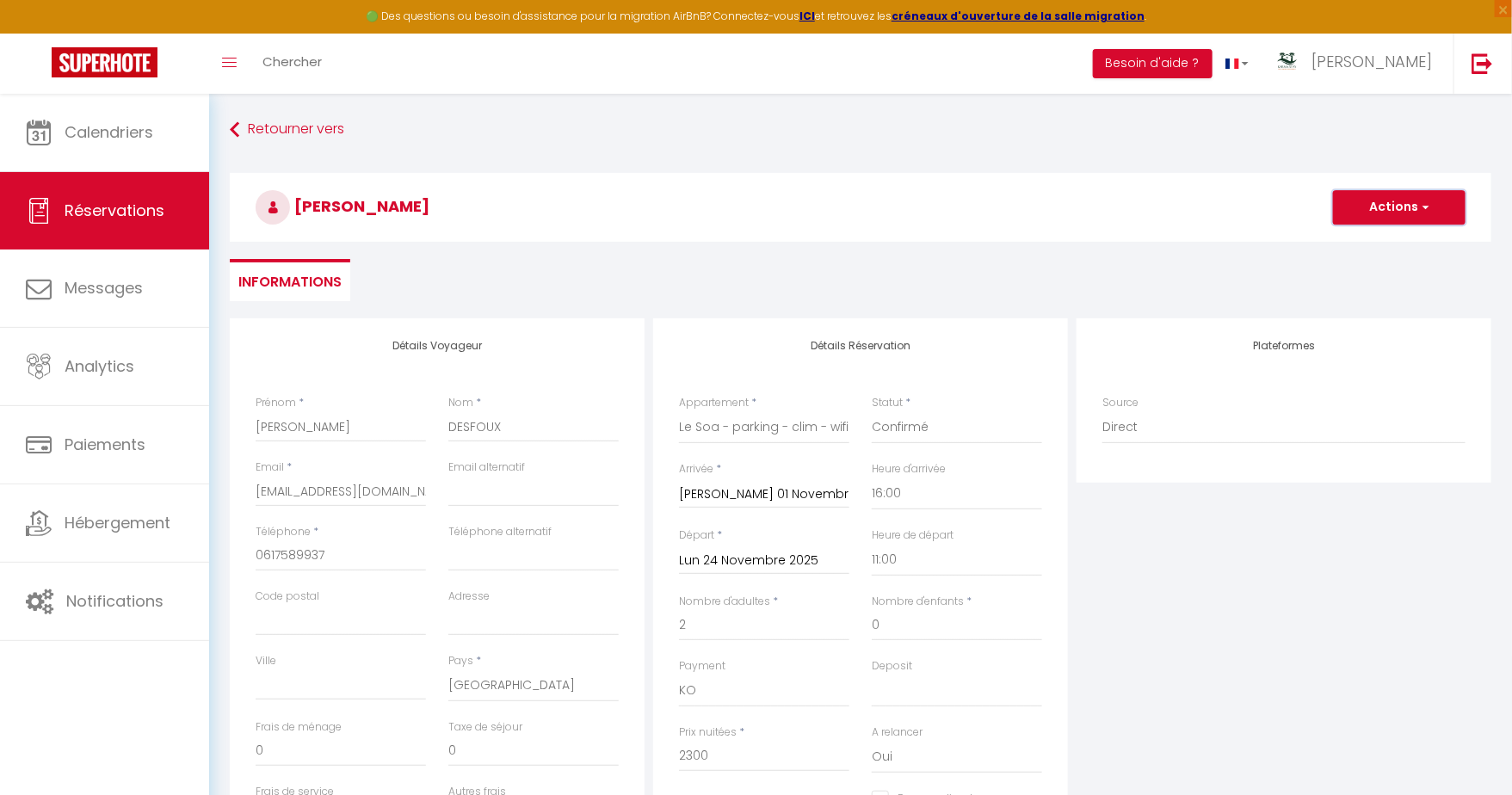
click at [1422, 198] on button "Actions" at bounding box center [1399, 208] width 132 height 35
click at [1358, 246] on link "Enregistrer" at bounding box center [1381, 245] width 136 height 23
click at [1428, 206] on span "button" at bounding box center [1424, 208] width 10 height 16
click at [1349, 245] on link "Enregistrer" at bounding box center [1381, 245] width 136 height 23
click at [1437, 208] on button "Actions" at bounding box center [1399, 208] width 132 height 35
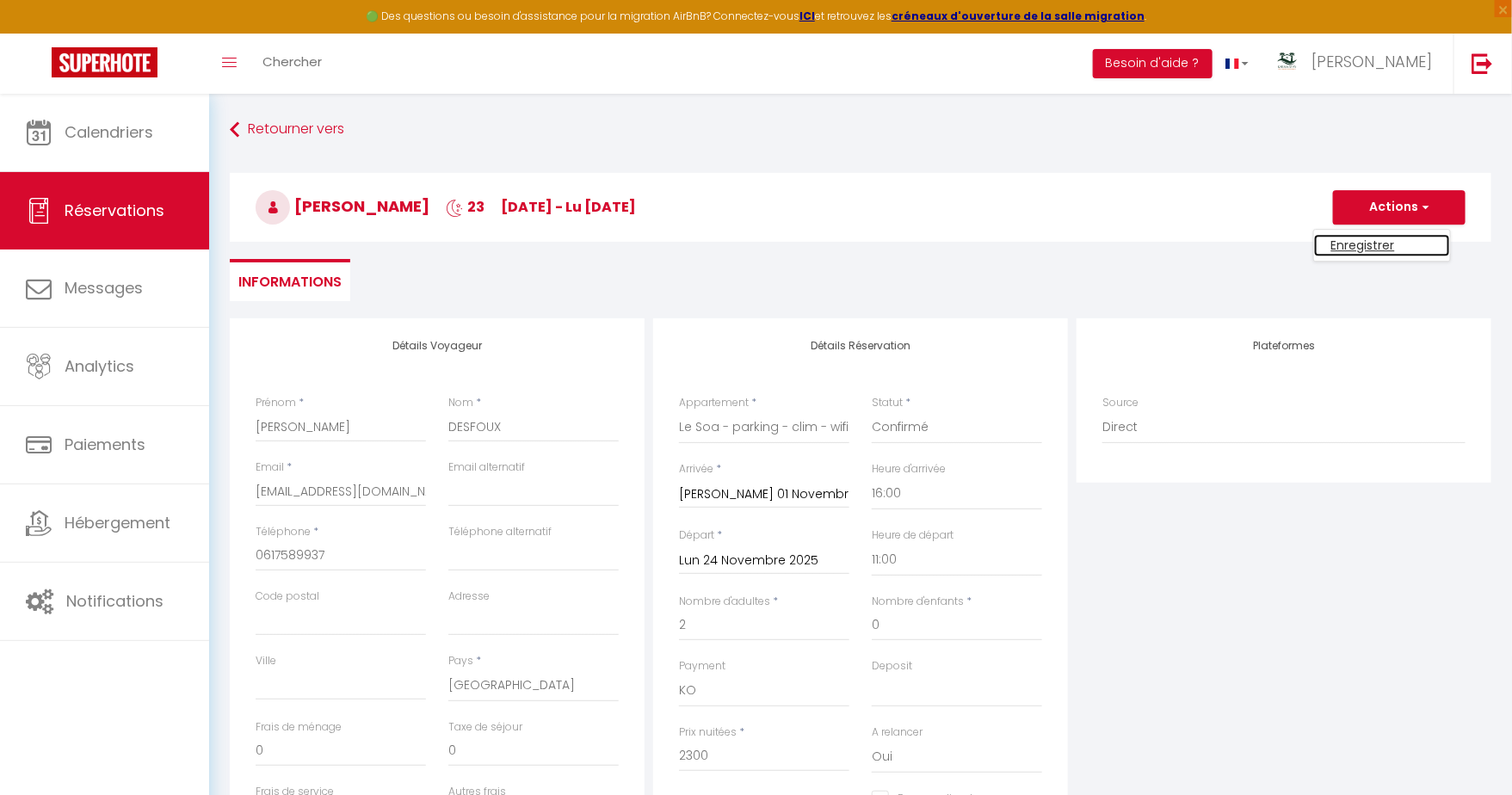
click at [1376, 241] on link "Enregistrer" at bounding box center [1381, 245] width 136 height 23
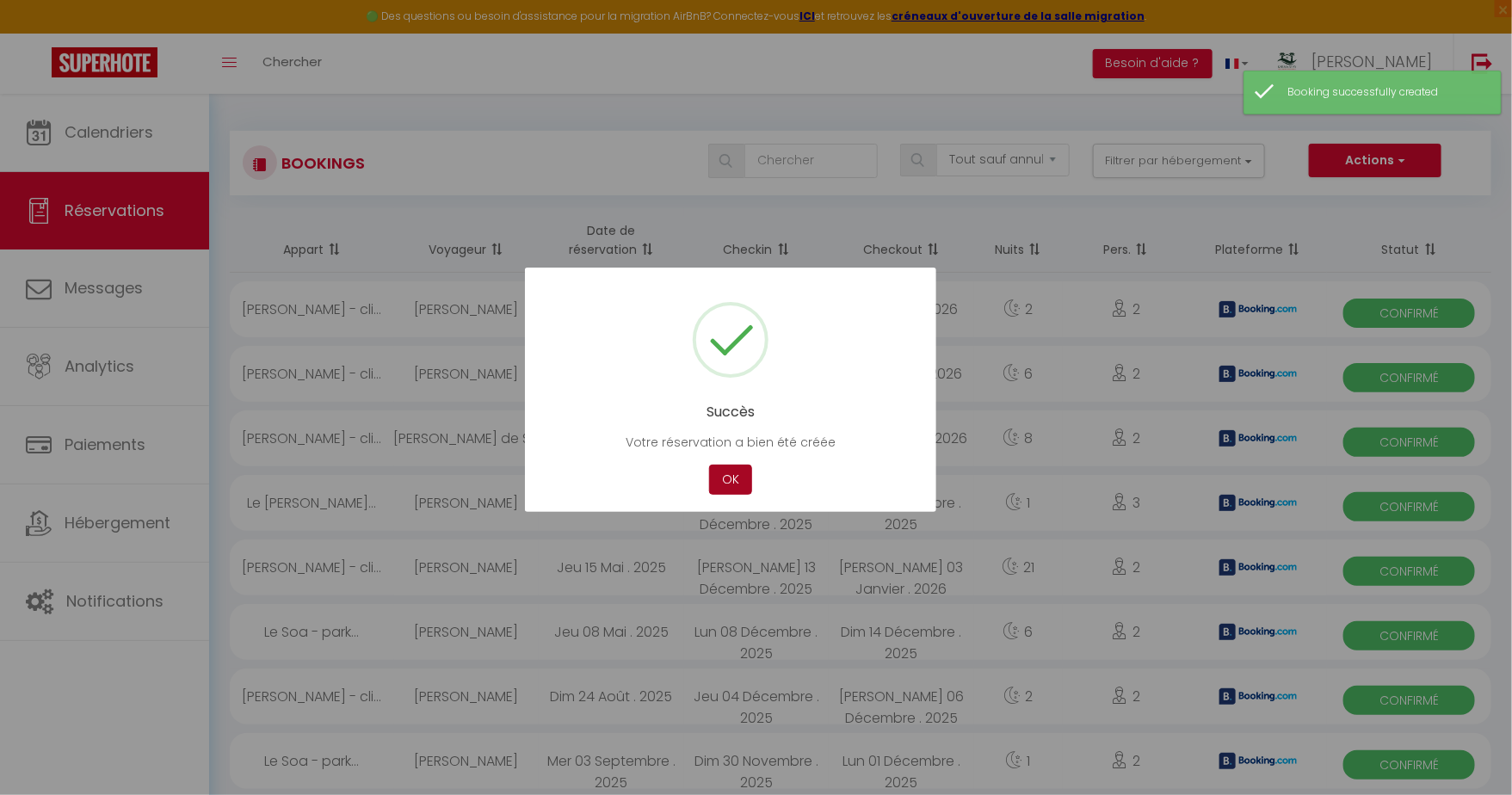
click at [739, 476] on button "OK" at bounding box center [731, 480] width 43 height 30
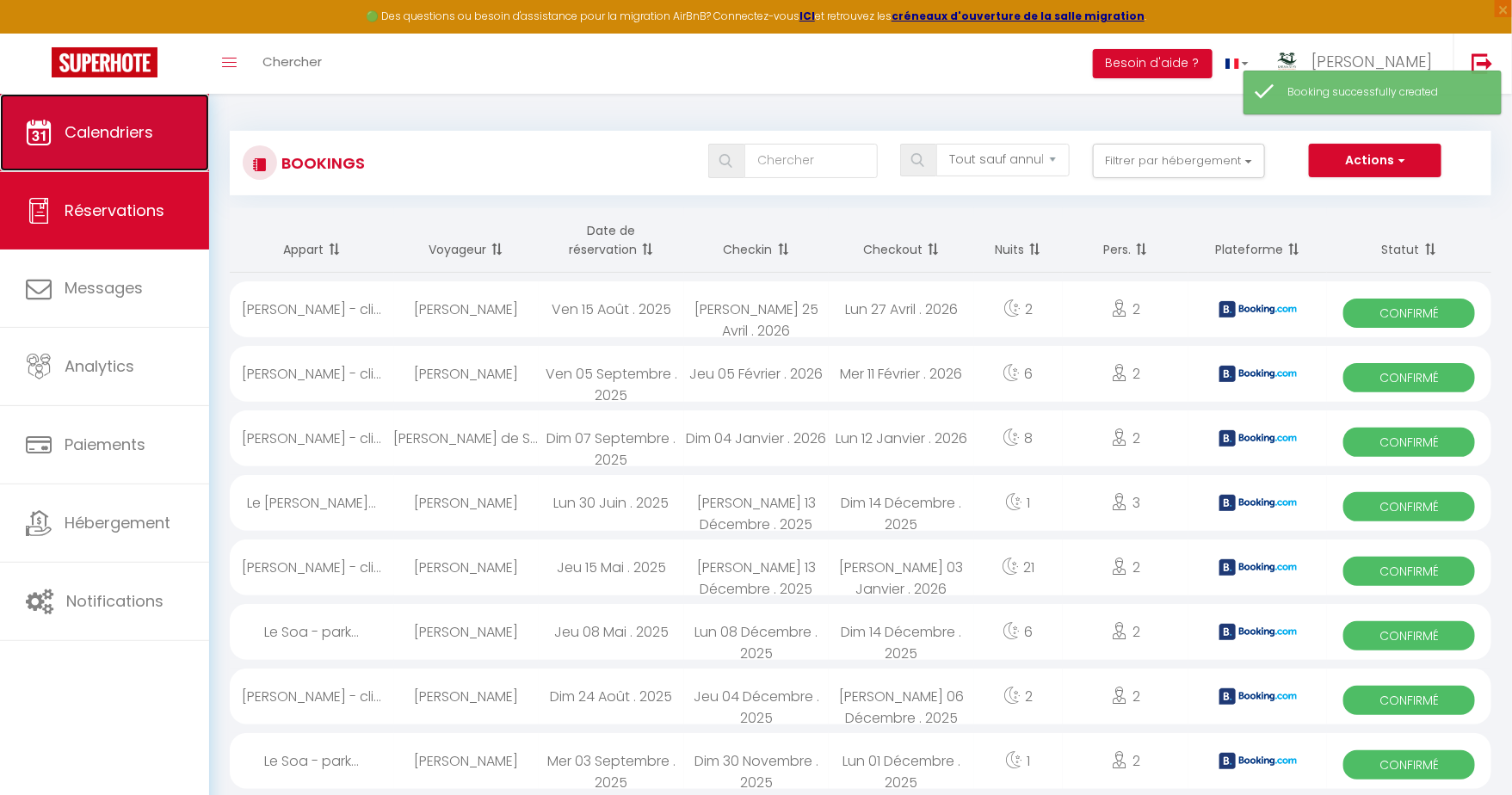
click at [141, 133] on span "Calendriers" at bounding box center [109, 132] width 88 height 22
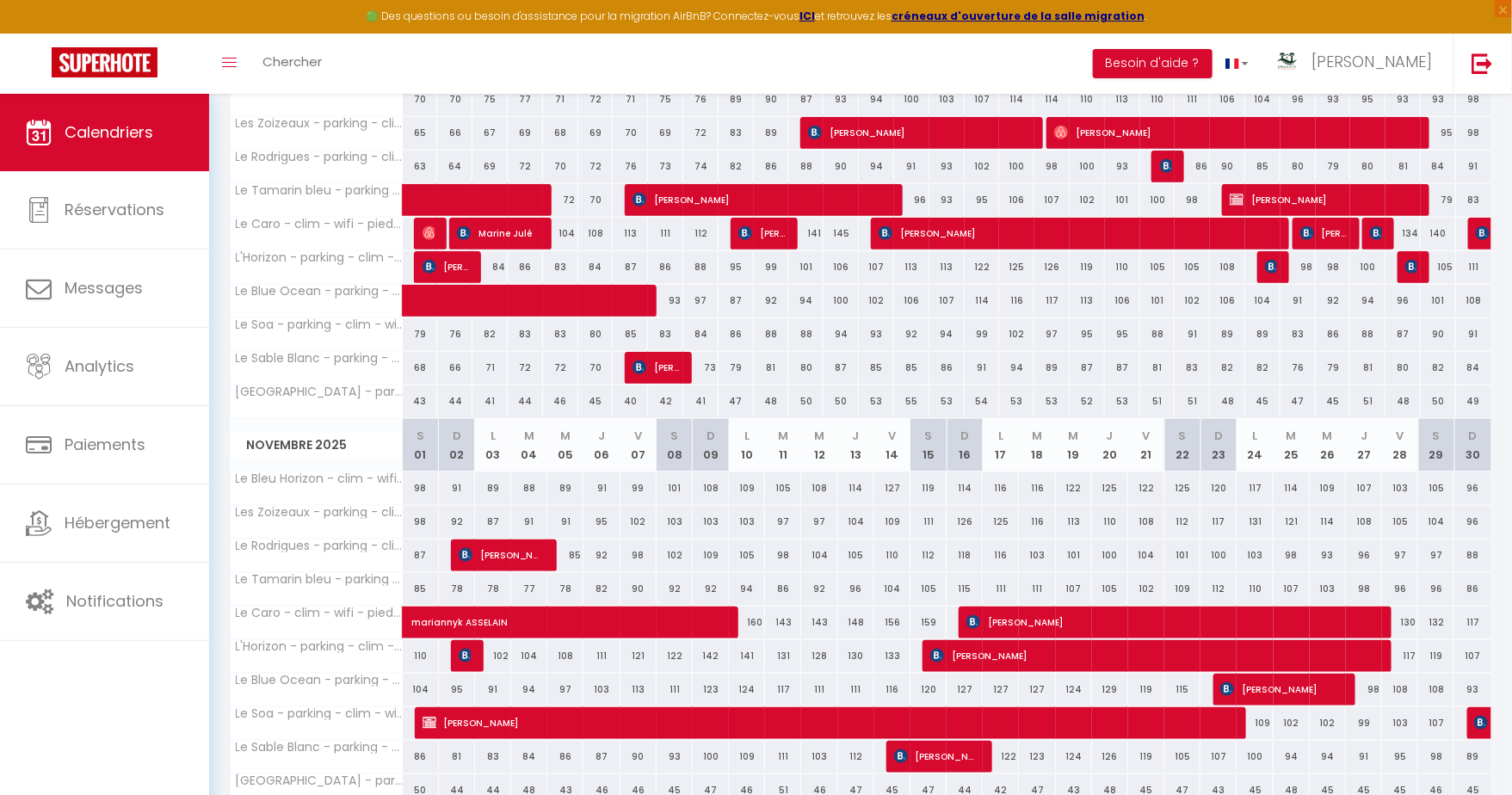
scroll to position [769, 0]
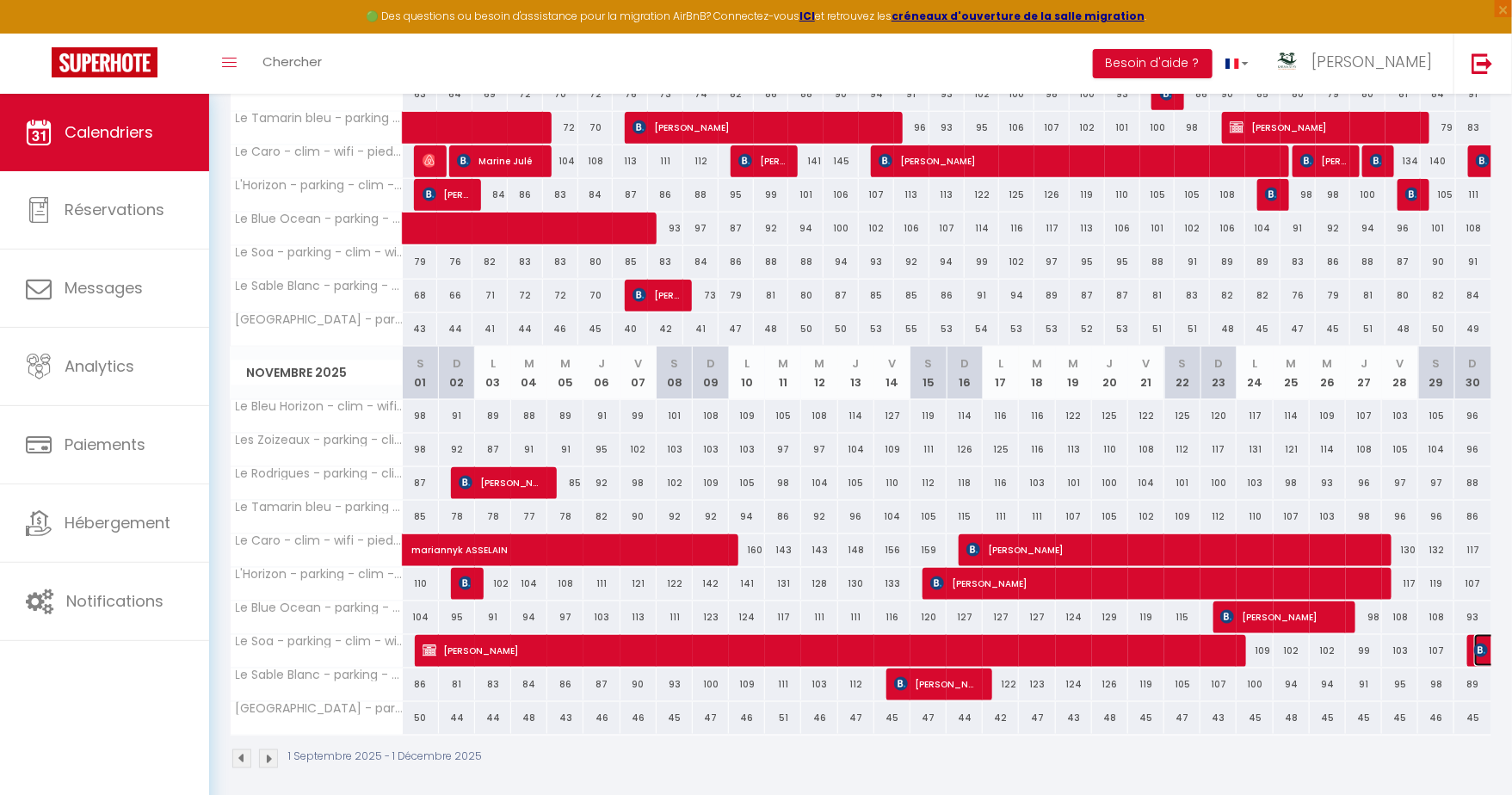
click at [1477, 644] on img at bounding box center [1481, 650] width 14 height 14
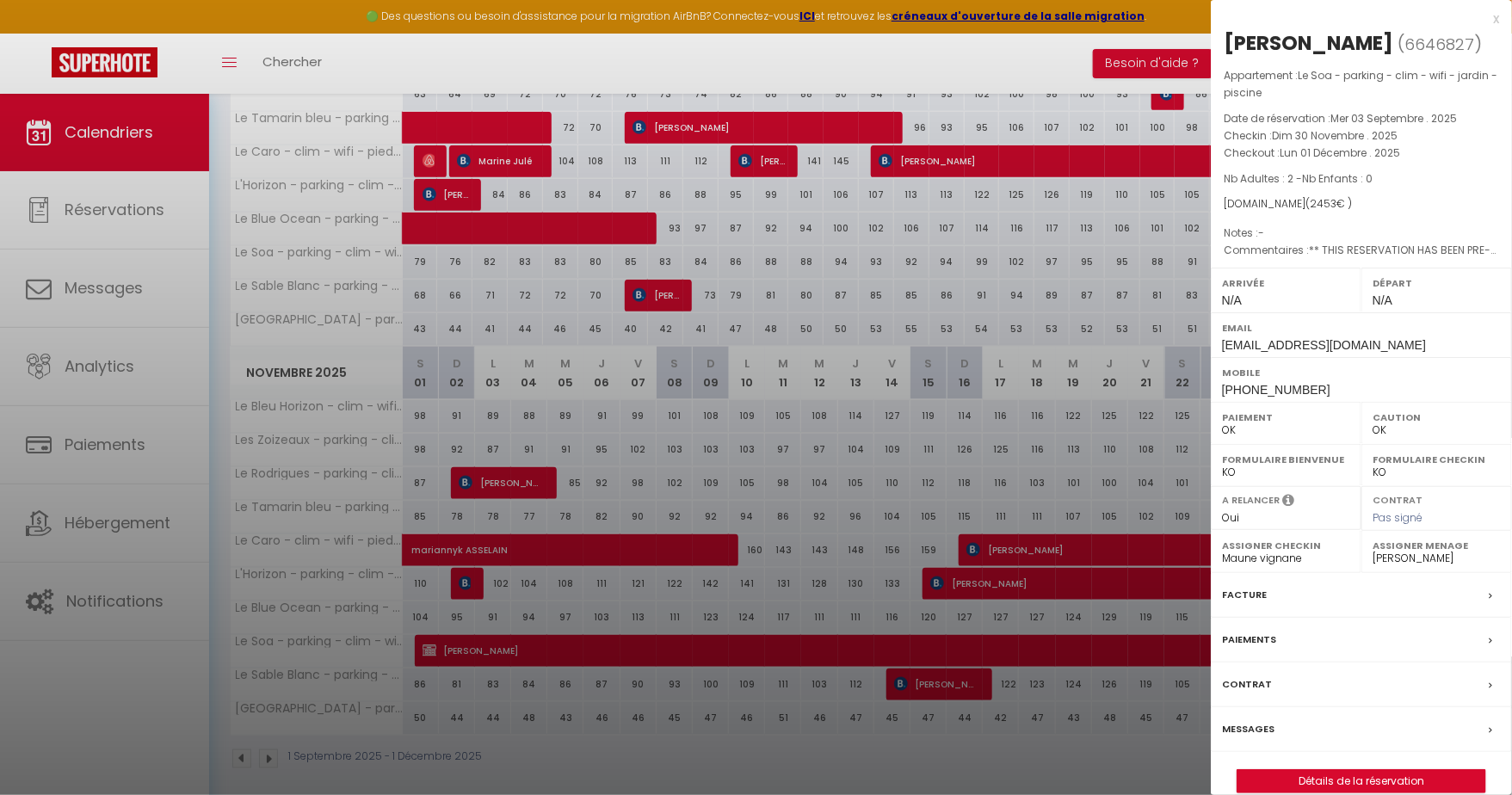
click at [1494, 21] on div "x" at bounding box center [1354, 19] width 288 height 21
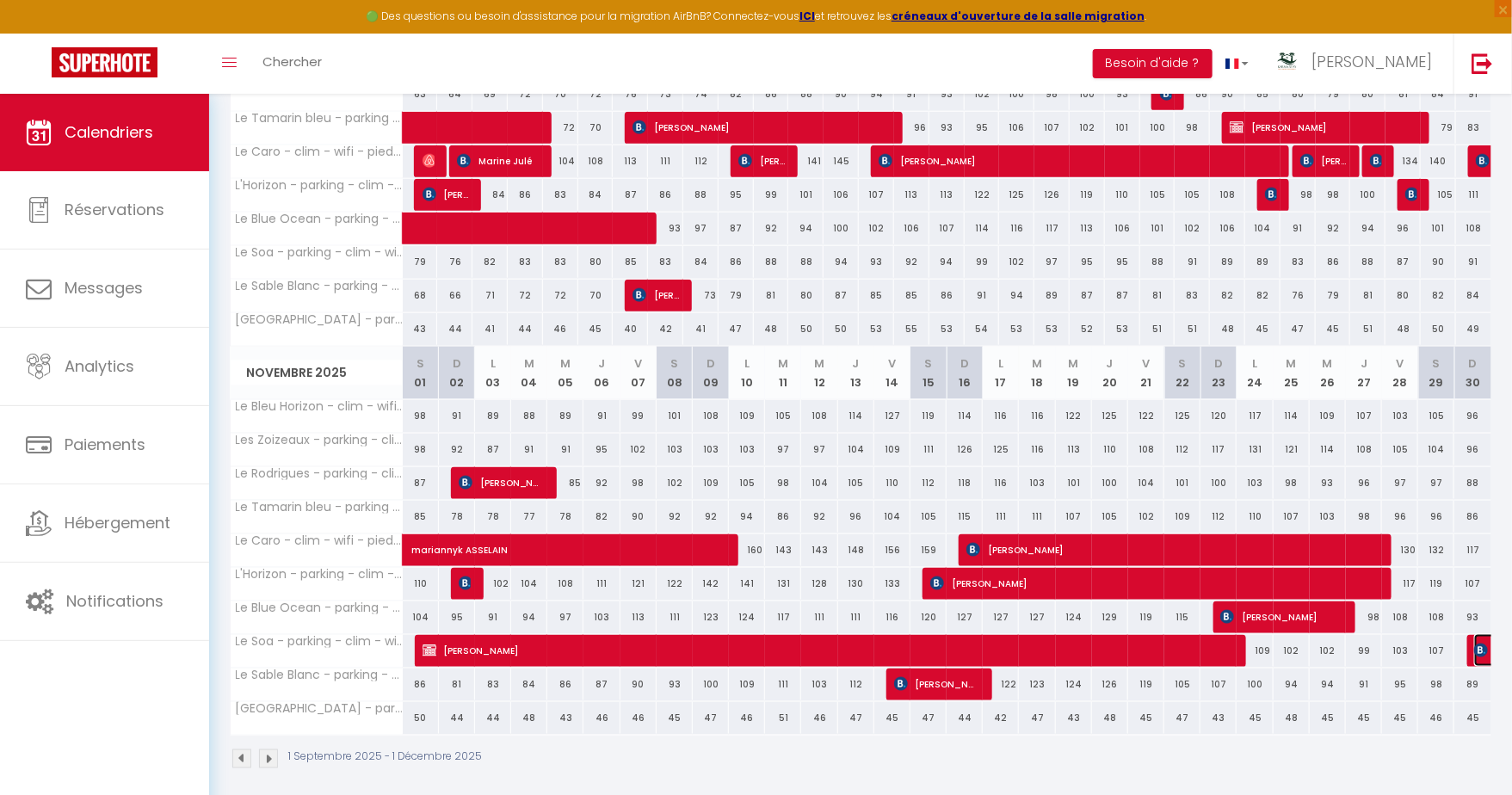
click at [1482, 643] on img at bounding box center [1481, 650] width 14 height 14
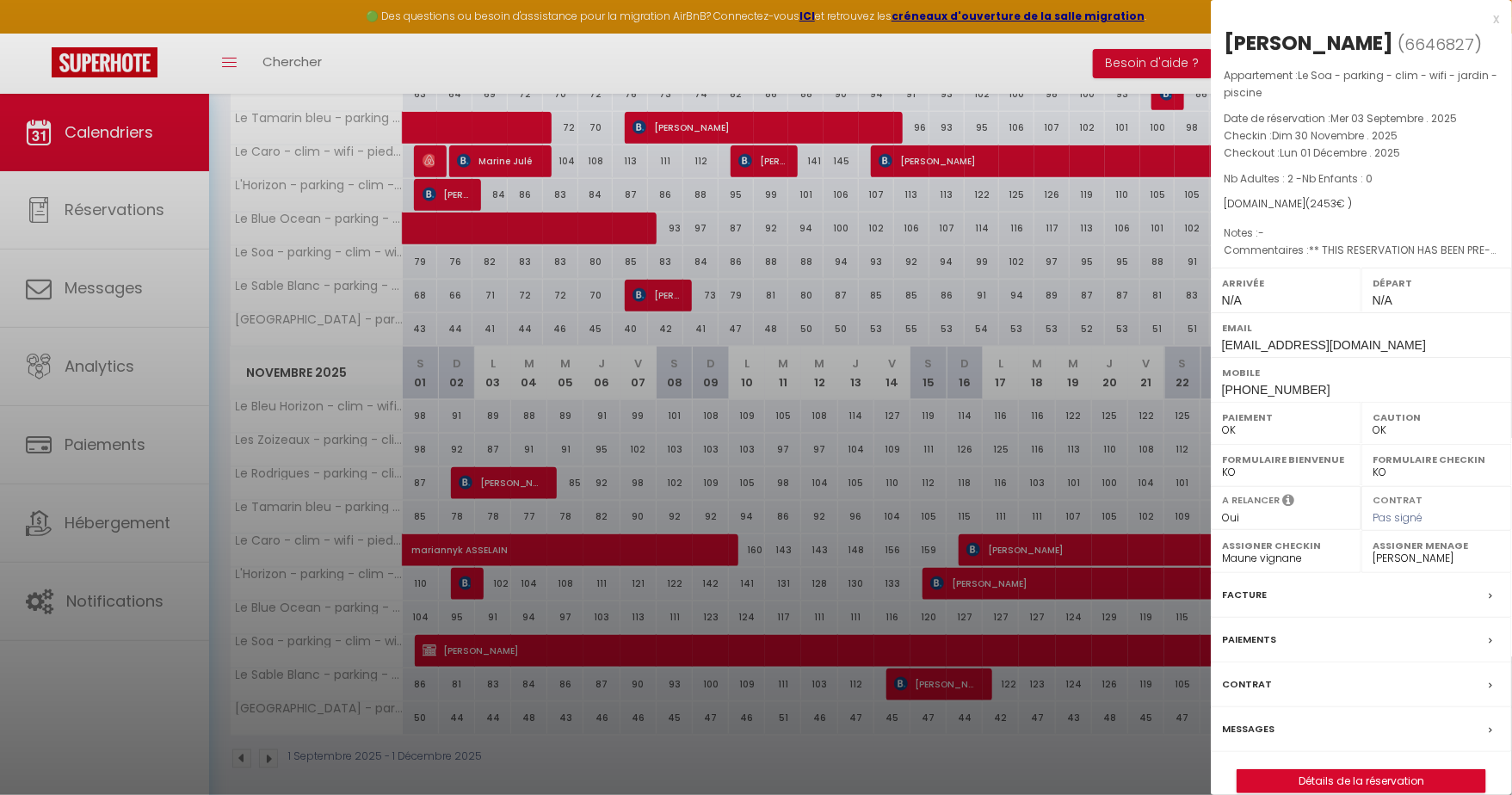
click at [994, 431] on div at bounding box center [756, 398] width 1512 height 795
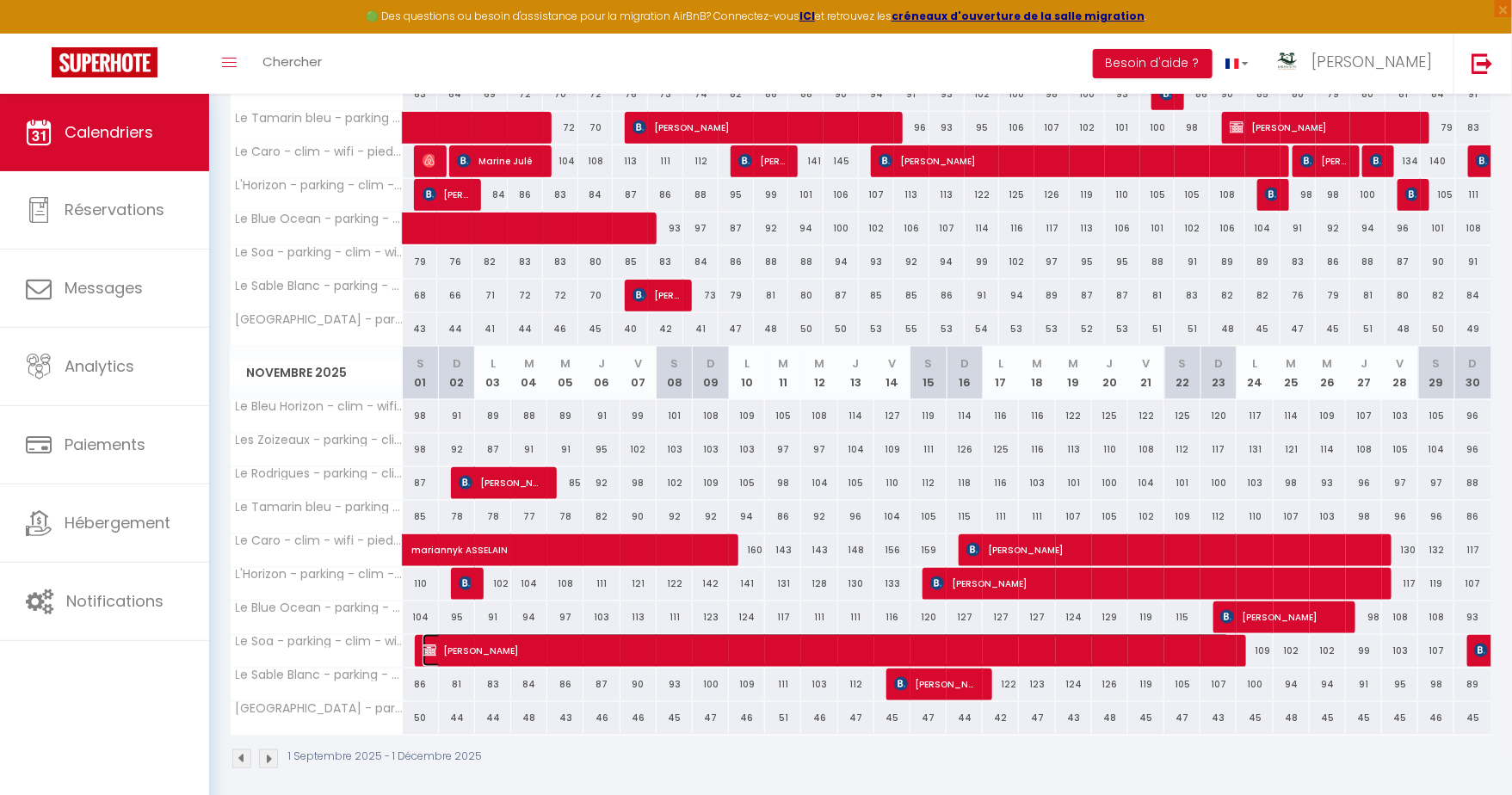
click at [837, 642] on span "VALENTIN DESFOUX" at bounding box center [826, 650] width 807 height 33
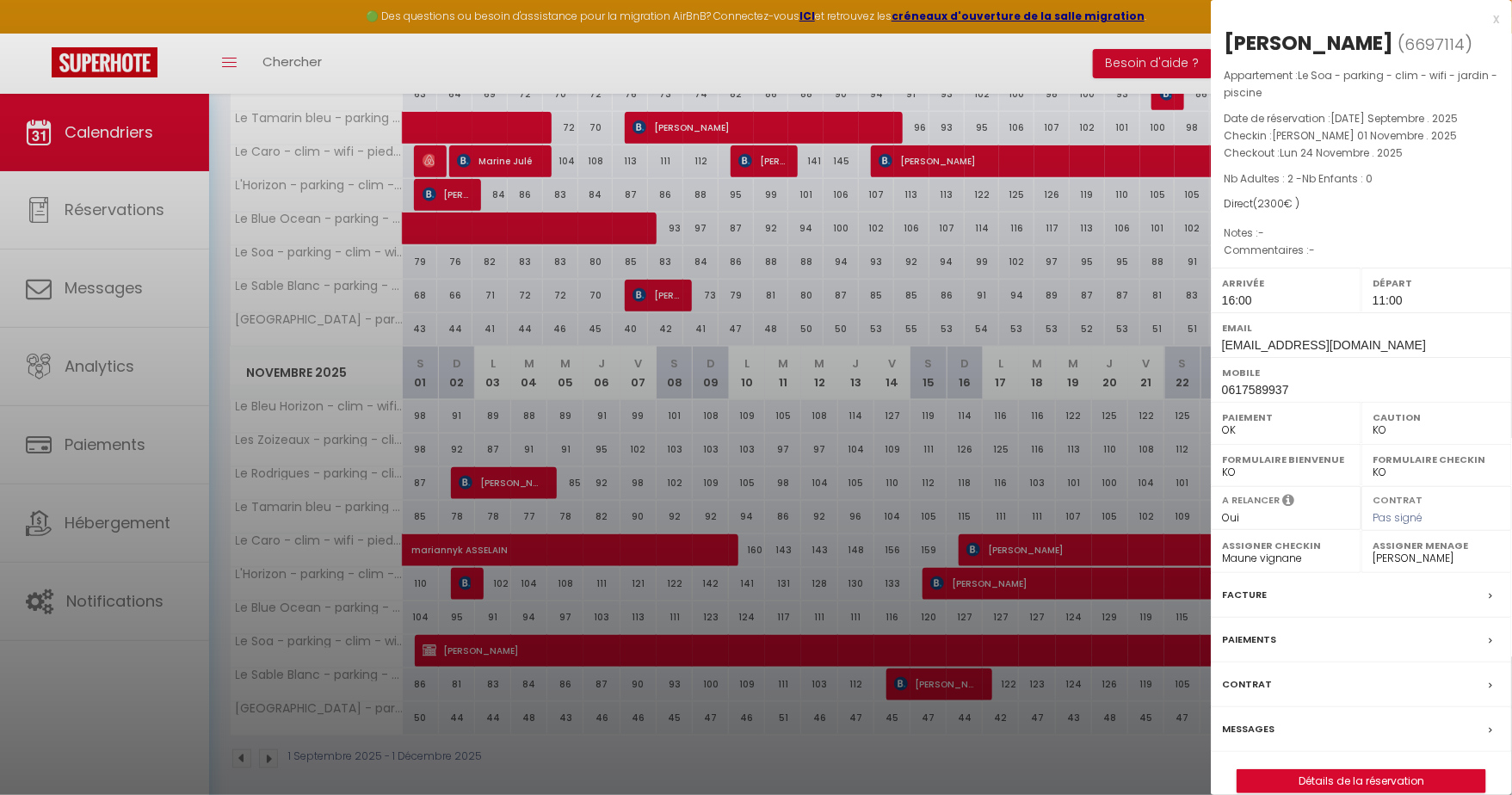
click at [1308, 682] on div "Contrat" at bounding box center [1361, 685] width 301 height 45
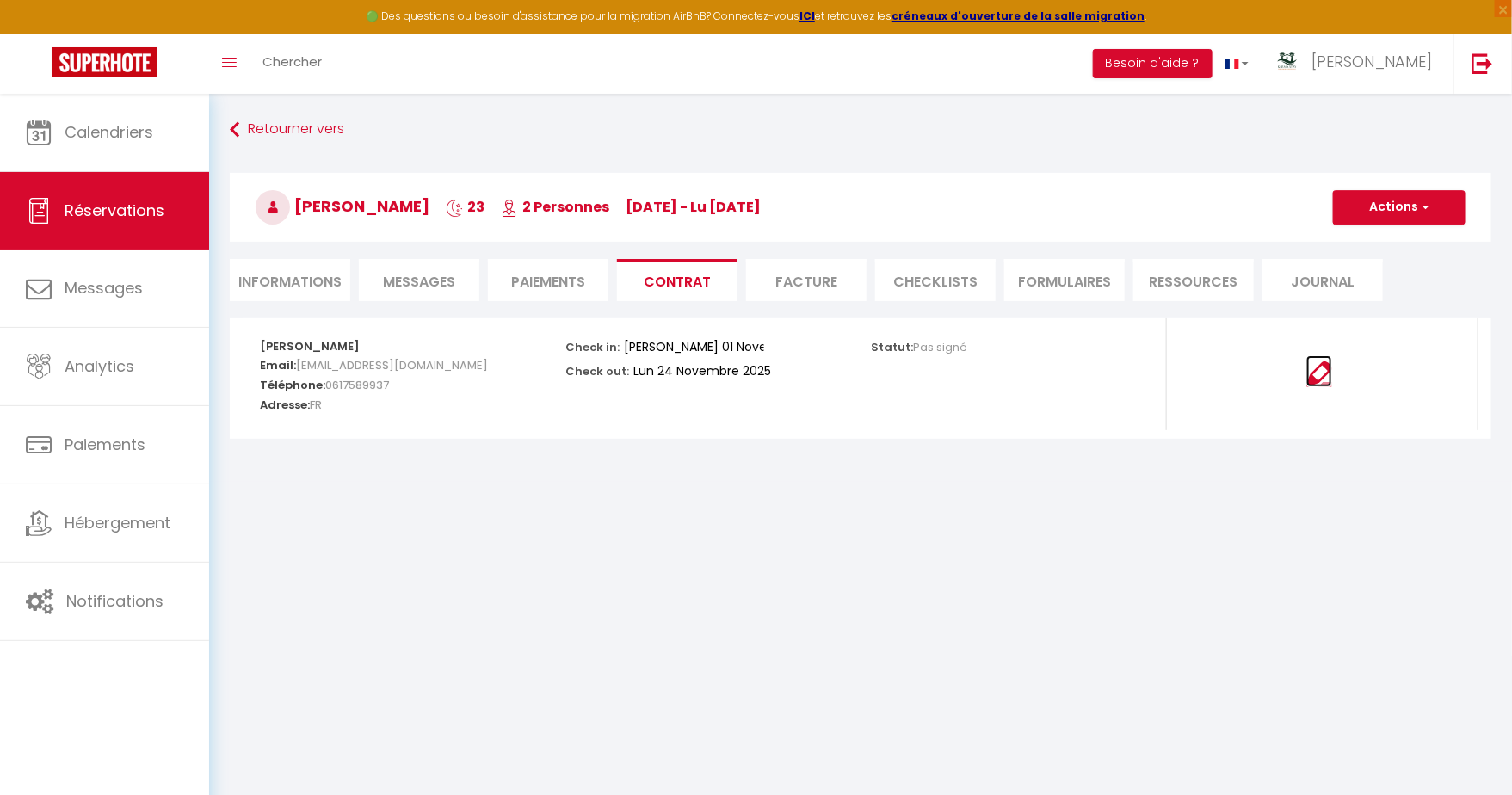
click at [1324, 373] on img at bounding box center [1320, 374] width 26 height 26
click at [302, 280] on li "Informations" at bounding box center [289, 280] width 120 height 42
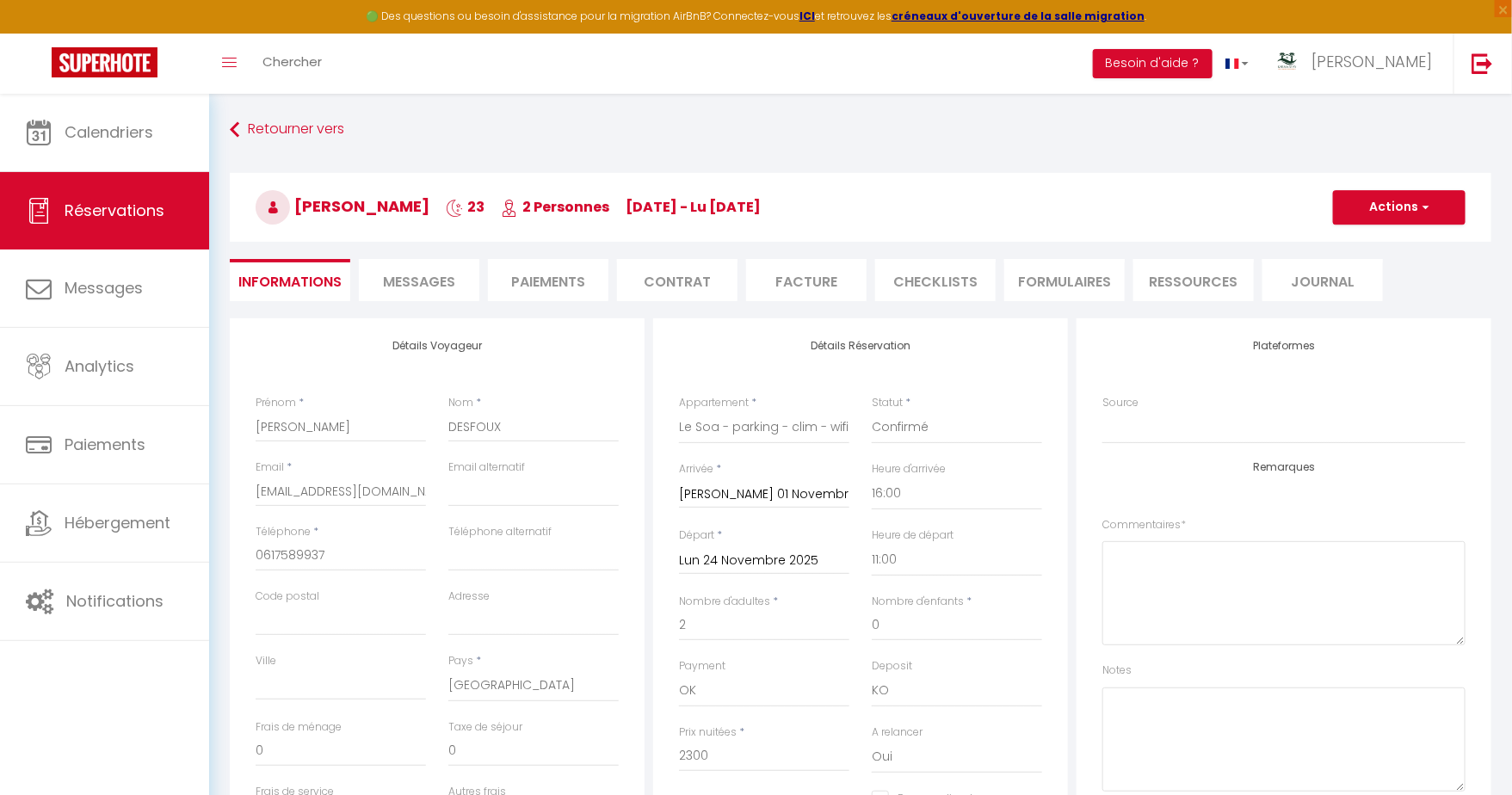
click at [441, 276] on span "Messages" at bounding box center [418, 281] width 72 height 20
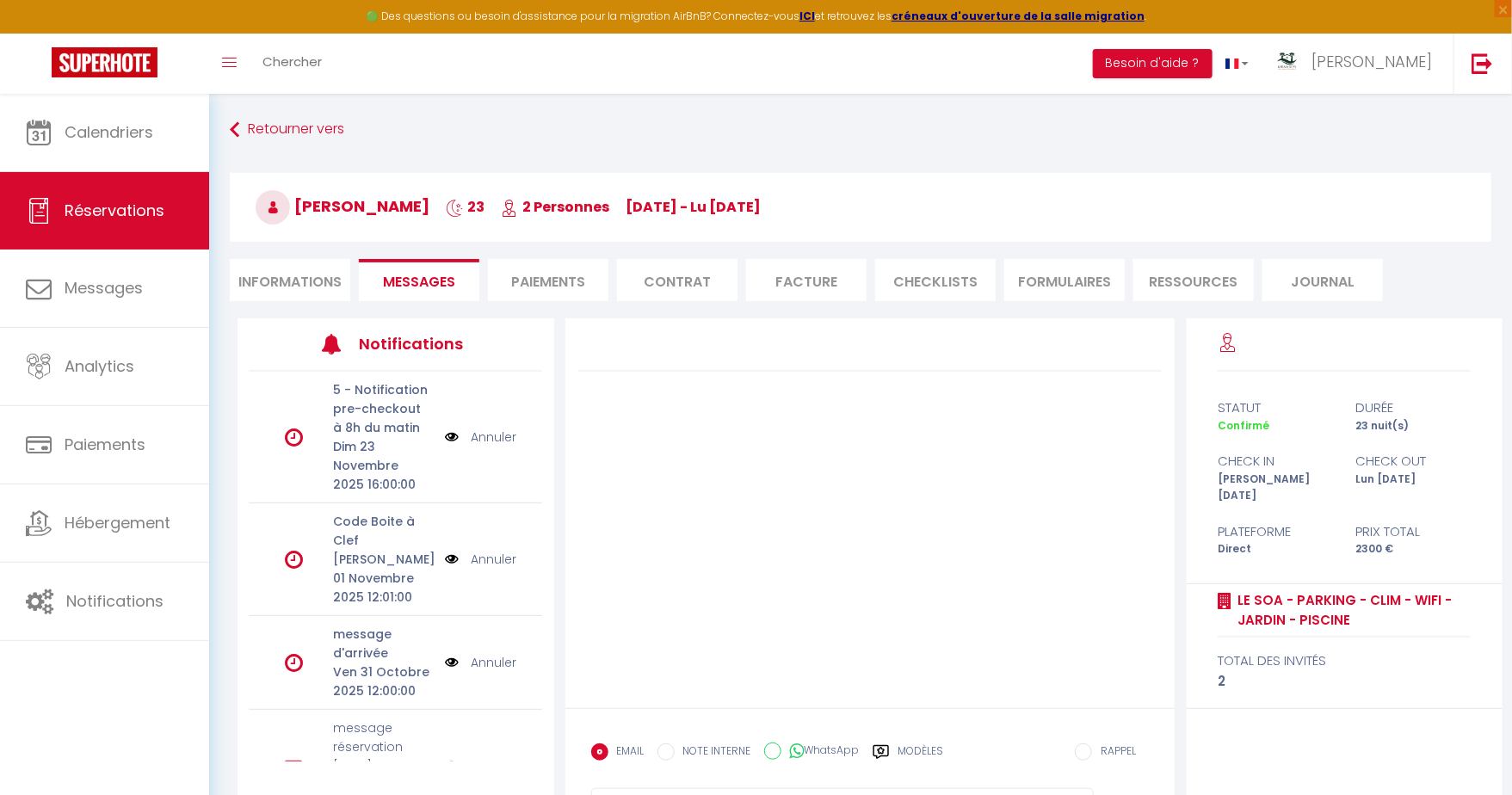
click at [549, 287] on li "Paiements" at bounding box center [547, 280] width 120 height 42
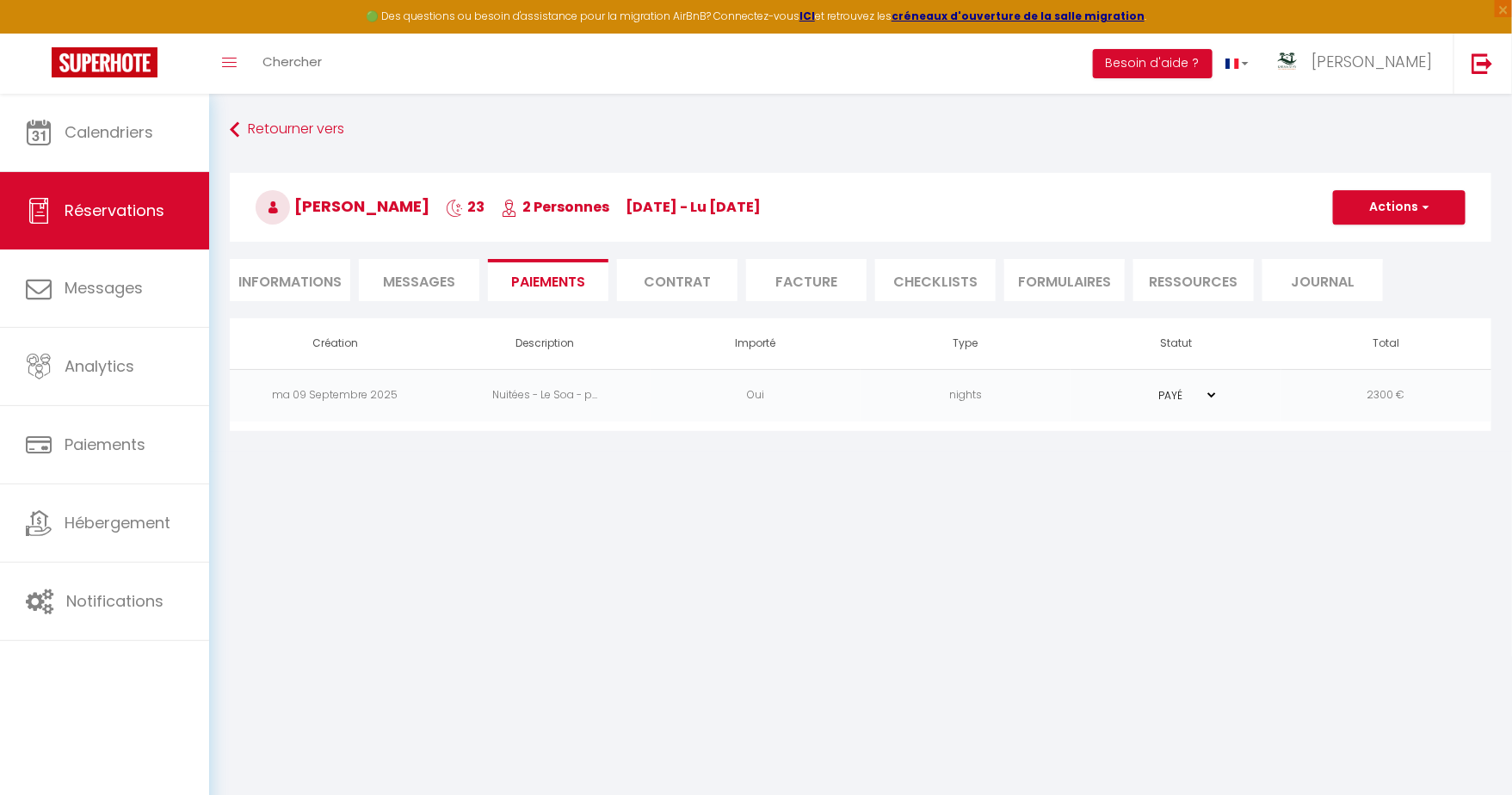
click at [1207, 406] on td "PAYÉ EN ATTENTE" at bounding box center [1175, 395] width 210 height 53
click at [1201, 393] on select "PAYÉ EN ATTENTE" at bounding box center [1175, 395] width 86 height 16
click at [1133, 387] on select "PAYÉ EN ATTENTE" at bounding box center [1175, 395] width 86 height 16
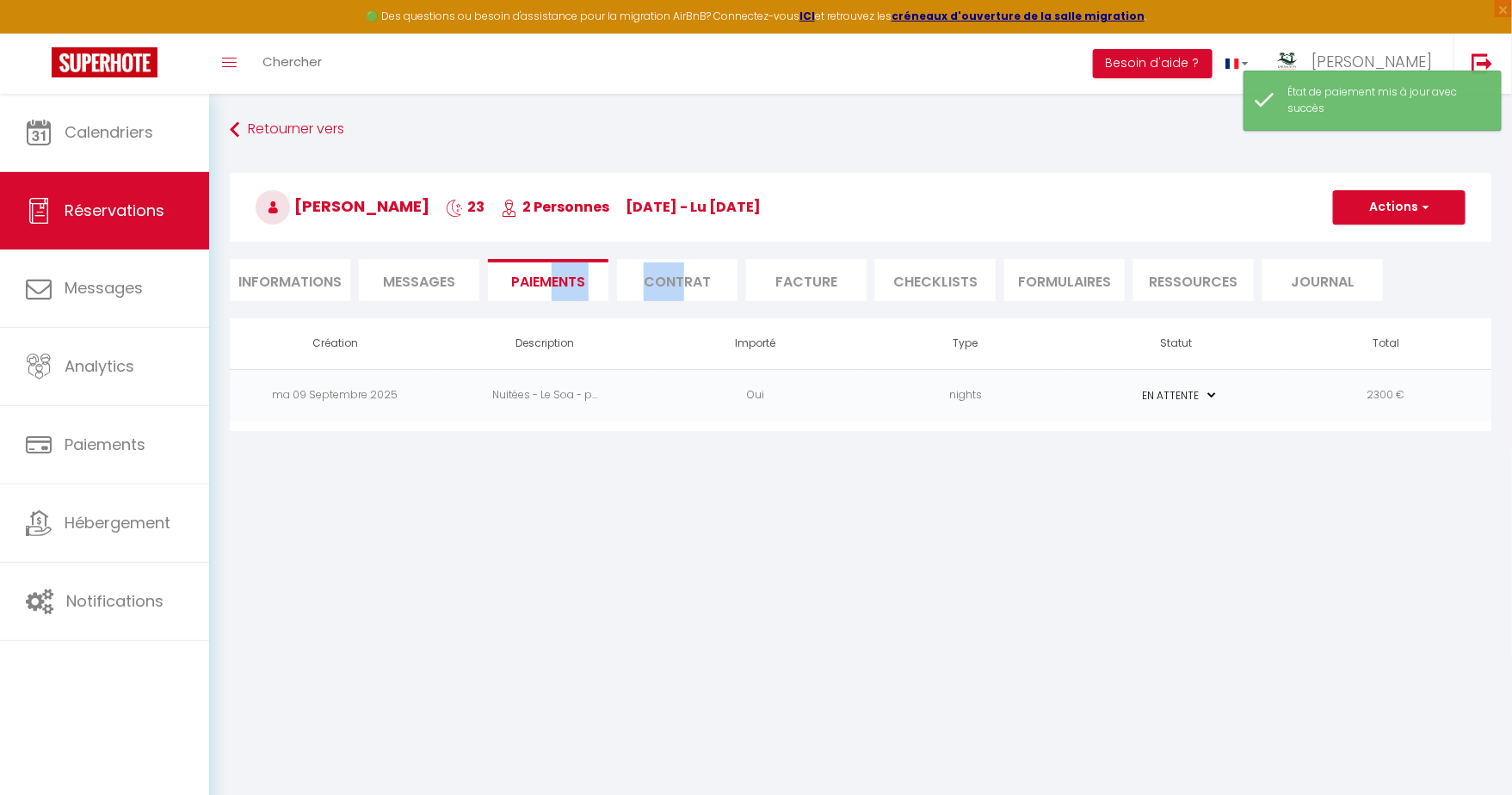
drag, startPoint x: 681, startPoint y: 277, endPoint x: 555, endPoint y: 280, distance: 126.0
click at [554, 280] on ul "Informations Messages Paiements Contrat Facture CHECKLISTS FORMULAIRES Ressourc…" at bounding box center [860, 280] width 1262 height 42
click at [456, 268] on li "Messages" at bounding box center [418, 280] width 120 height 42
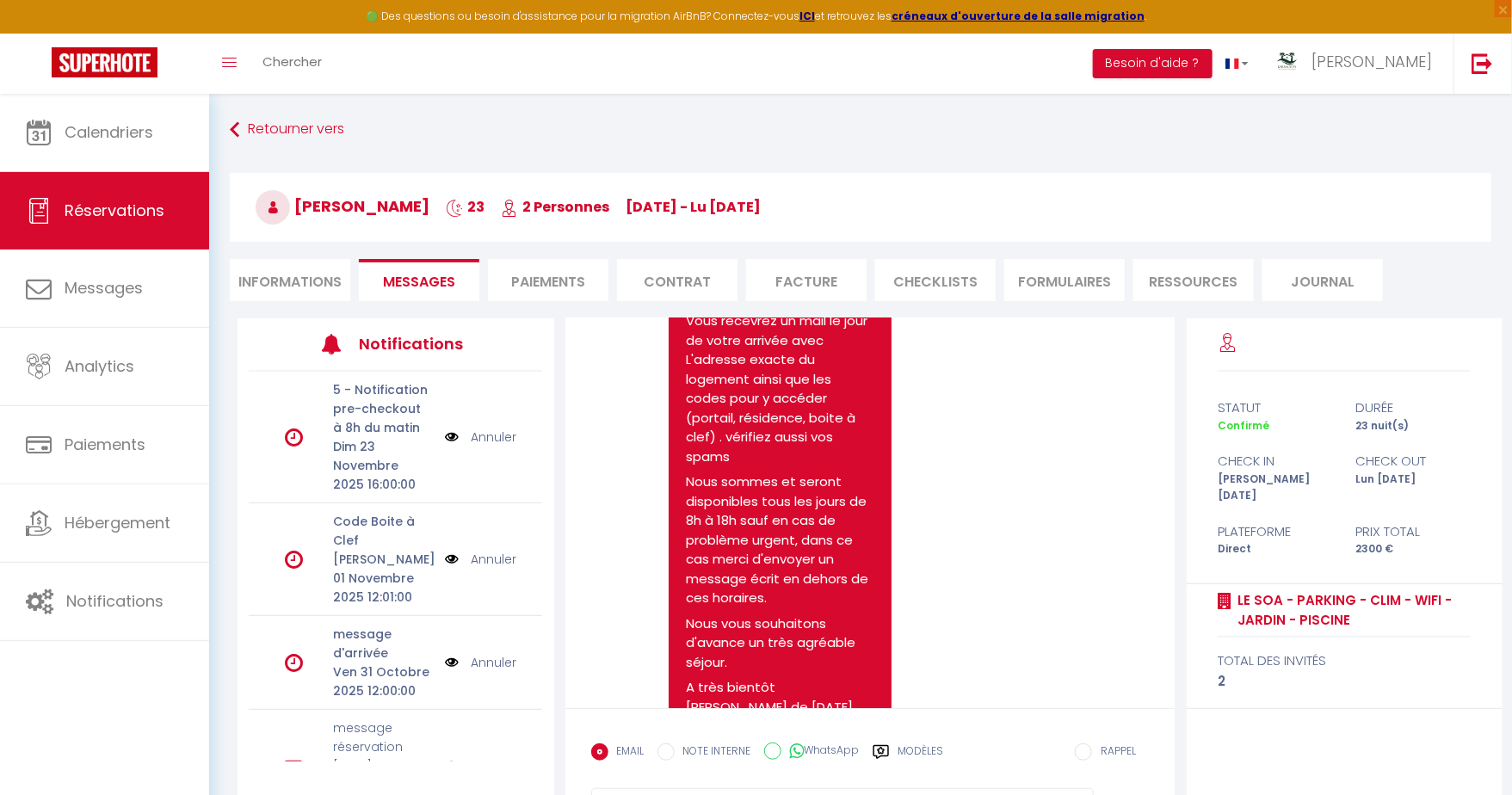
scroll to position [928, 0]
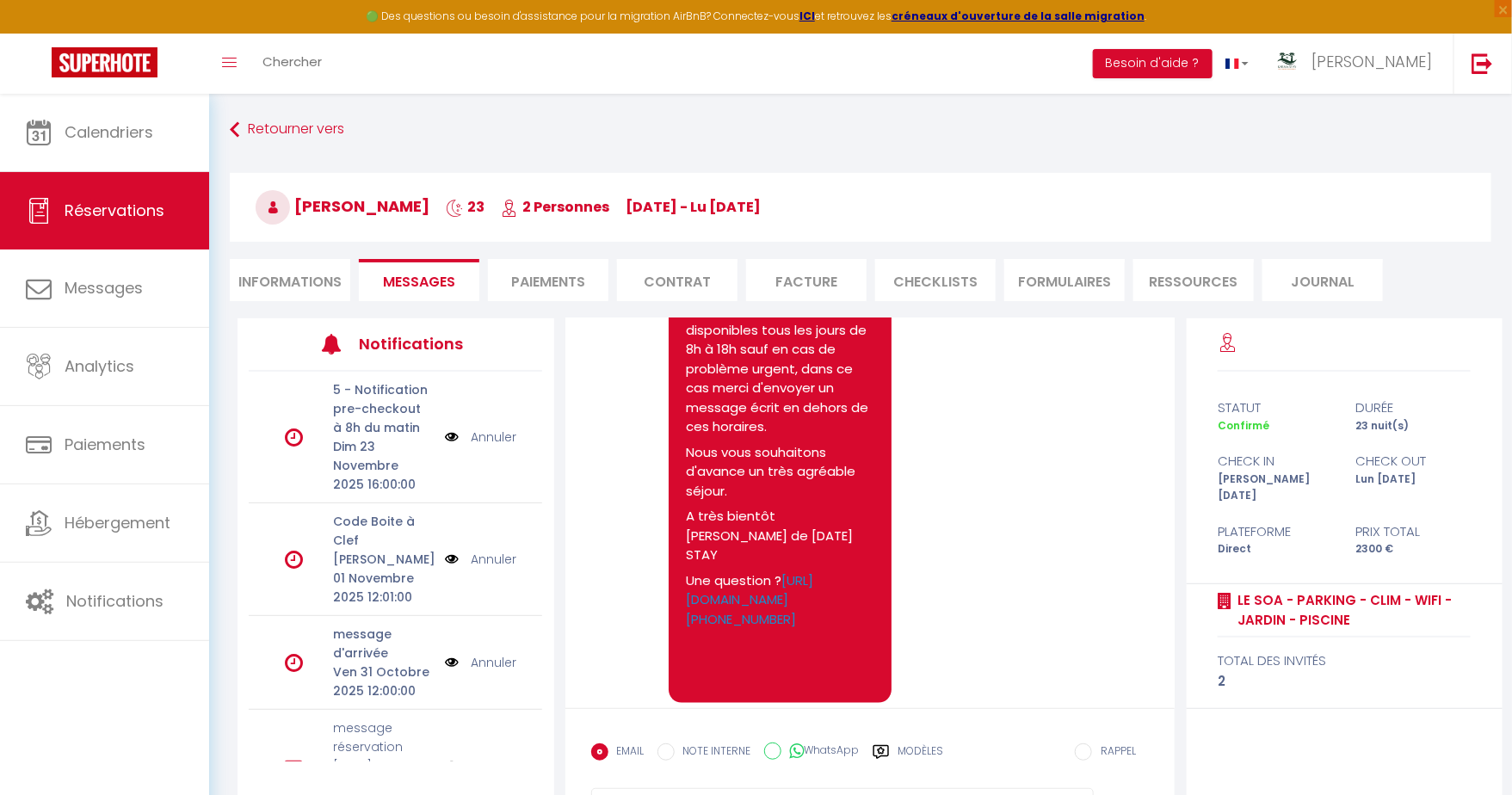
click at [331, 316] on div "Retourner vers VALENTIN DESFOUX 23 2 Personnes sa 01 Nov - lu 24 Nov Actions En…" at bounding box center [860, 217] width 1284 height 204
click at [320, 306] on div "Retourner vers VALENTIN DESFOUX 23 2 Personnes sa 01 Nov - lu 24 Nov Actions En…" at bounding box center [860, 217] width 1284 height 204
click at [320, 298] on li "Informations" at bounding box center [289, 280] width 120 height 42
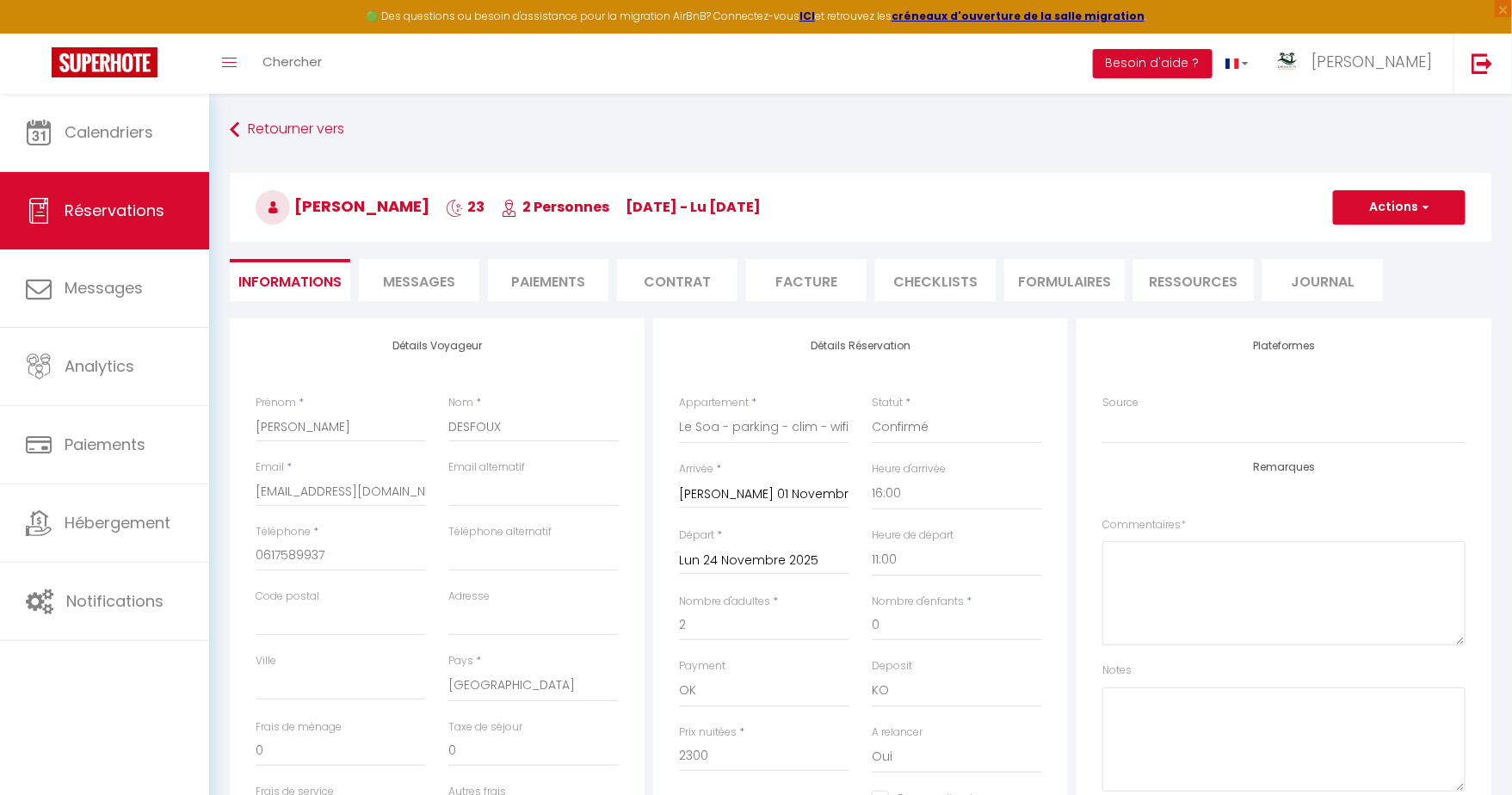
click at [686, 293] on li "Contrat" at bounding box center [677, 280] width 120 height 42
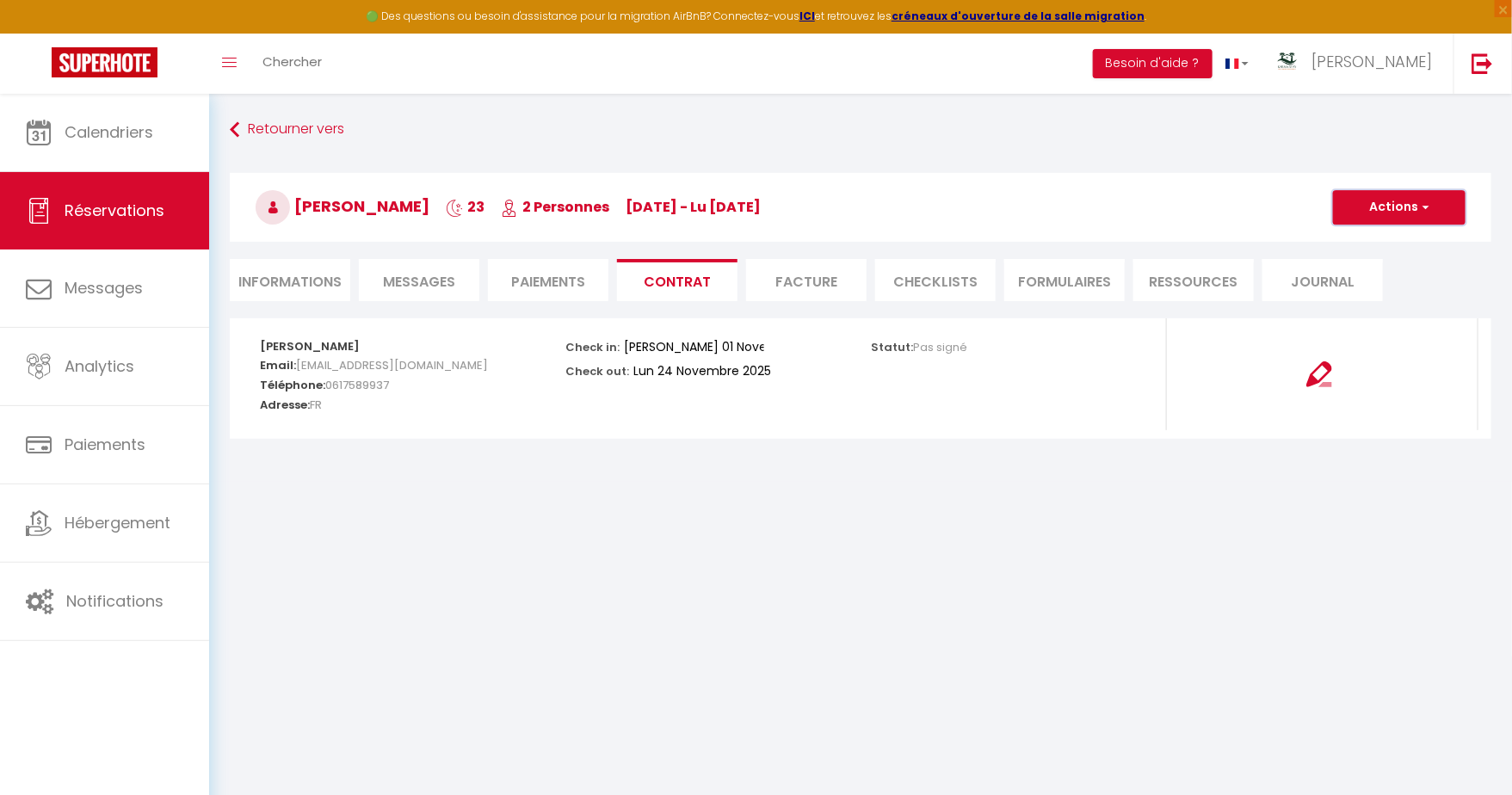
click at [1446, 205] on button "Actions" at bounding box center [1399, 208] width 132 height 35
click at [1380, 267] on link "Envoyer le contrat" at bounding box center [1386, 268] width 145 height 23
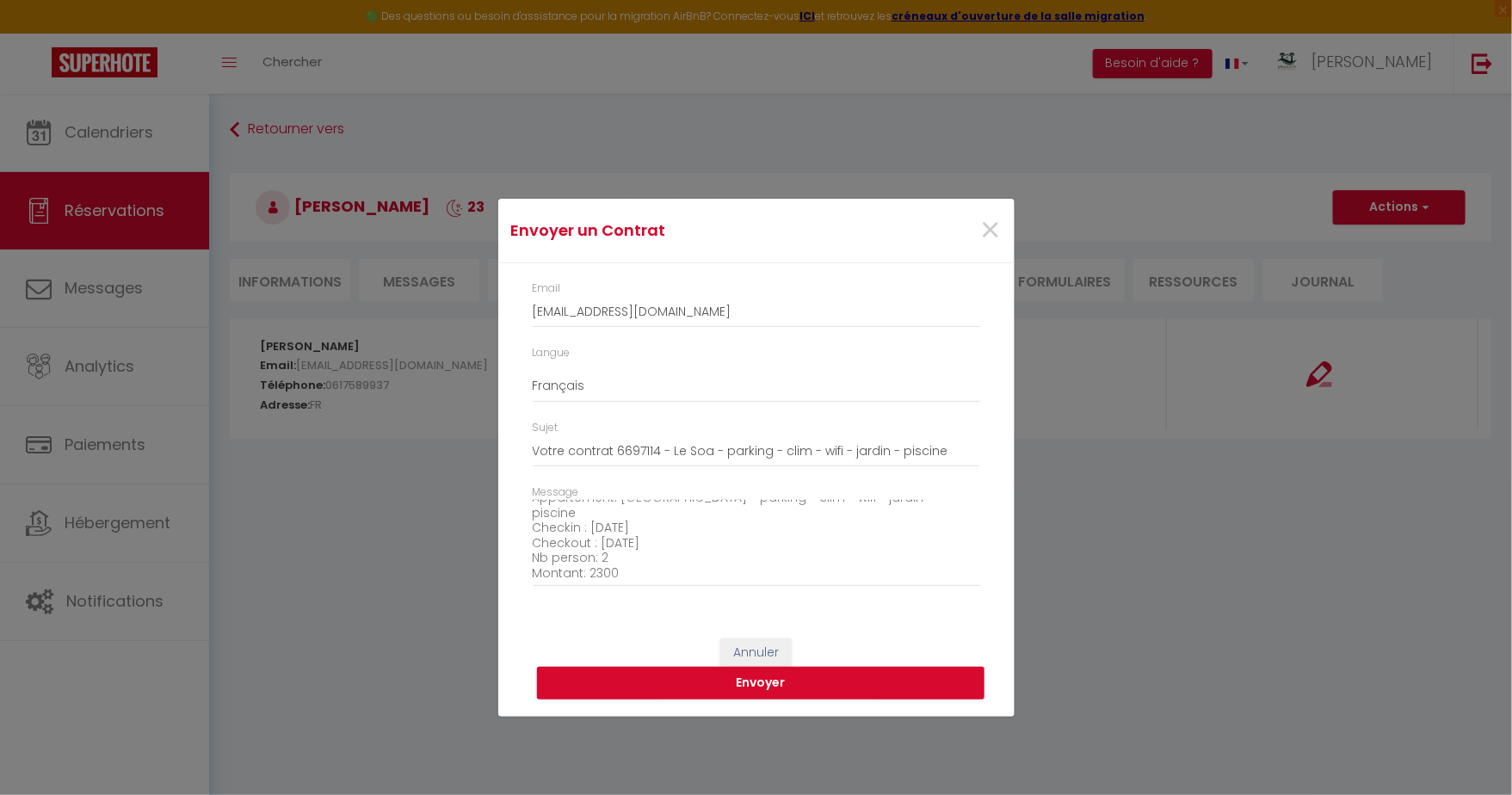
scroll to position [196, 0]
click at [724, 680] on button "Envoyer" at bounding box center [760, 683] width 448 height 33
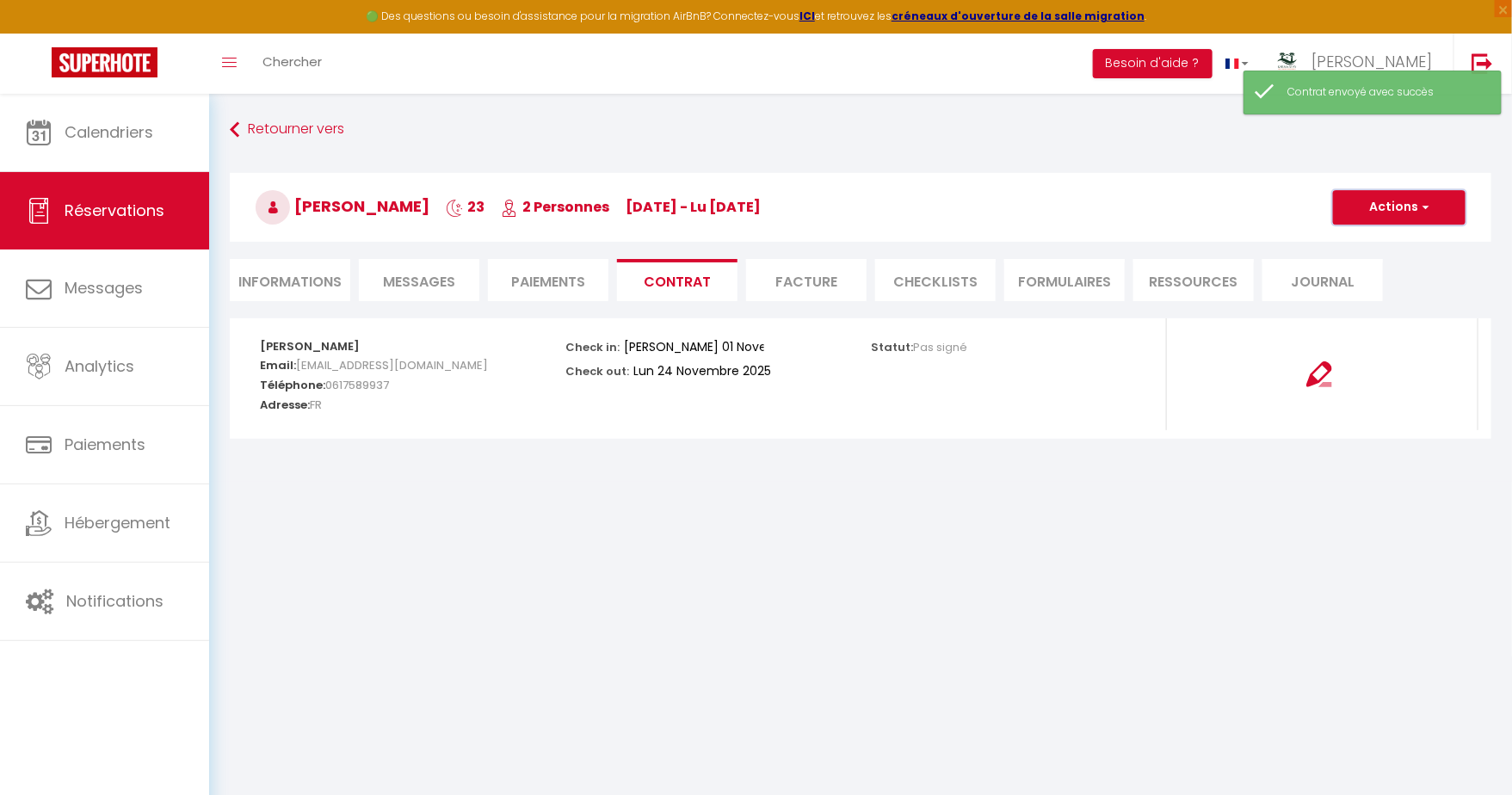
click at [1406, 204] on button "Actions" at bounding box center [1399, 208] width 132 height 35
click at [1364, 245] on link "Voir le contrat" at bounding box center [1386, 245] width 145 height 23
click at [1428, 213] on span "button" at bounding box center [1424, 208] width 10 height 16
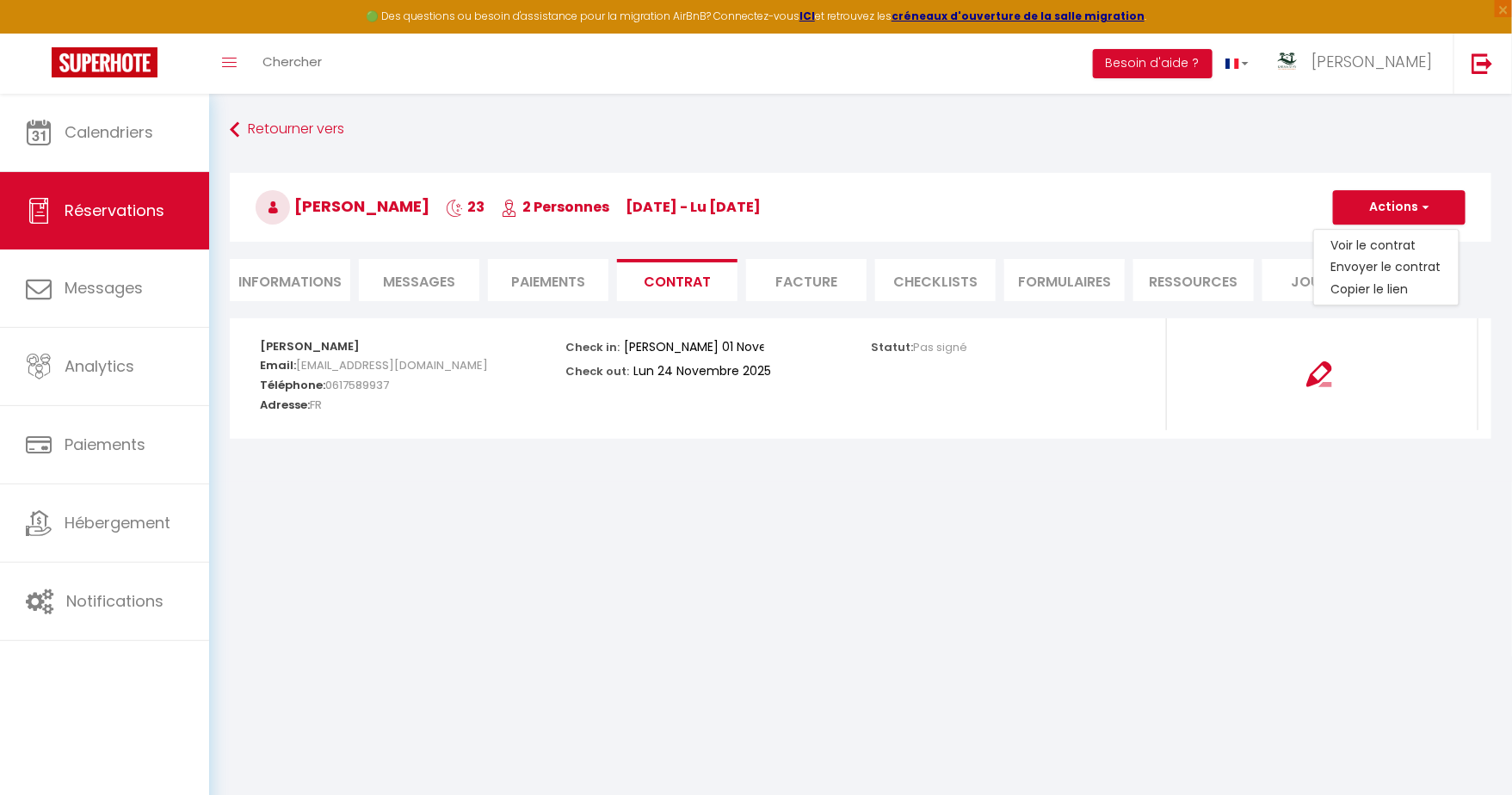
click at [997, 352] on div "Statut: Pas signé" at bounding box center [1013, 346] width 283 height 55
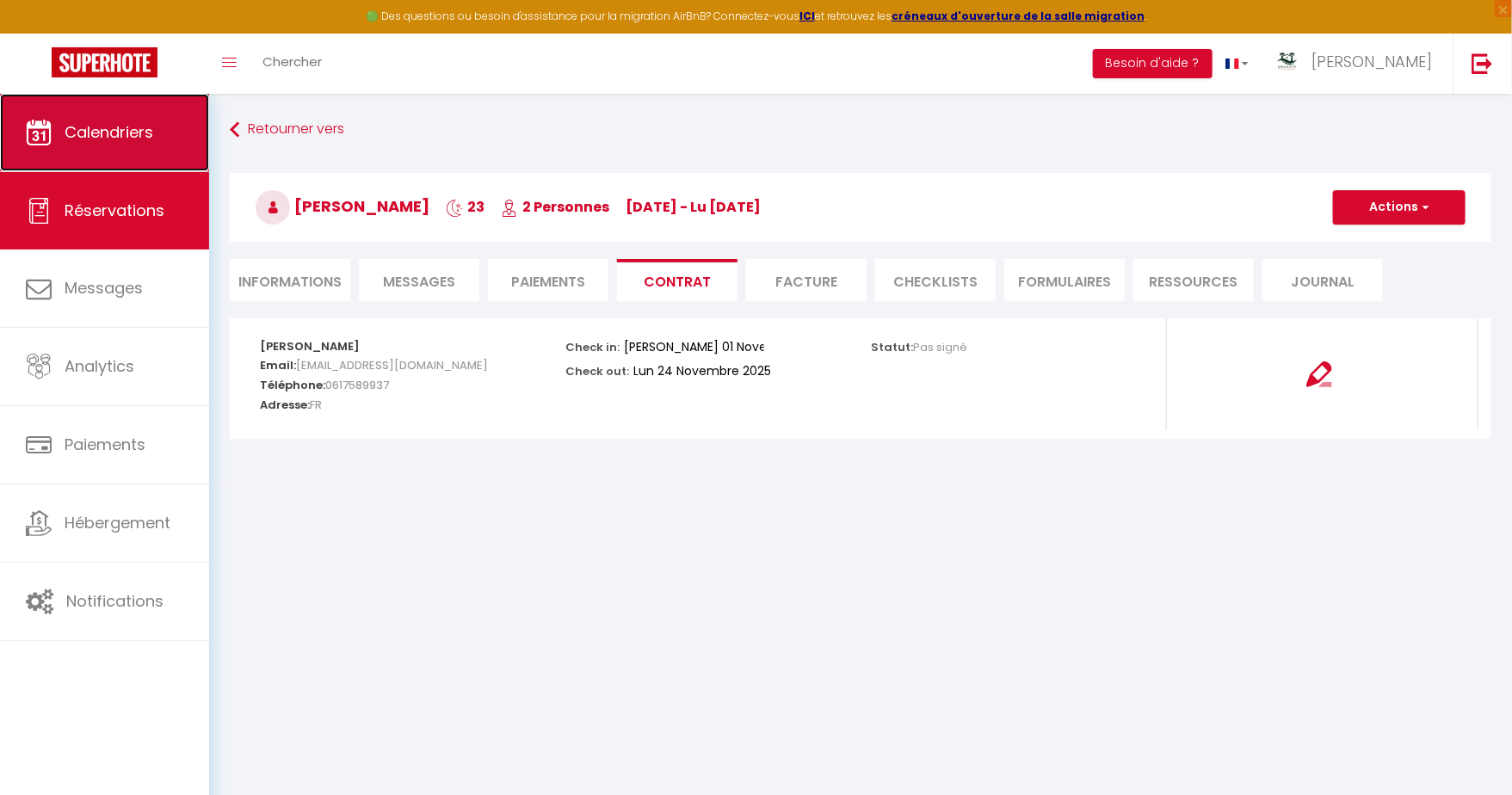
click at [158, 128] on link "Calendriers" at bounding box center [104, 132] width 209 height 77
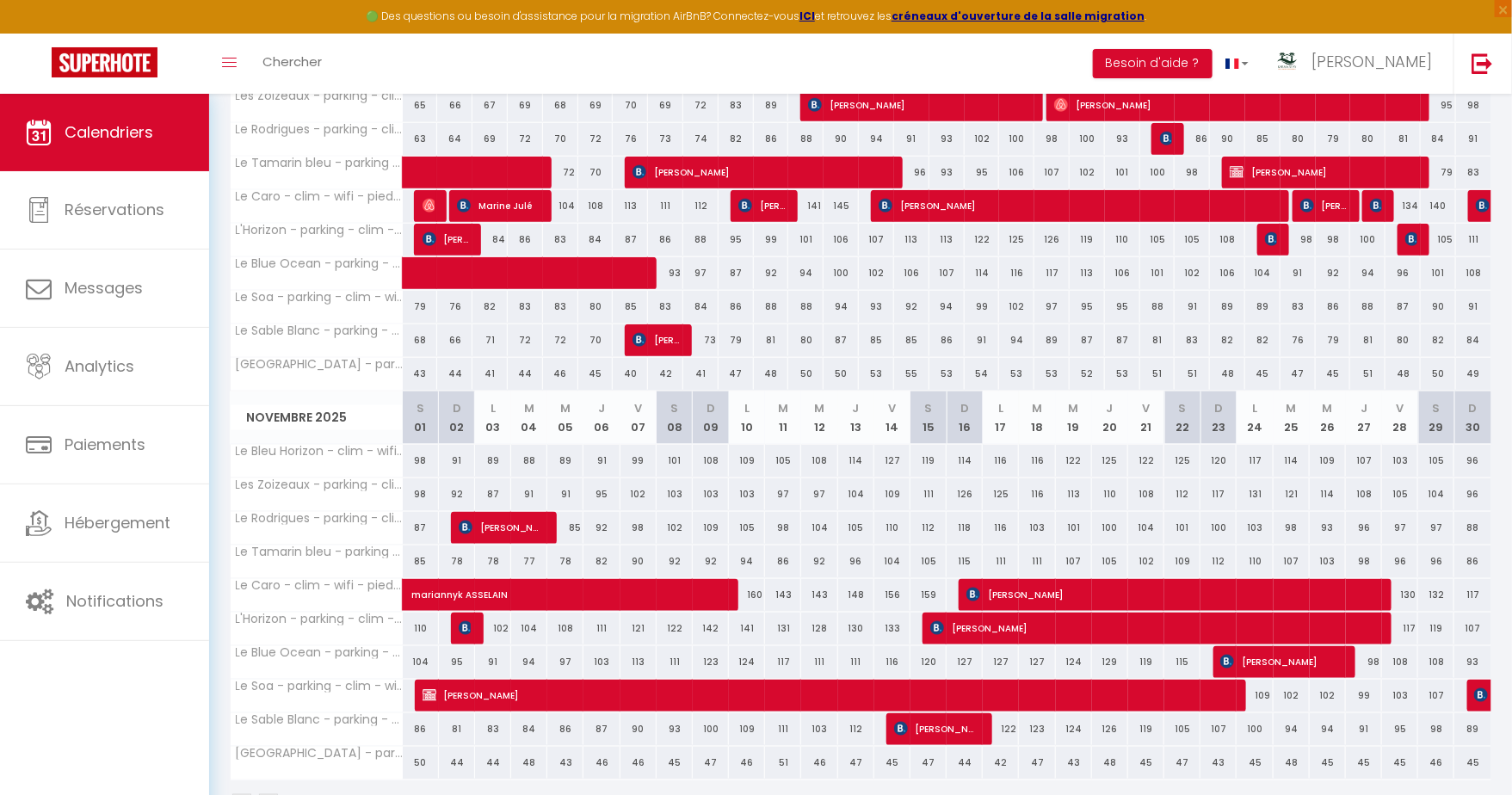
scroll to position [743, 0]
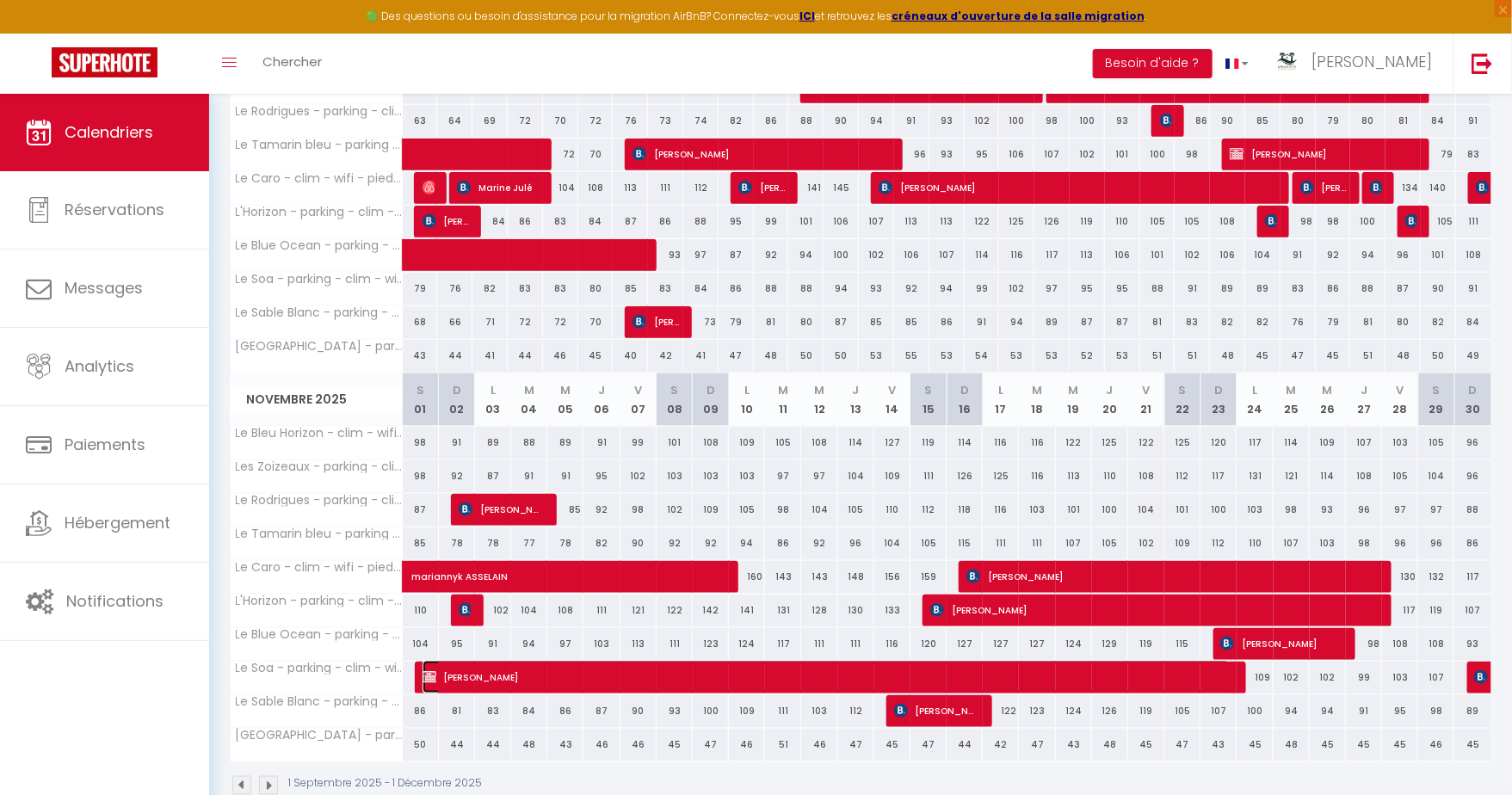
click at [706, 661] on span "VALENTIN DESFOUX" at bounding box center [826, 677] width 807 height 33
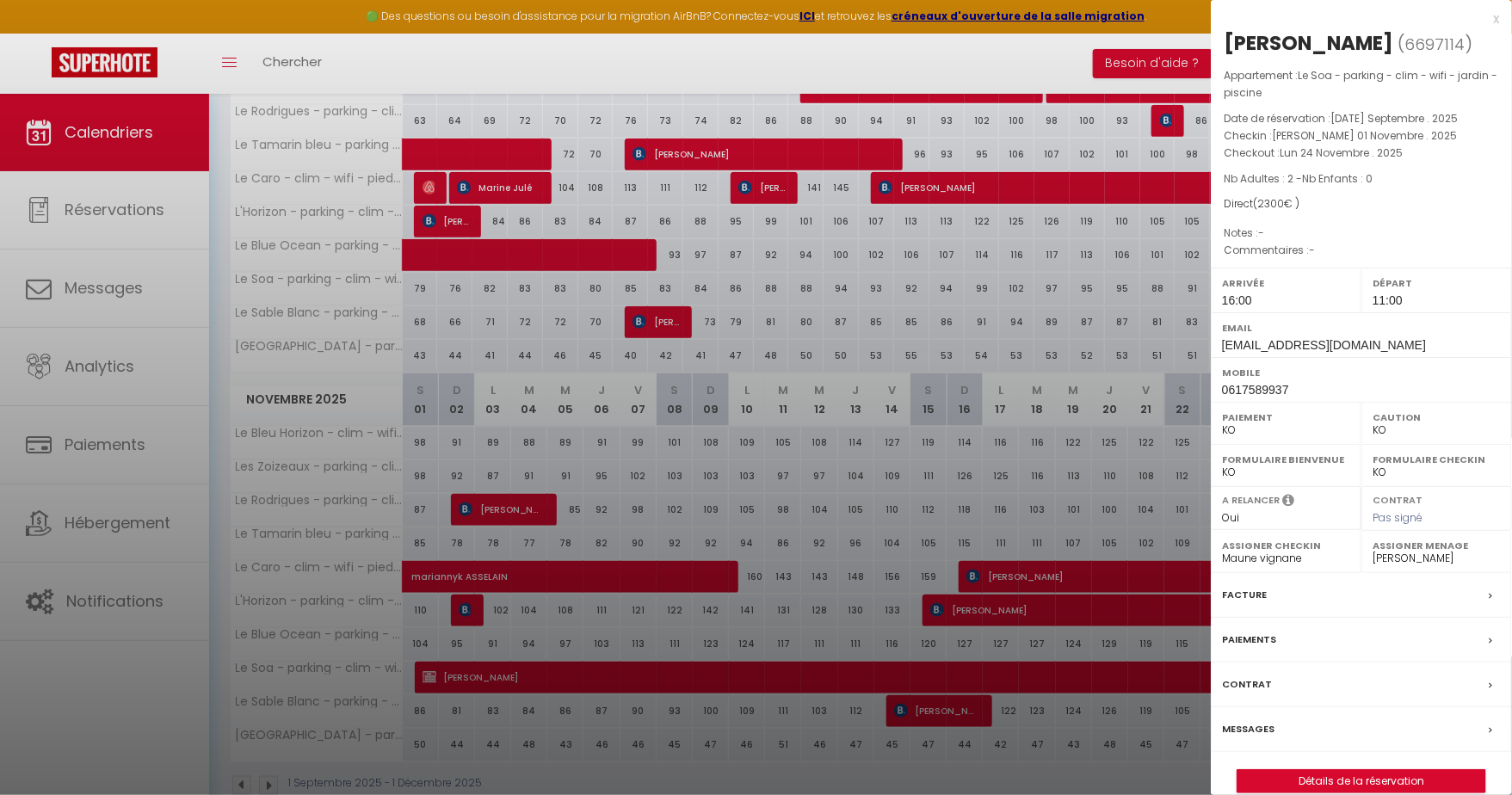
click at [1494, 21] on div "x" at bounding box center [1354, 19] width 288 height 21
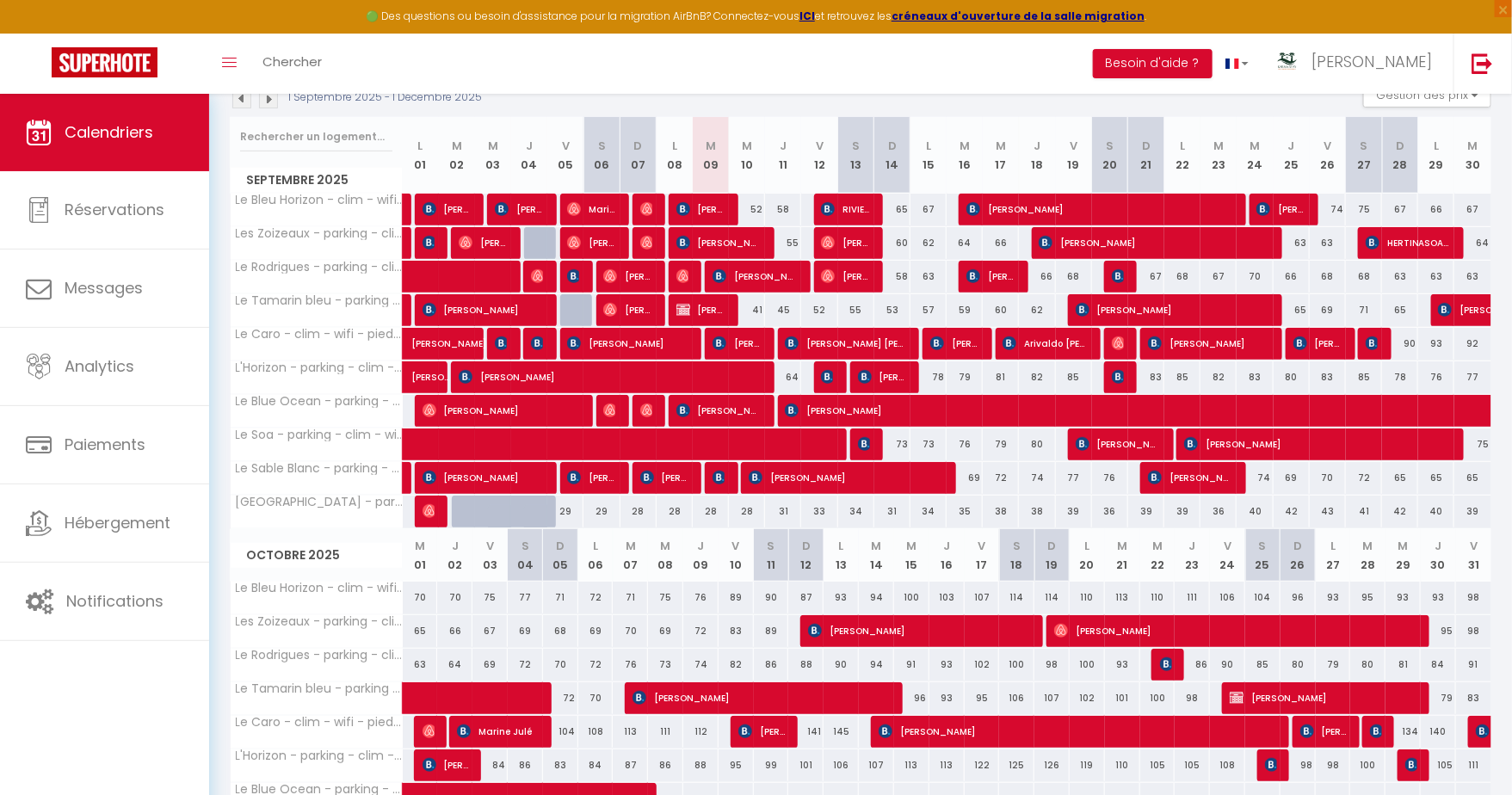
scroll to position [0, 0]
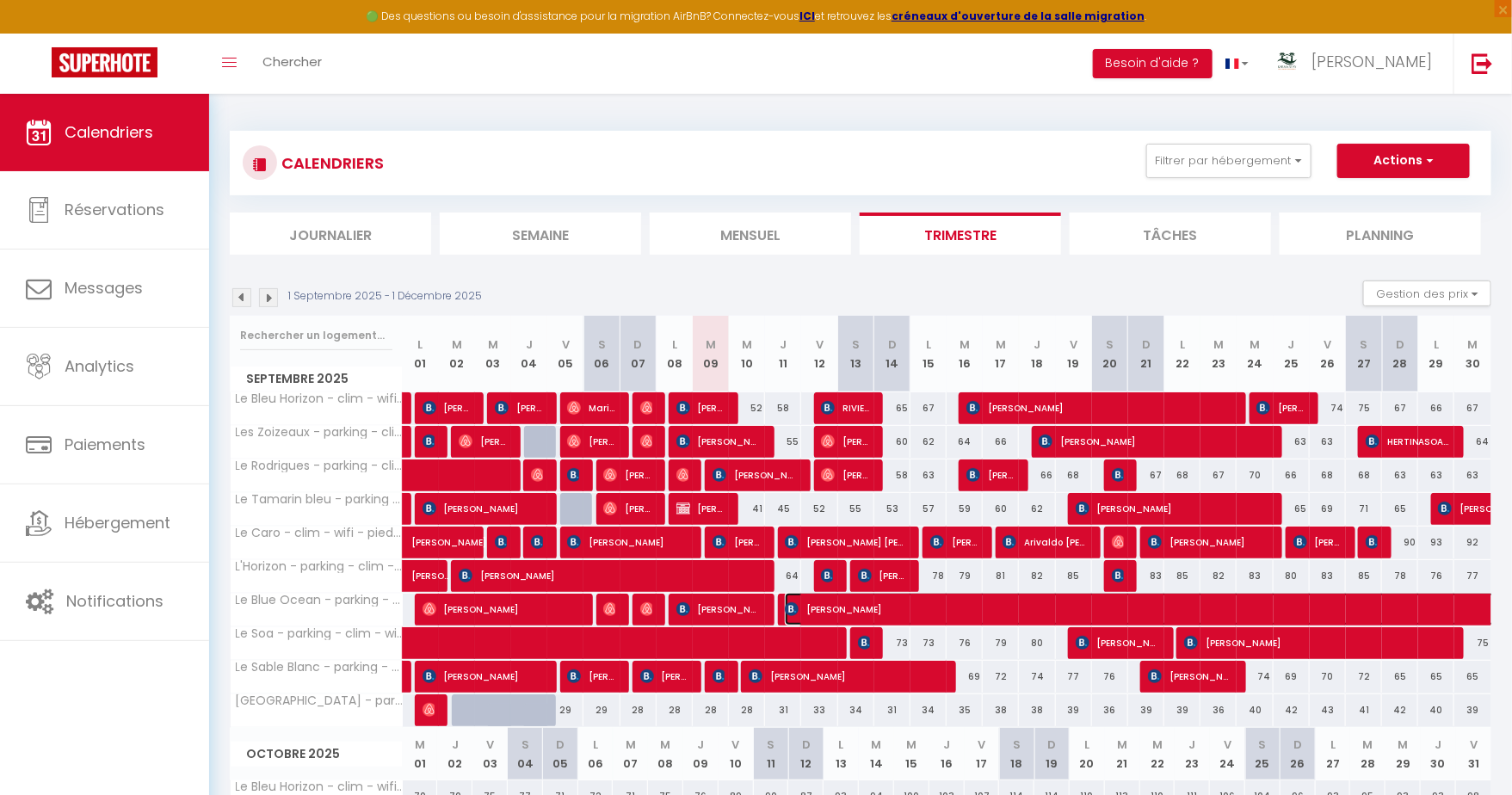
click at [878, 605] on span "Michelle Grimeau" at bounding box center [1319, 610] width 1069 height 33
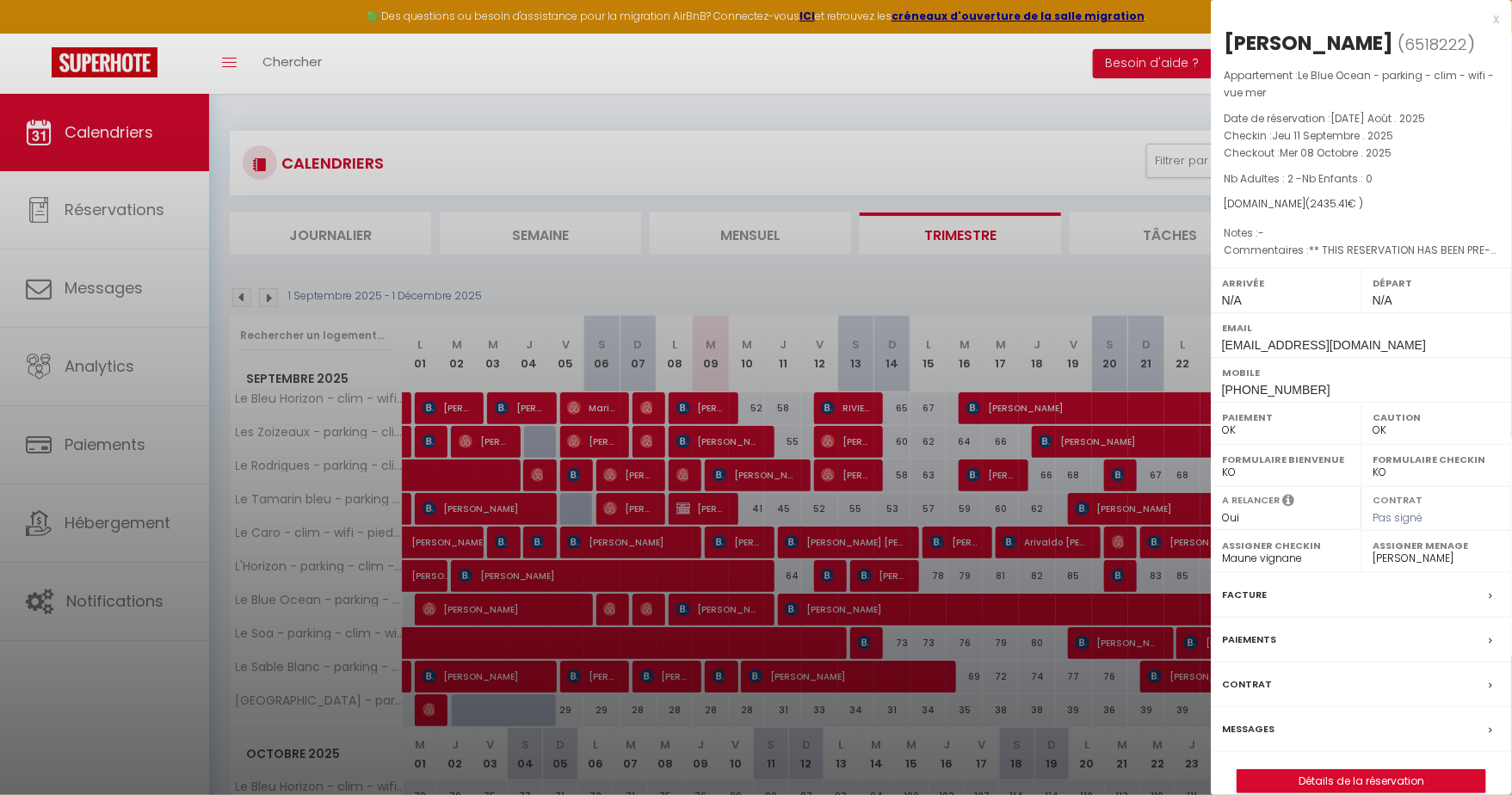
click at [878, 607] on div at bounding box center [756, 398] width 1512 height 795
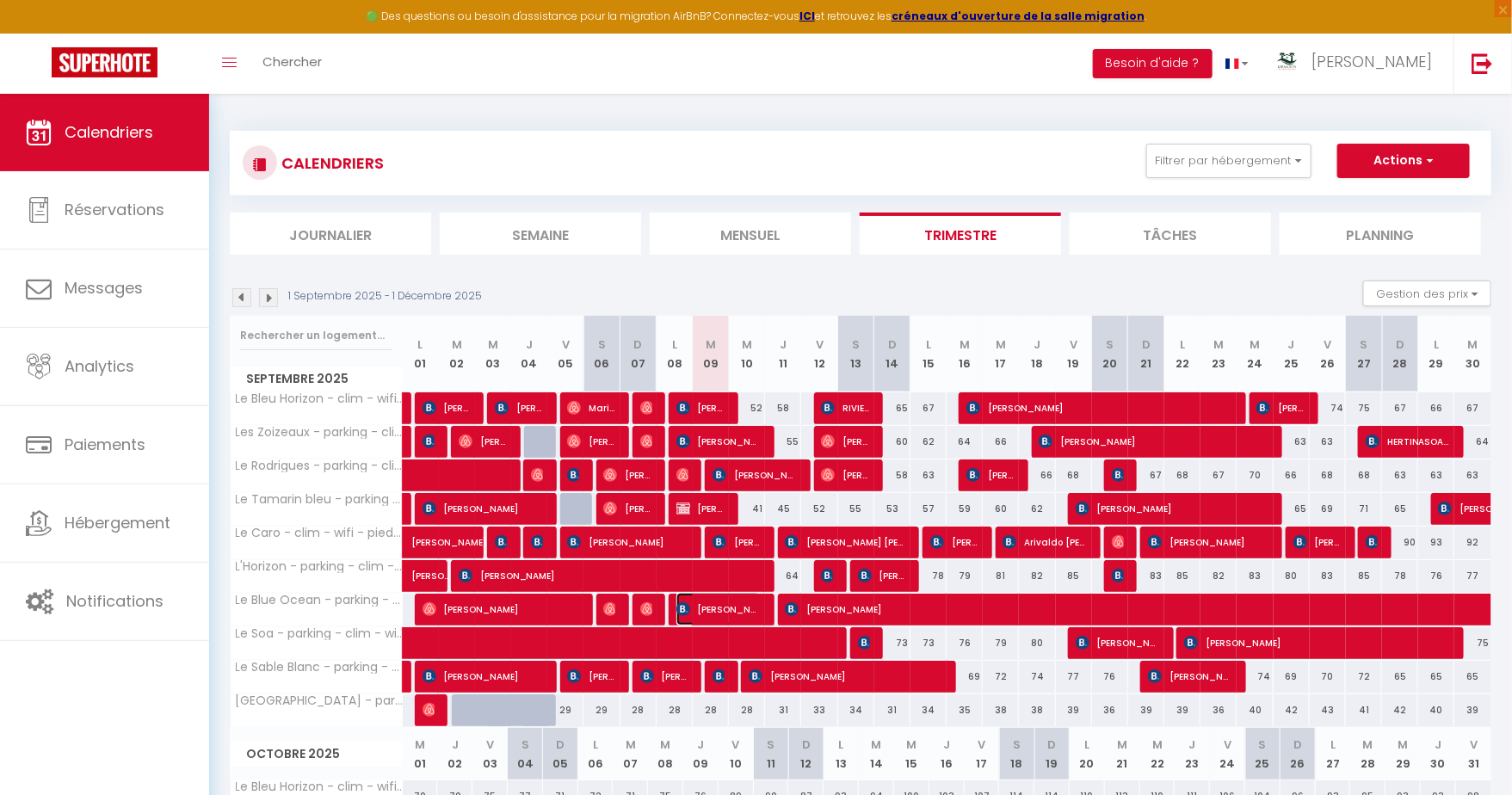
click at [699, 613] on span "Fabienne Scherwitzl" at bounding box center [718, 610] width 84 height 33
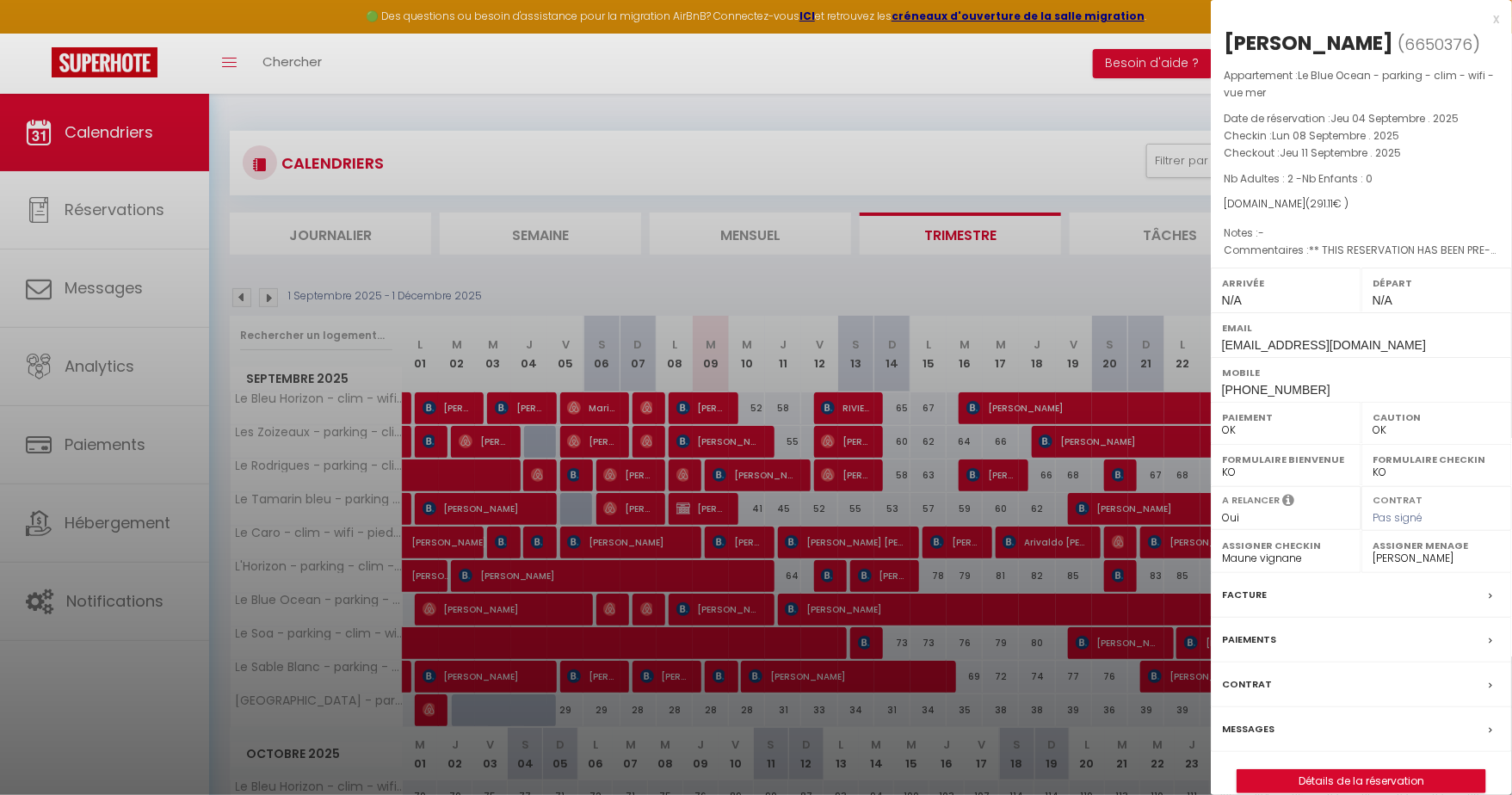
click at [701, 611] on div at bounding box center [756, 398] width 1512 height 795
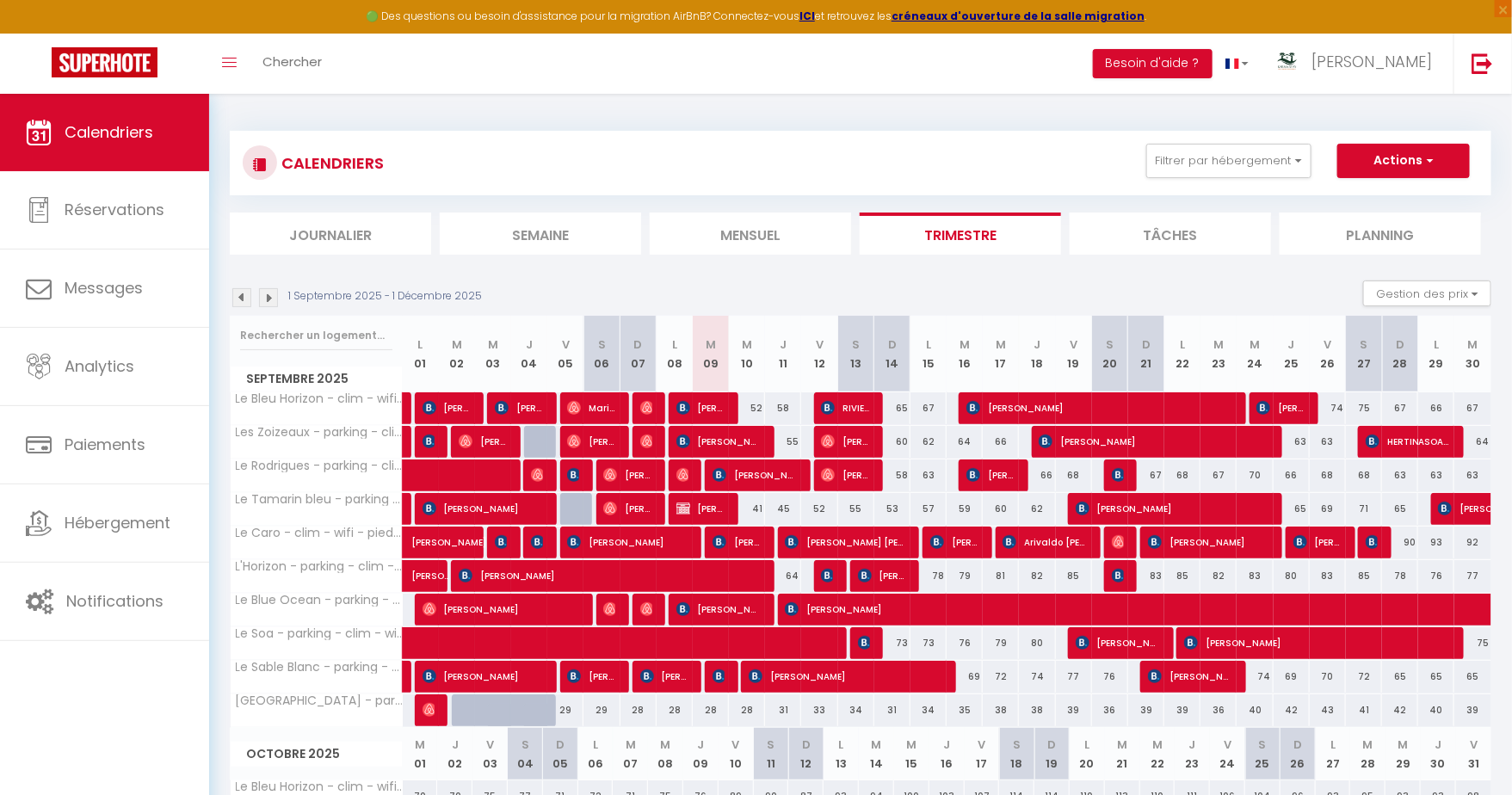
click at [654, 610] on div at bounding box center [650, 611] width 36 height 33
click at [646, 610] on img at bounding box center [647, 610] width 14 height 14
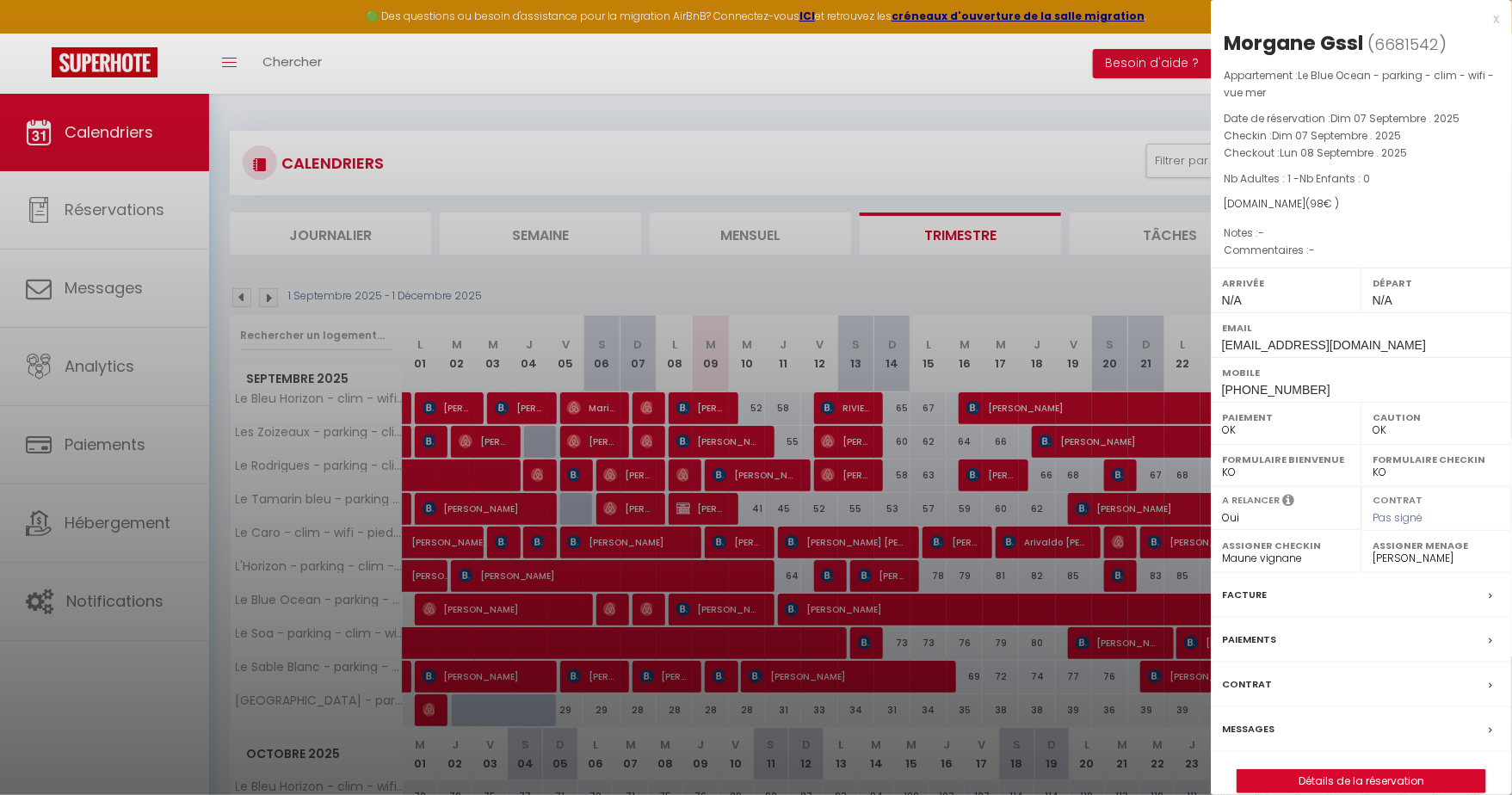
click at [617, 609] on div at bounding box center [756, 398] width 1512 height 795
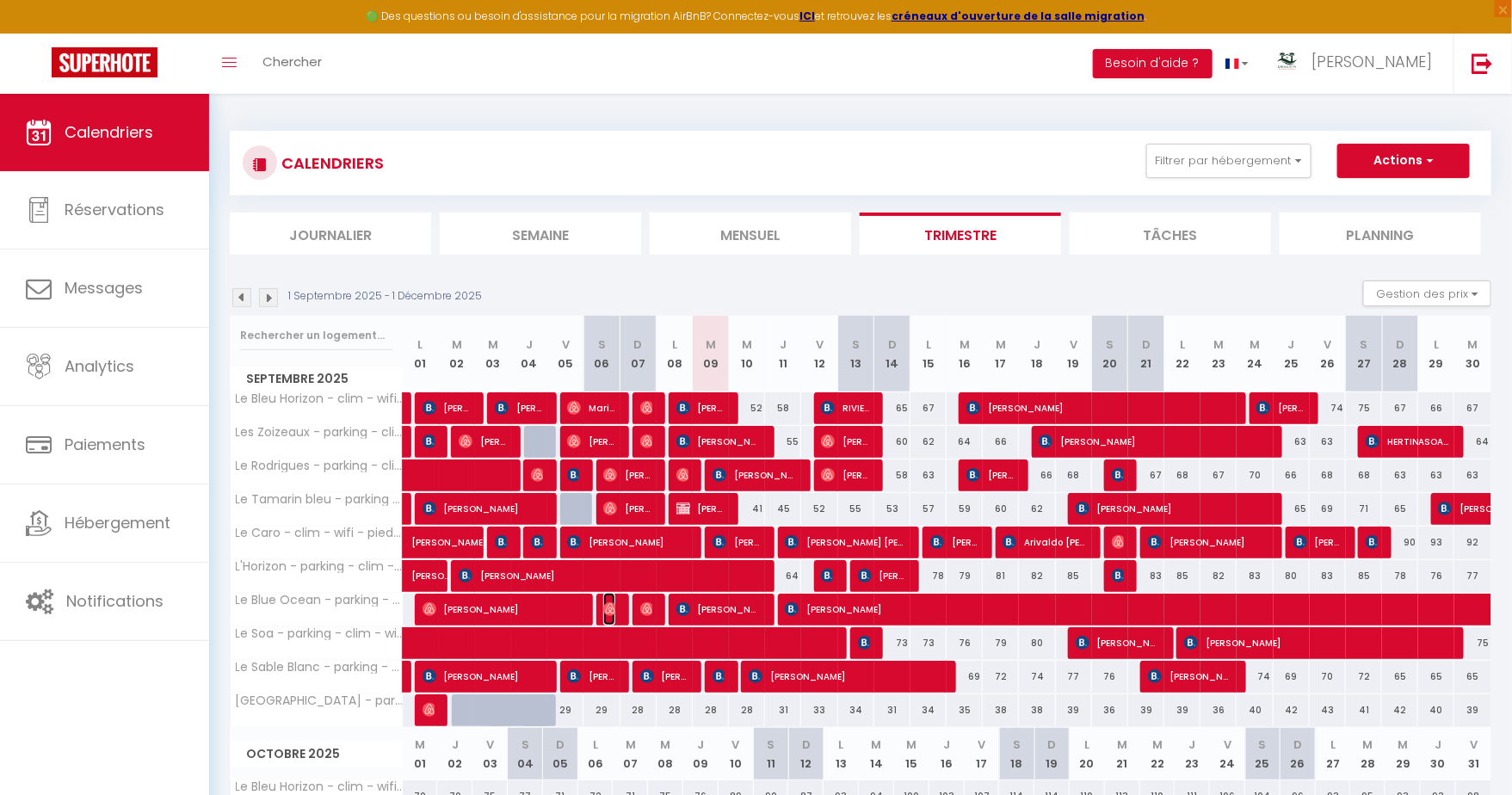
click at [606, 607] on img at bounding box center [611, 610] width 14 height 14
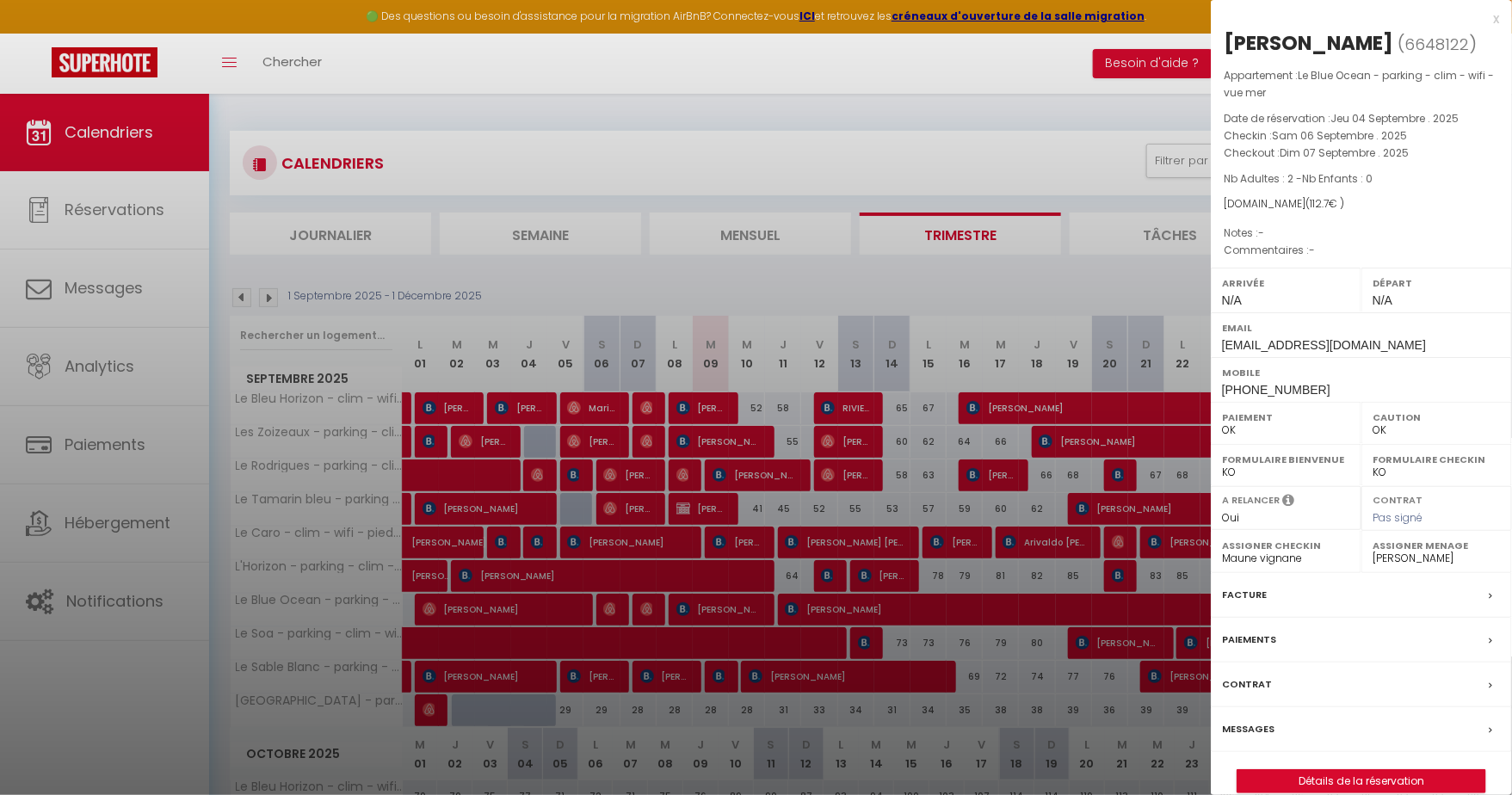
click at [606, 607] on div at bounding box center [756, 398] width 1512 height 795
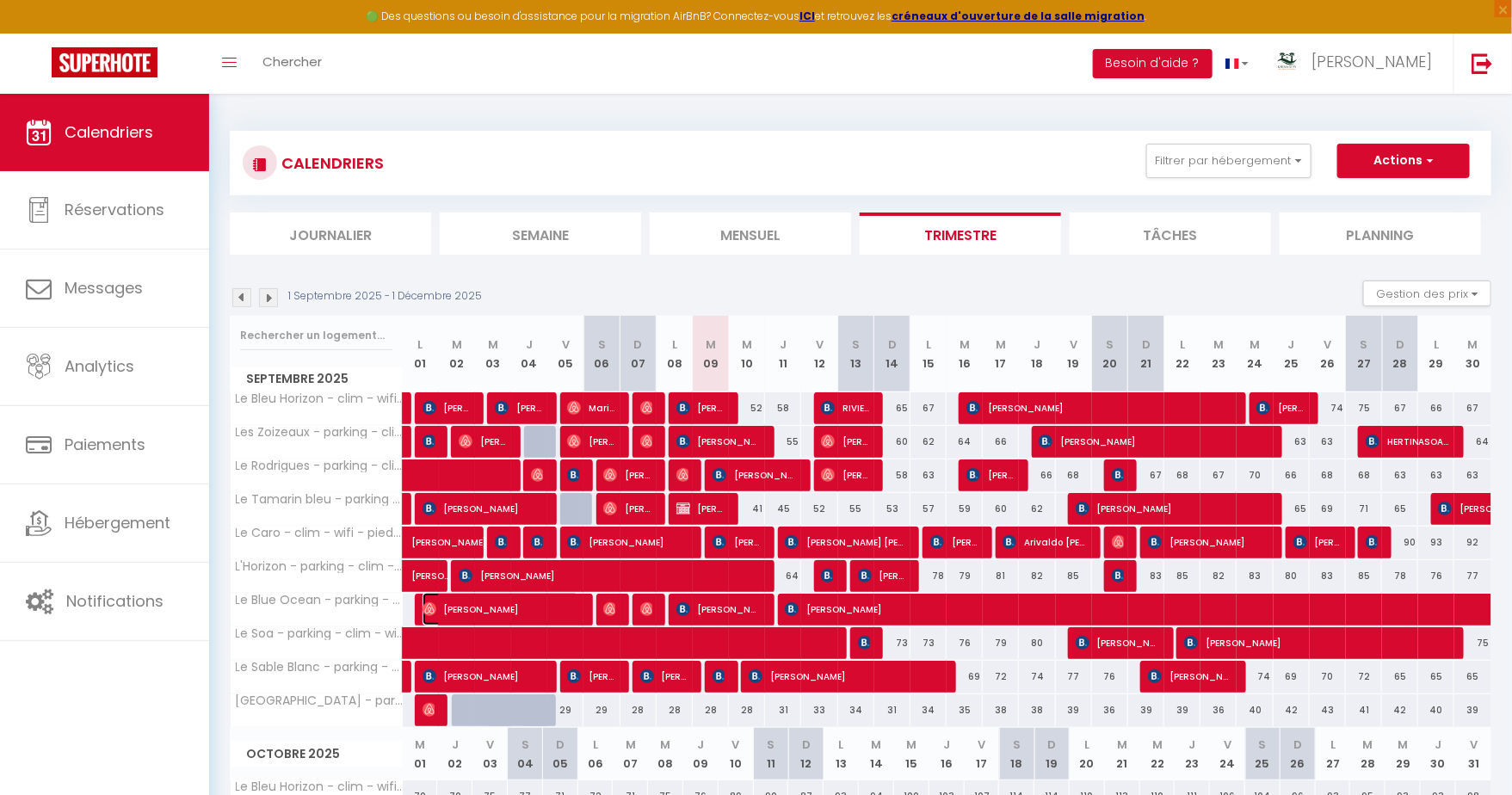
click at [546, 611] on span "Sylvie Meillon" at bounding box center [501, 610] width 157 height 33
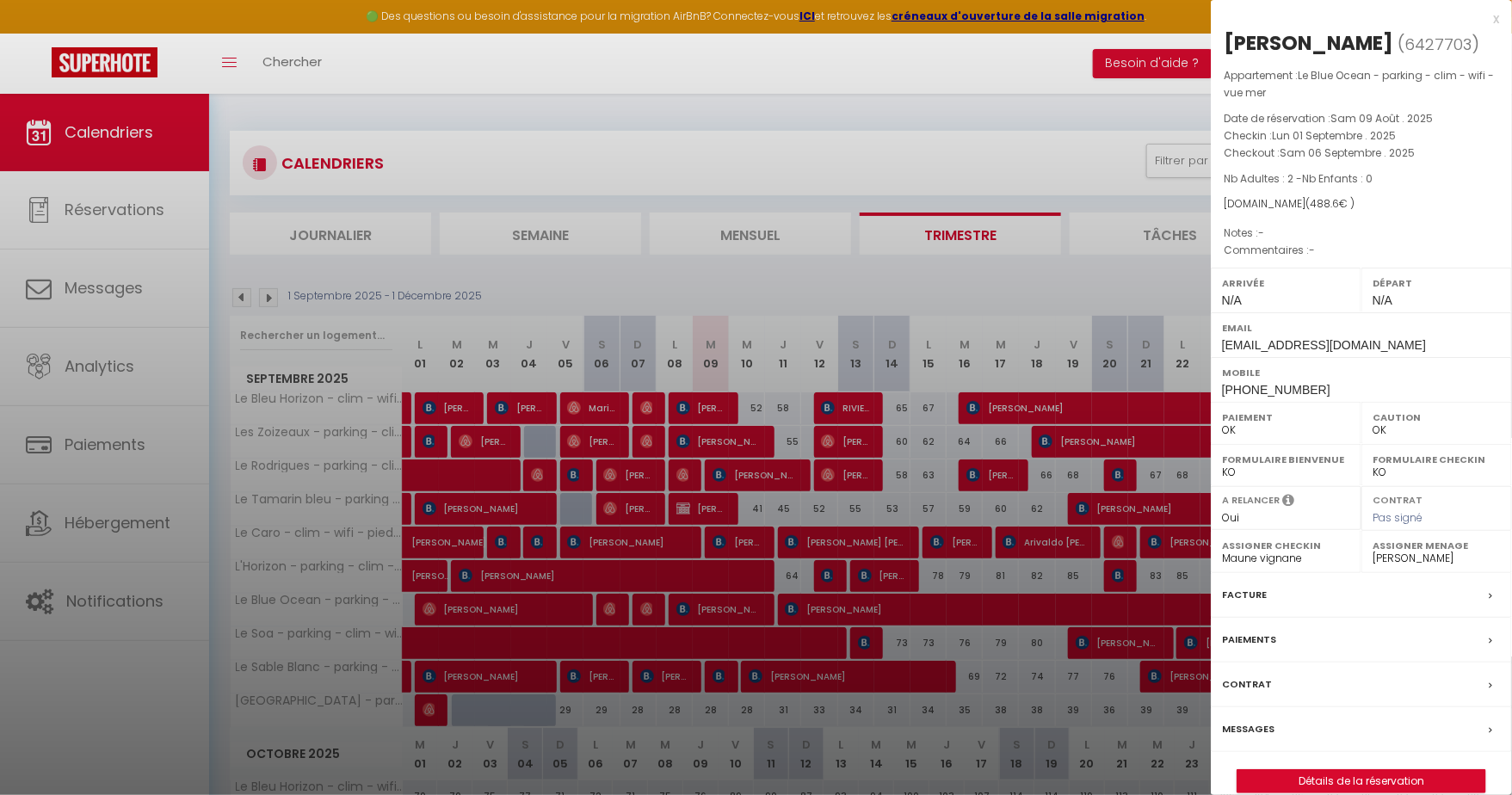
click at [546, 611] on div at bounding box center [756, 398] width 1512 height 795
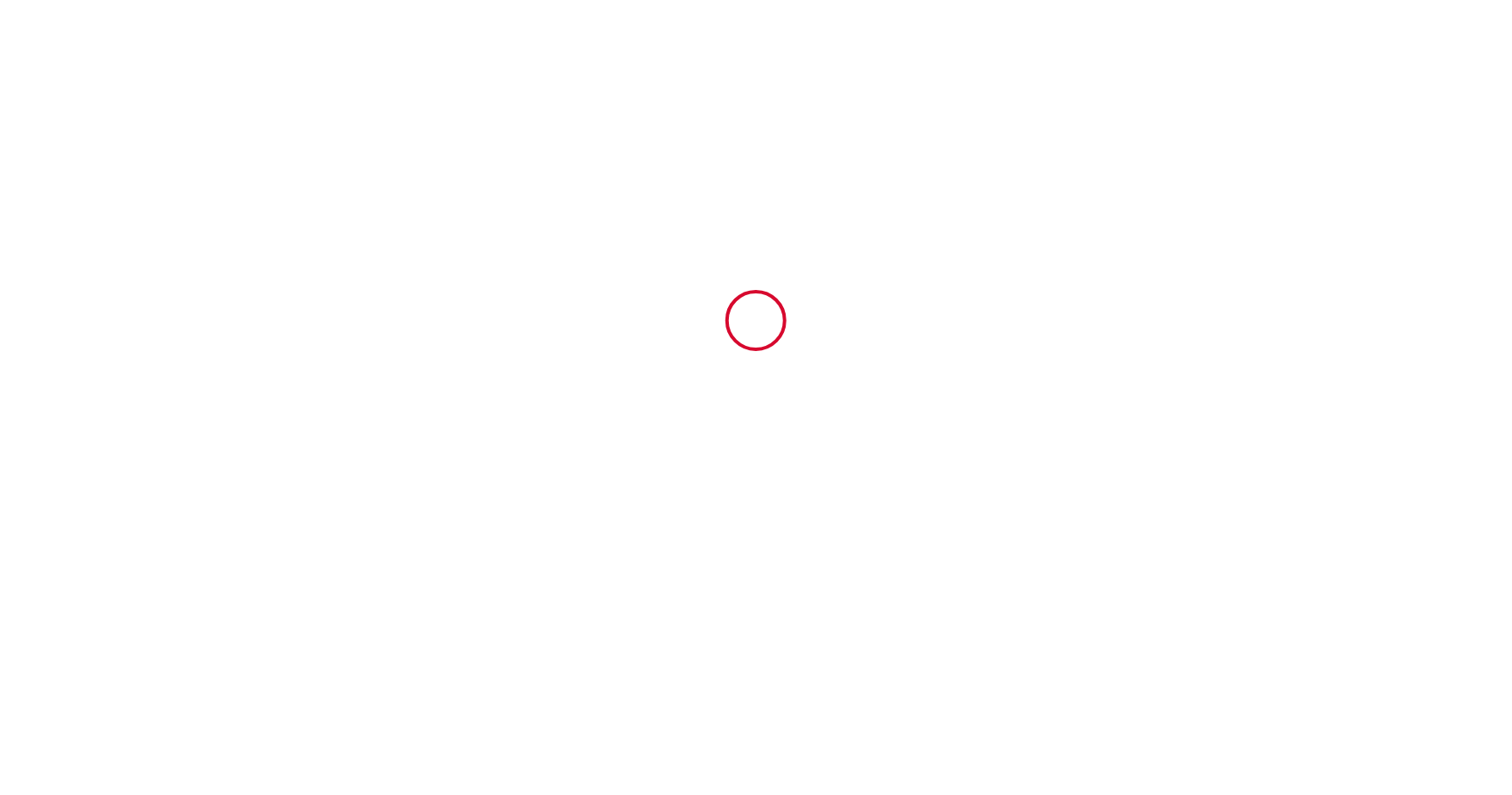
type input "6697114"
type input "Le Soa - parking - clim - wifi - jardin - piscine"
type input "[STREET_ADDRESS]"
type input "97434"
type input "Saint-Paul"
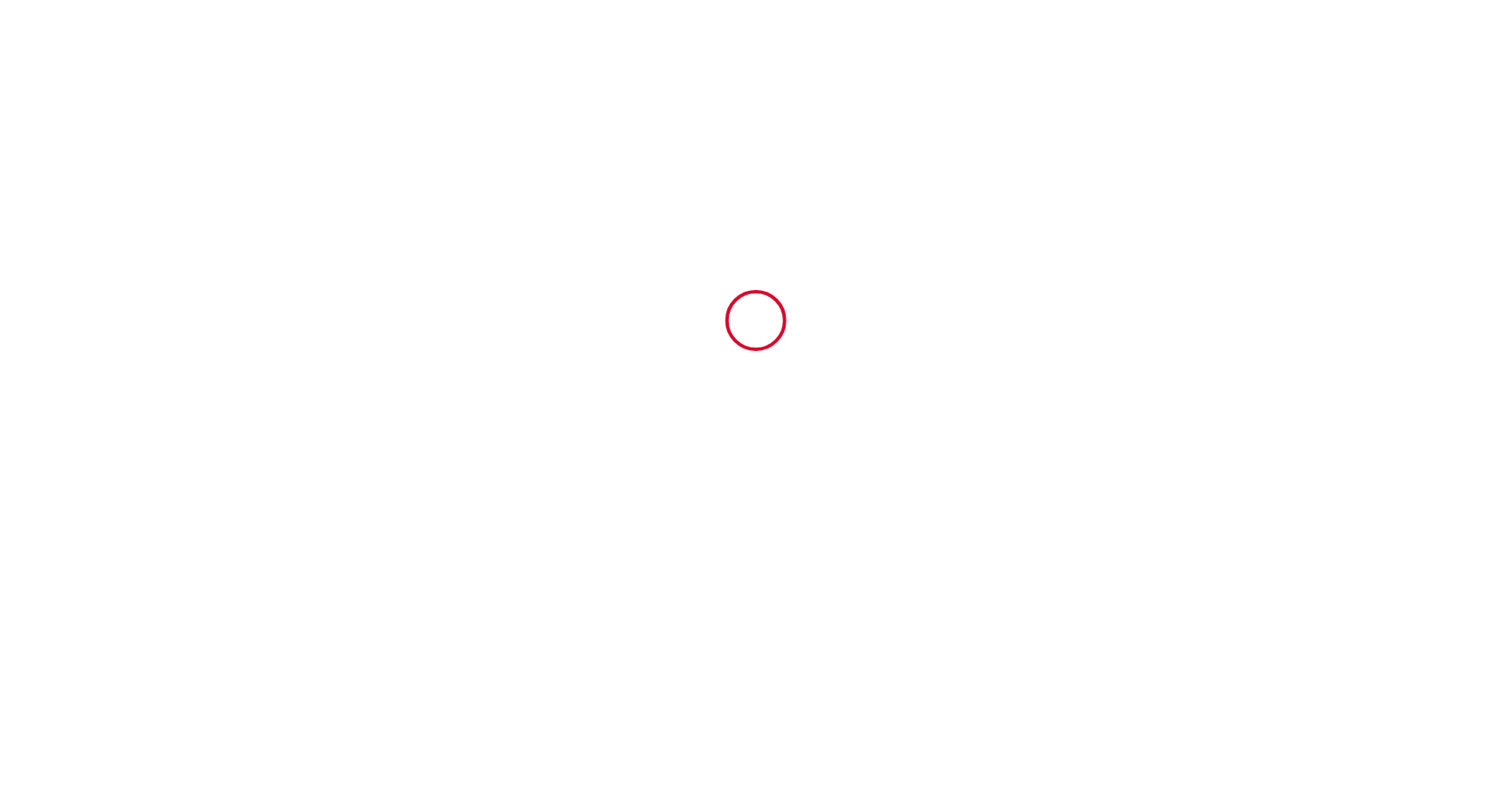
type input "Reunion"
type input "01 Sat November 2025"
type input "24 Mon November 2025"
type input "2"
type input "0"
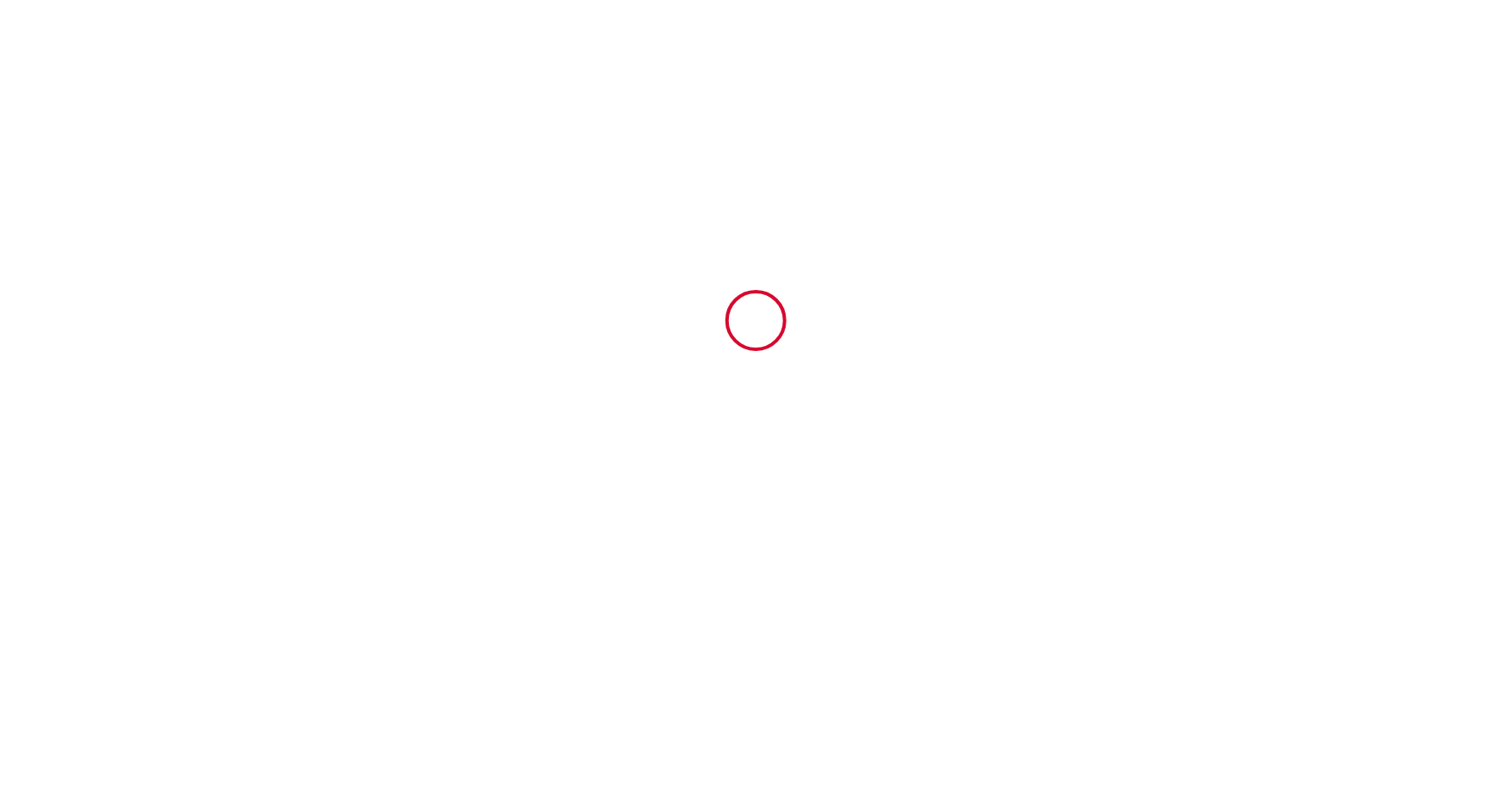
type input "250"
type input "2300"
type input "[PERSON_NAME]"
type input "de KARMA STAY"
type input "4 ruelle des ajoncs"
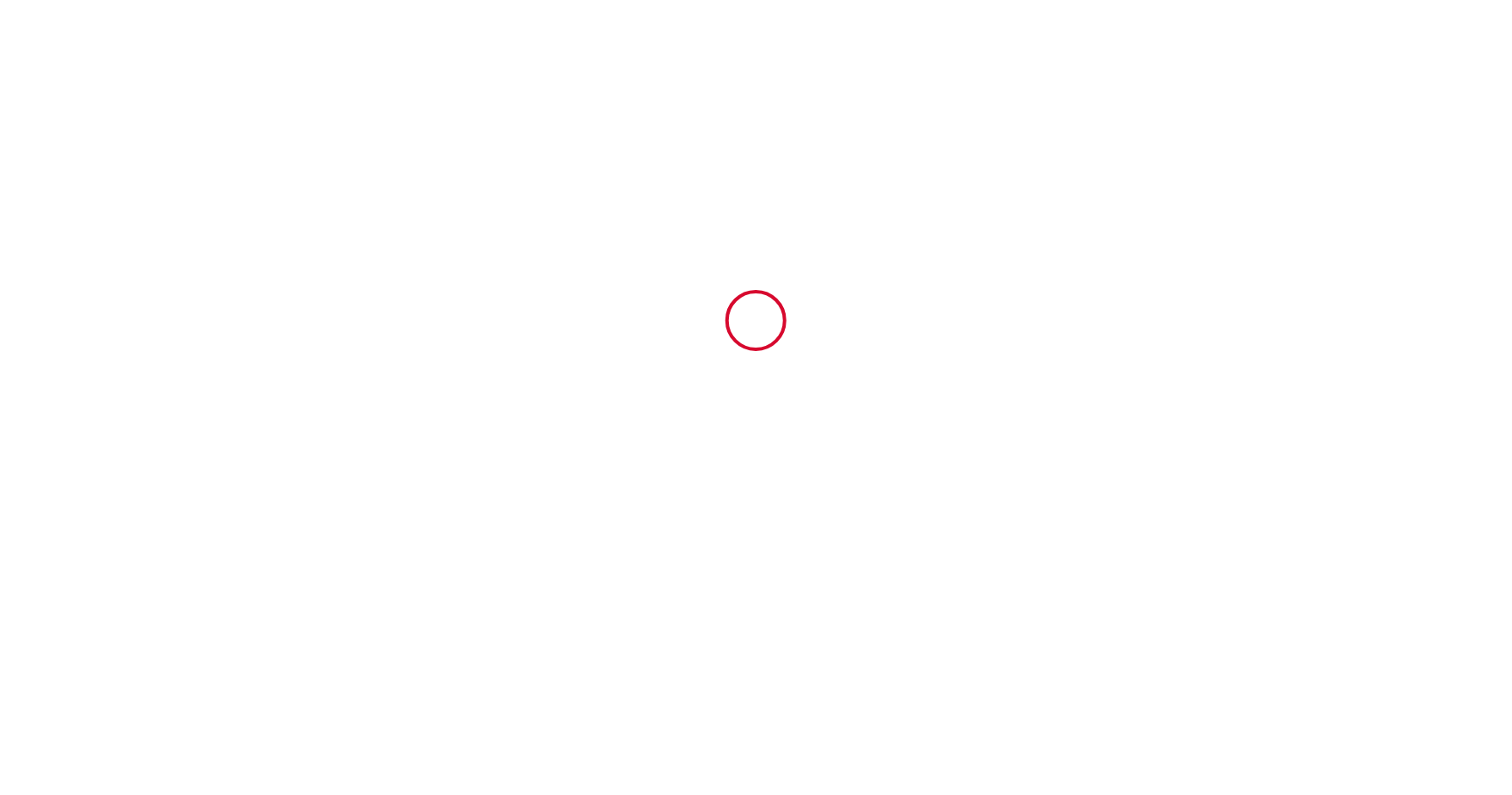
type input "97434"
type input "ST PAUL"
type input "Reunion"
type input "[EMAIL_ADDRESS][DOMAIN_NAME]"
type input "[PERSON_NAME]"
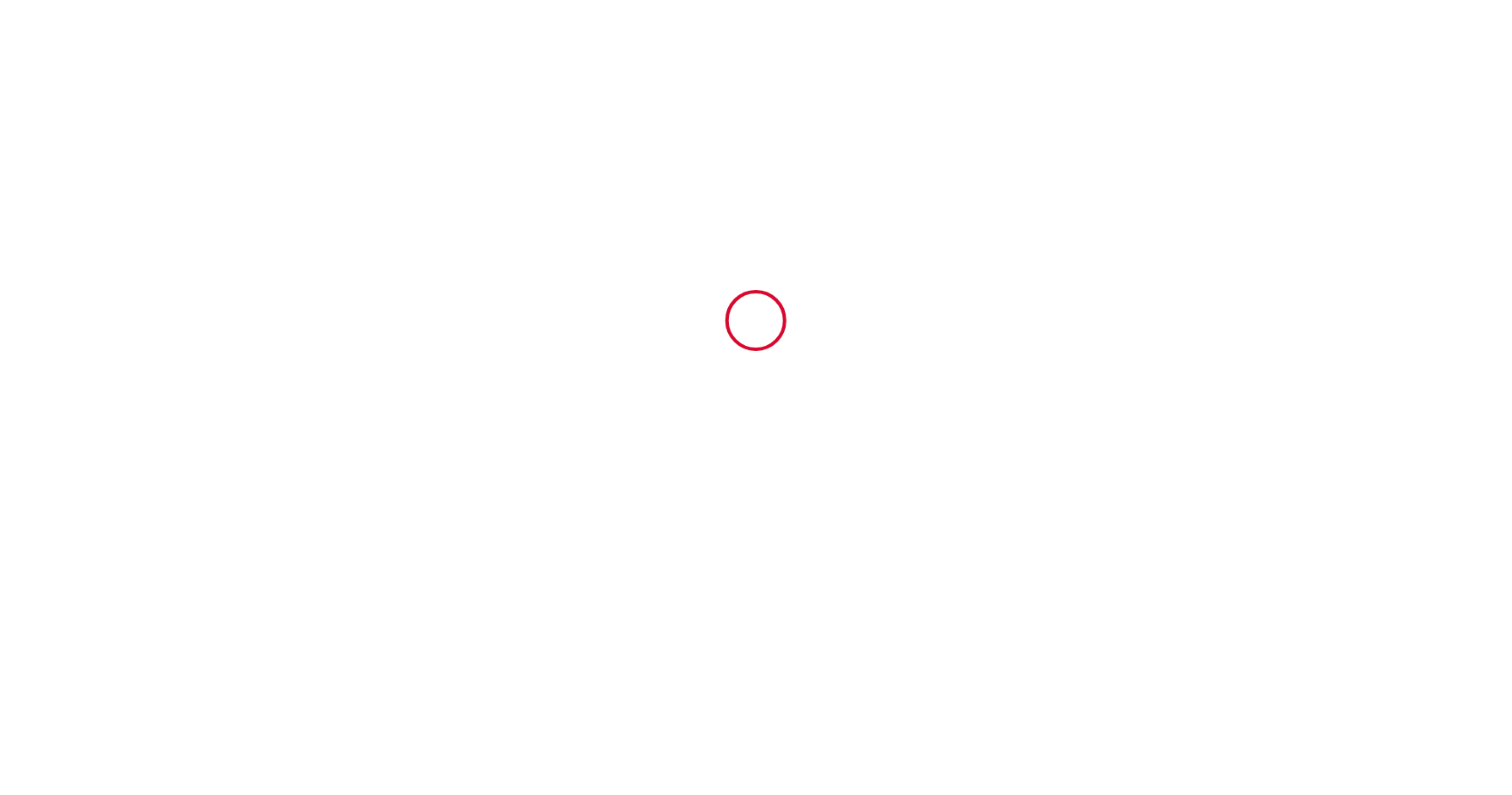
type input "DESFOUX"
type input "[EMAIL_ADDRESS][DOMAIN_NAME]"
type input "0617589937"
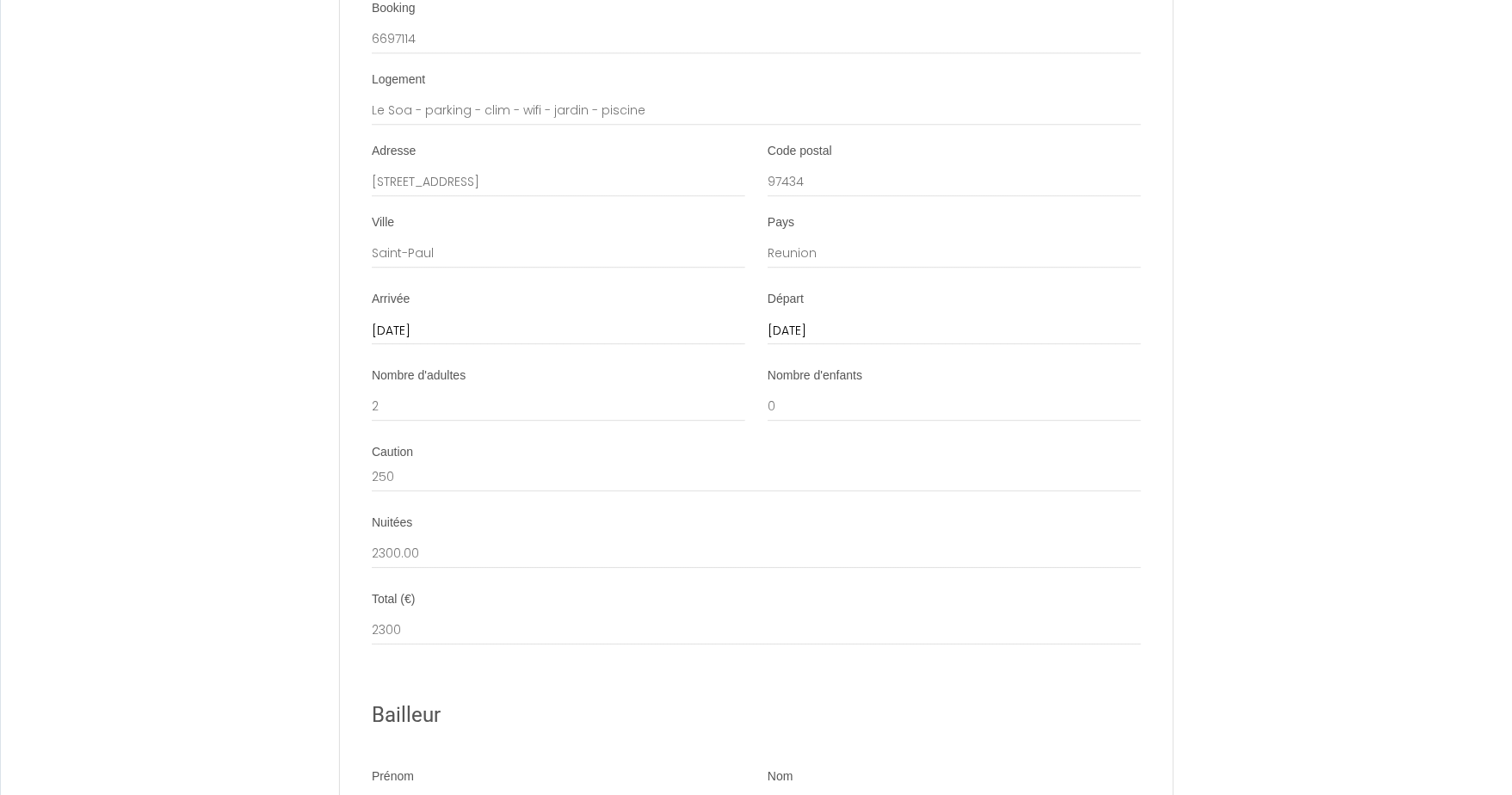
scroll to position [2118, 0]
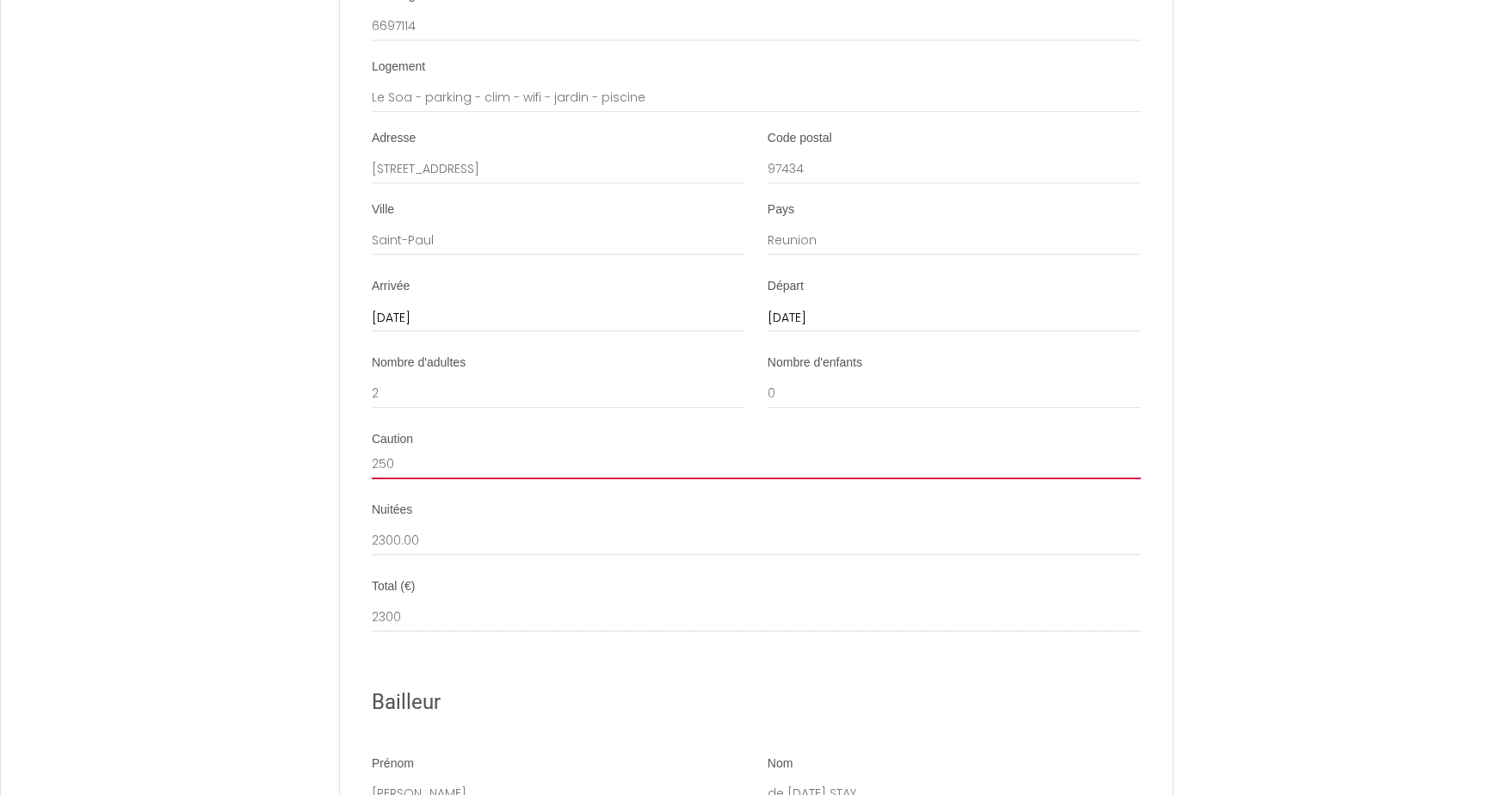
click at [525, 469] on input "250" at bounding box center [756, 464] width 769 height 31
click at [459, 478] on input "250" at bounding box center [756, 464] width 769 height 31
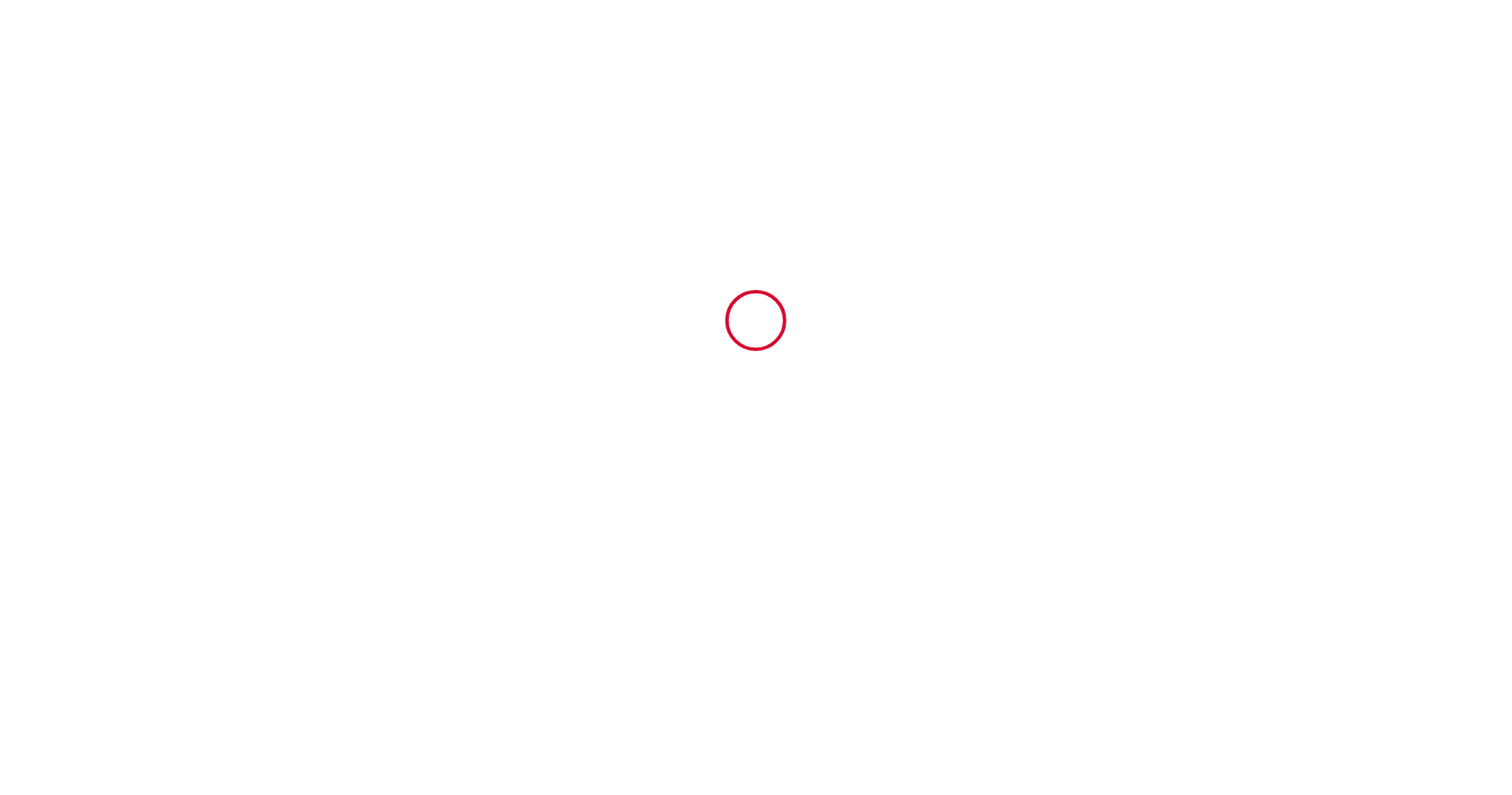
type input "6697114"
type input "Le Soa - parking - clim - wifi - jardin - piscine"
type input "[STREET_ADDRESS]"
type input "97434"
type input "Saint-Paul"
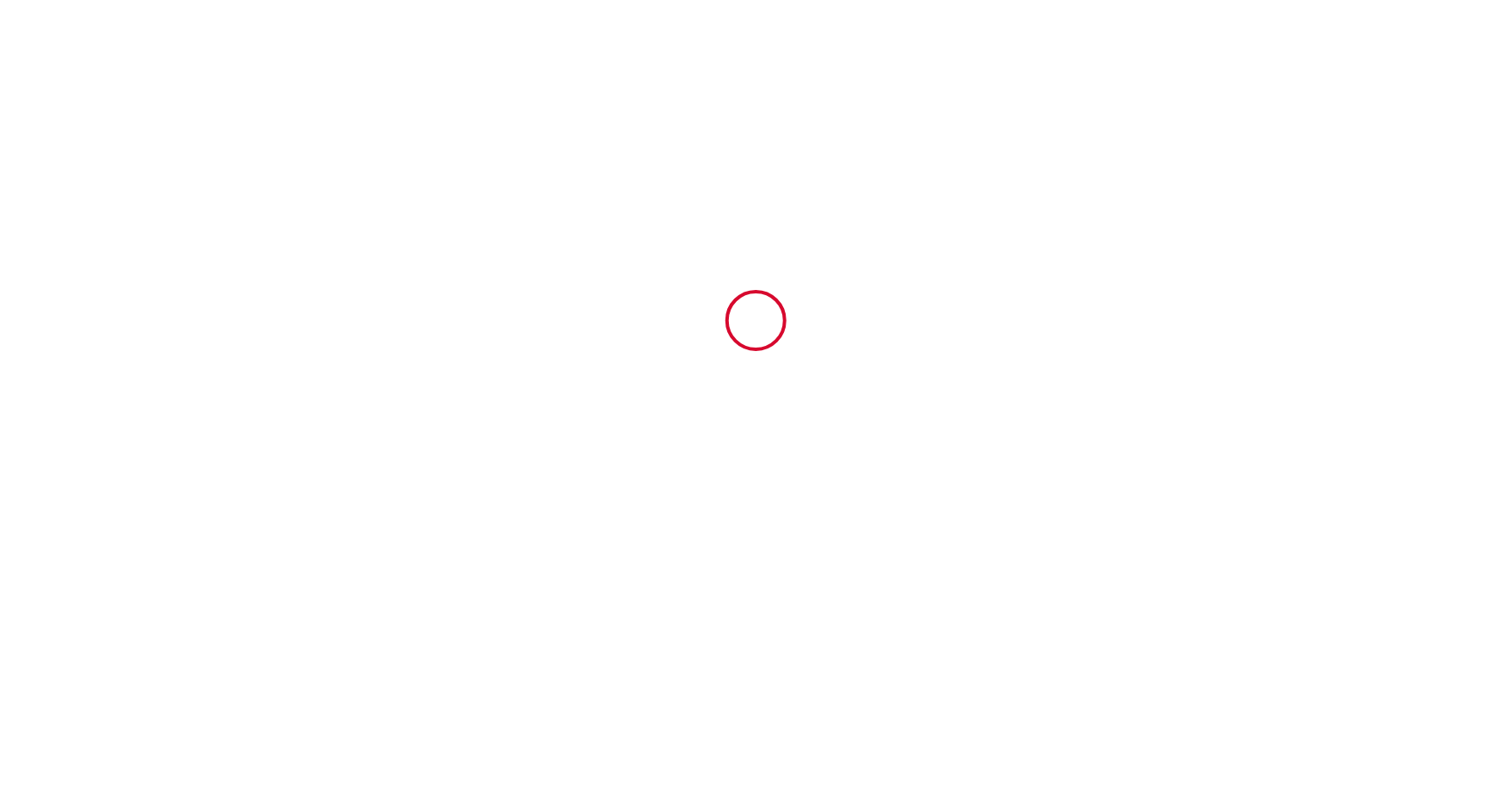
type input "Reunion"
type input "[DATE]"
type input "2"
type input "0"
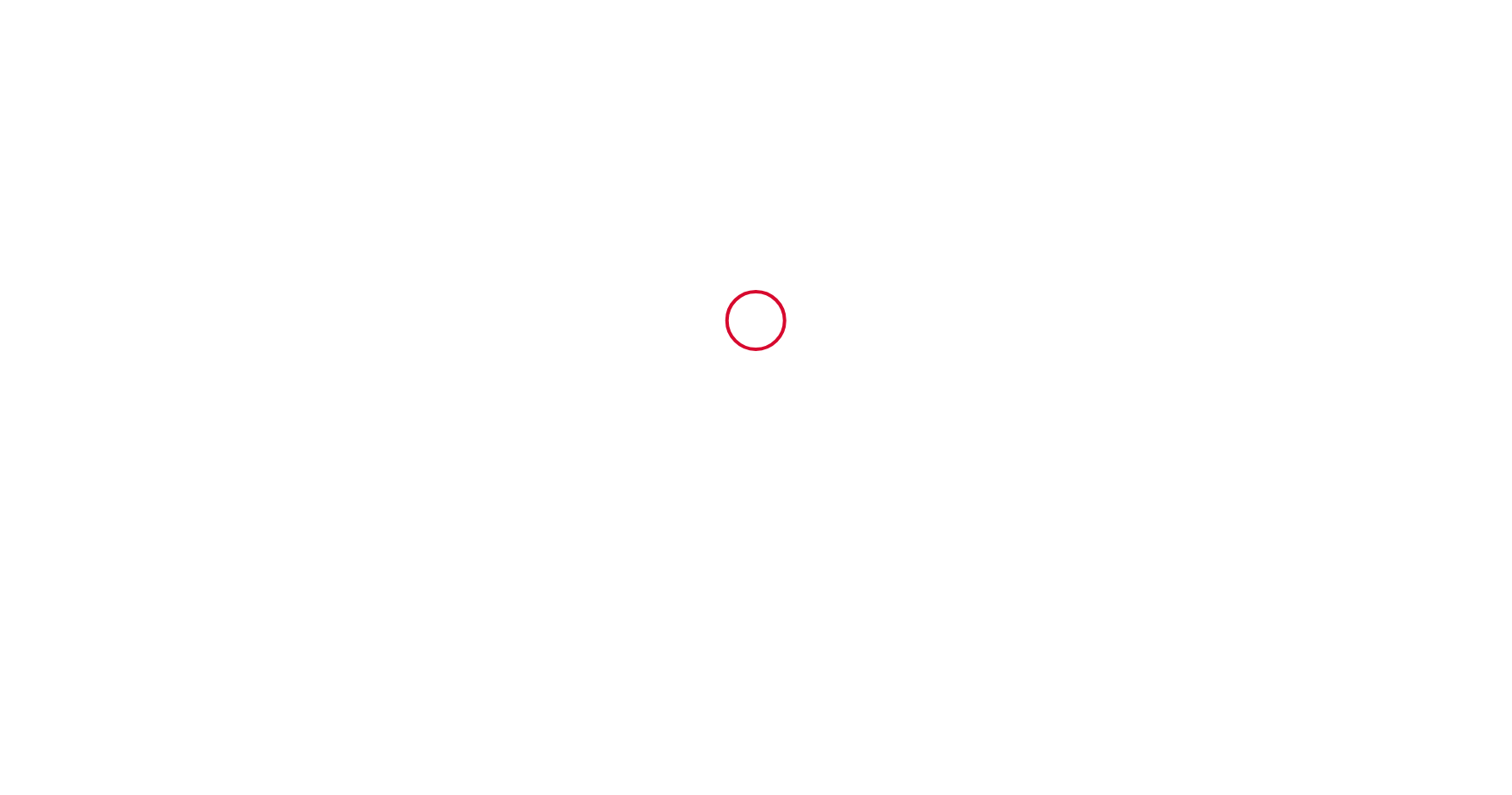
type input "250"
type input "2300"
type input "[PERSON_NAME]"
type input "de [DATE] STAY"
type input "[STREET_ADDRESS][PERSON_NAME]"
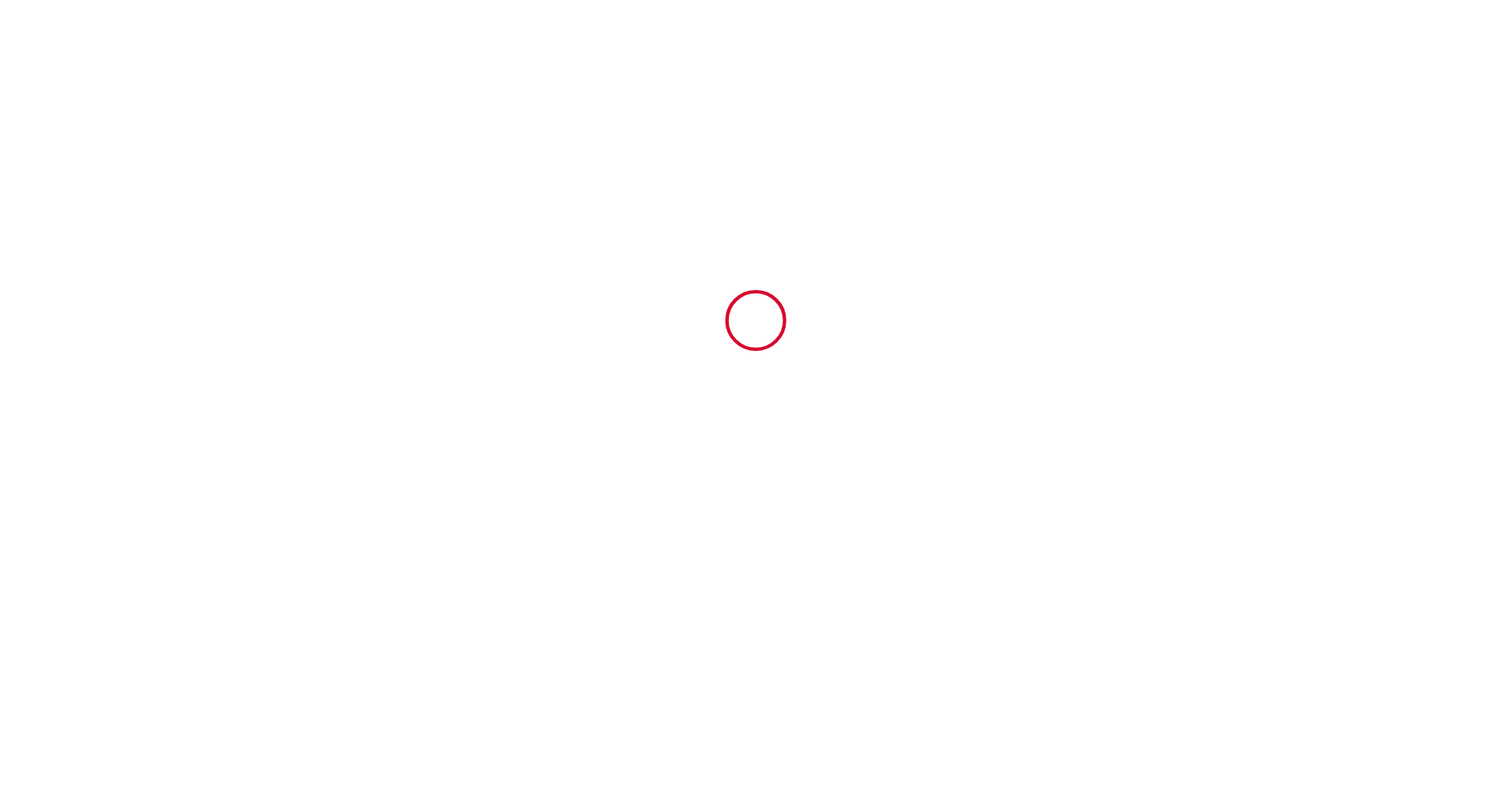
type input "97434"
type input "ST [PERSON_NAME]"
type input "Reunion"
type input "[EMAIL_ADDRESS][DOMAIN_NAME]"
type input "[PERSON_NAME]"
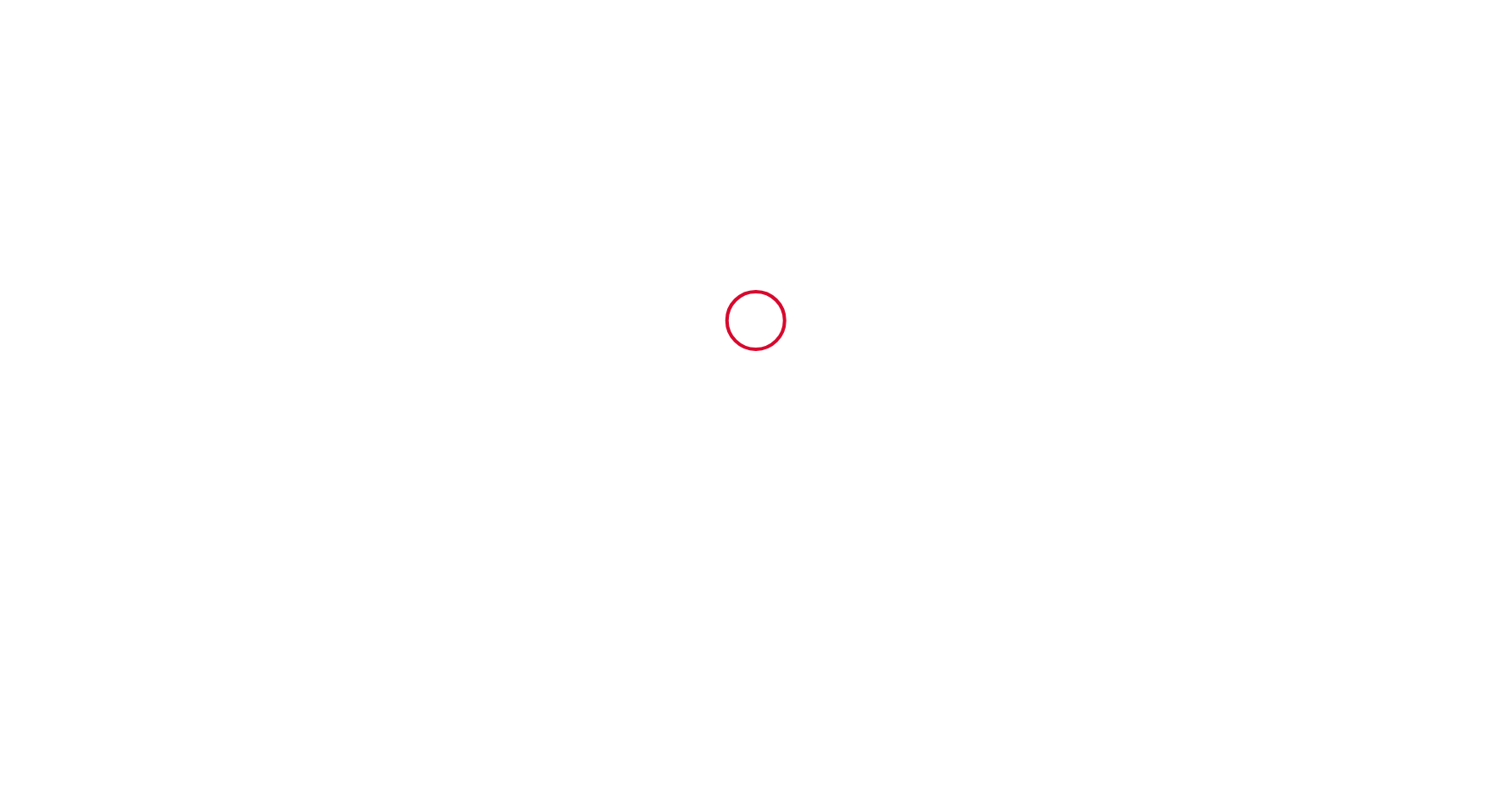
type input "DESFOUX"
type input "[EMAIL_ADDRESS][DOMAIN_NAME]"
type input "0617589937"
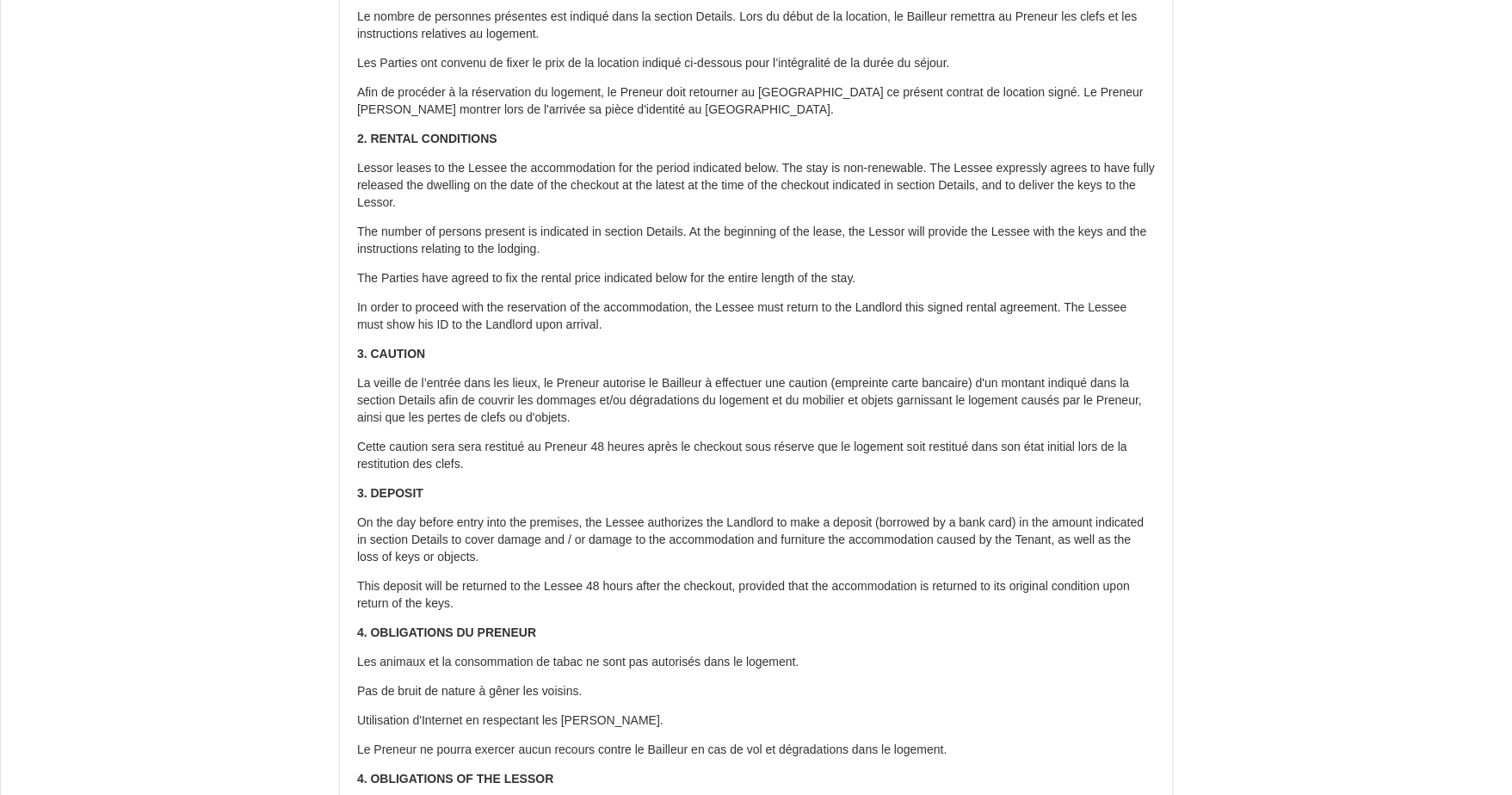
scroll to position [176, 0]
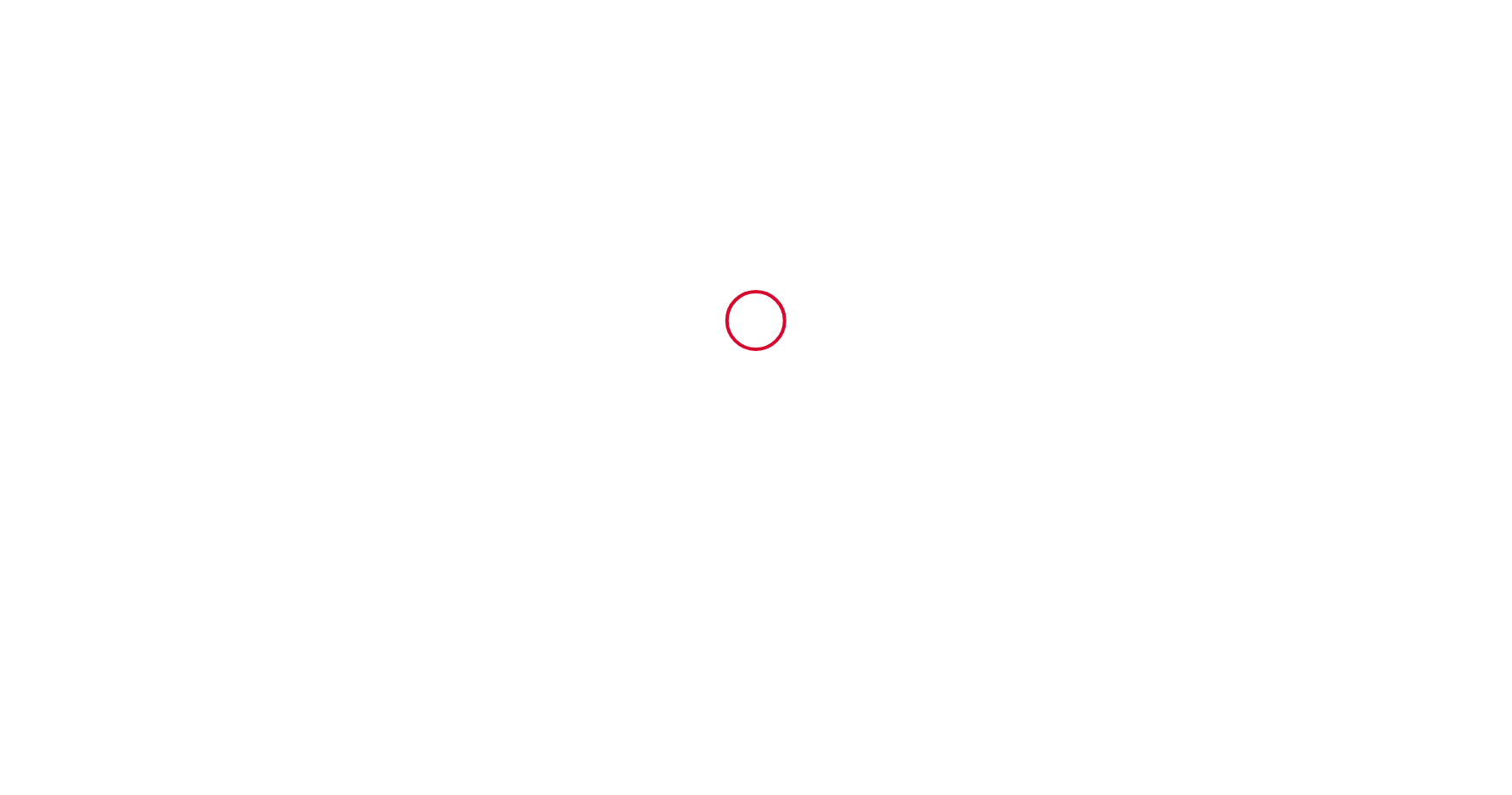
type input "6697114"
type input "Le Soa - parking - clim - wifi - jardin - piscine"
type input "[STREET_ADDRESS]"
type input "97434"
type input "Saint-Paul"
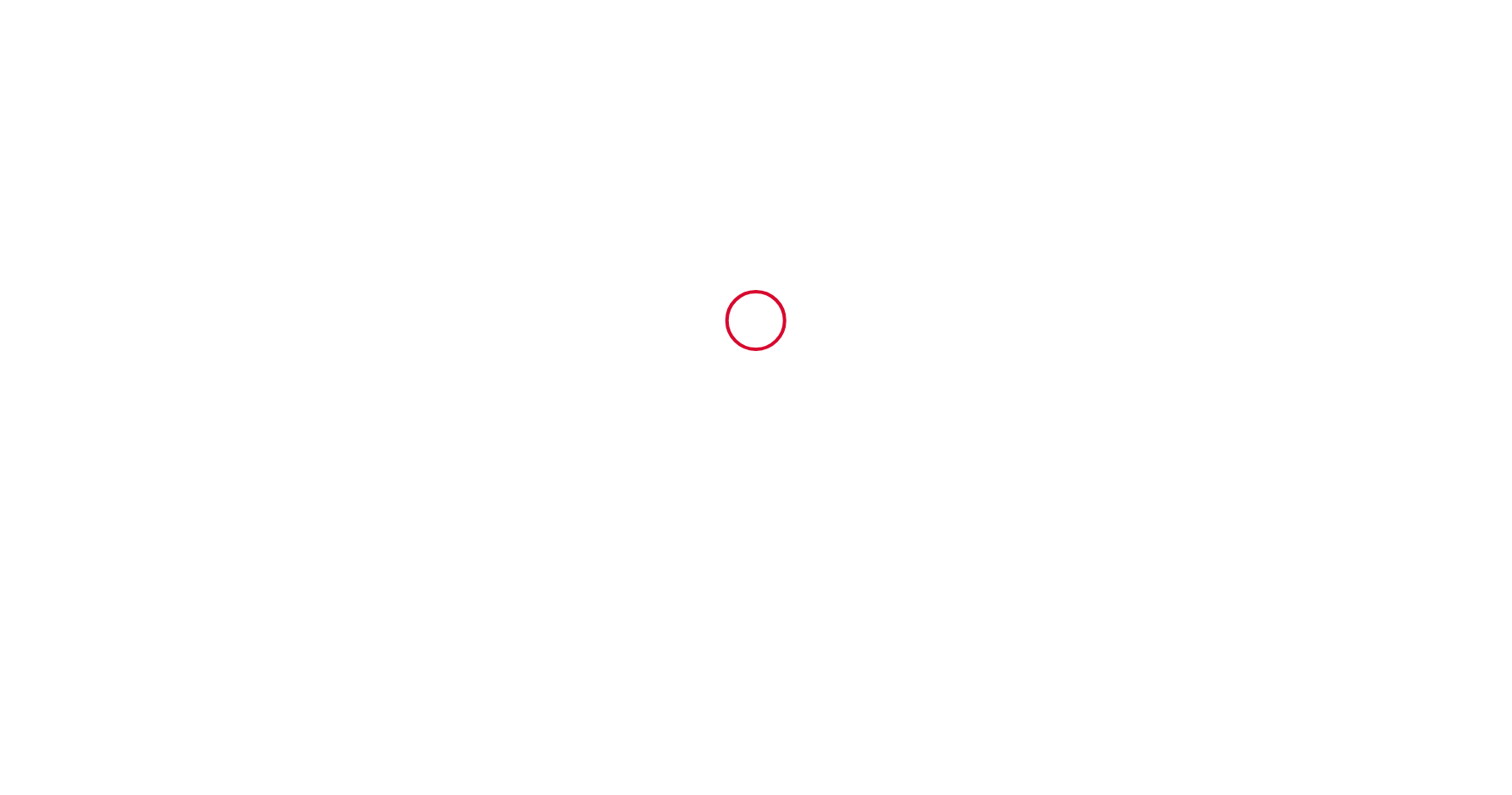
type input "Reunion"
type input "01 Sat November 2025"
type input "24 Mon November 2025"
type input "2"
type input "0"
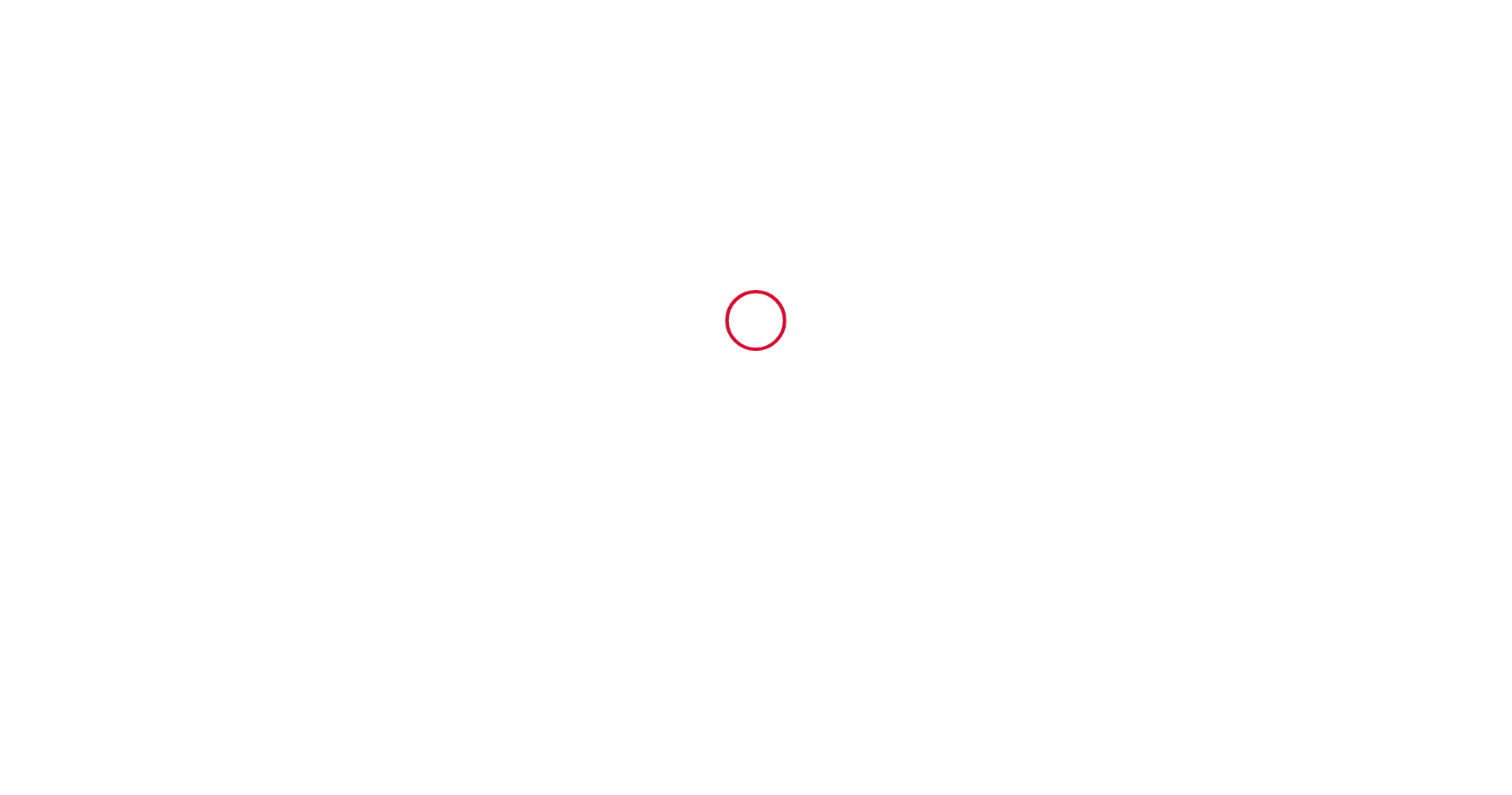
type input "250"
type input "2300"
type input "[PERSON_NAME]"
type input "de KARMA STAY"
type input "4 ruelle des ajoncs"
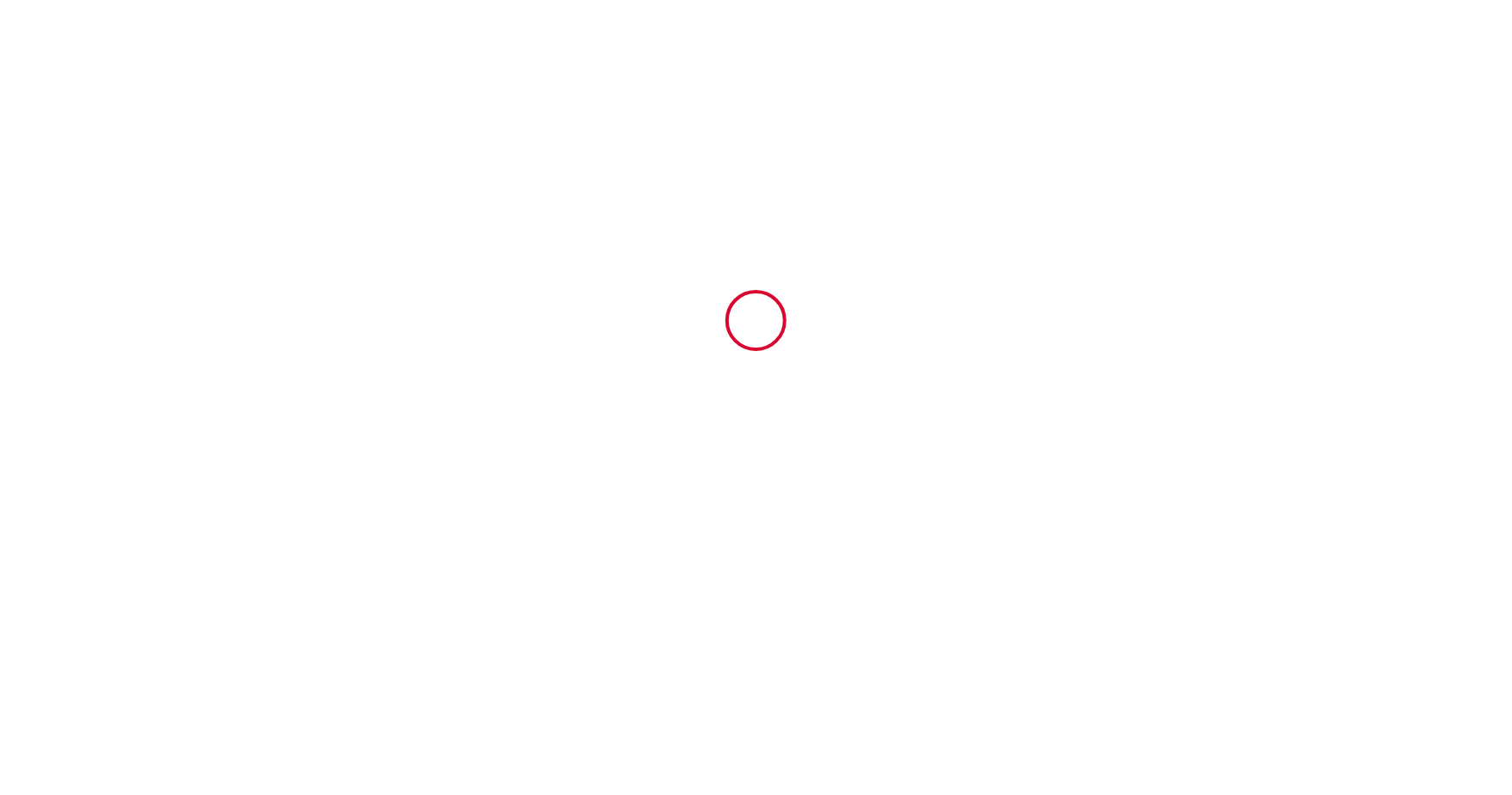
type input "97434"
type input "ST PAUL"
type input "Reunion"
type input "[EMAIL_ADDRESS][DOMAIN_NAME]"
type input "[PERSON_NAME]"
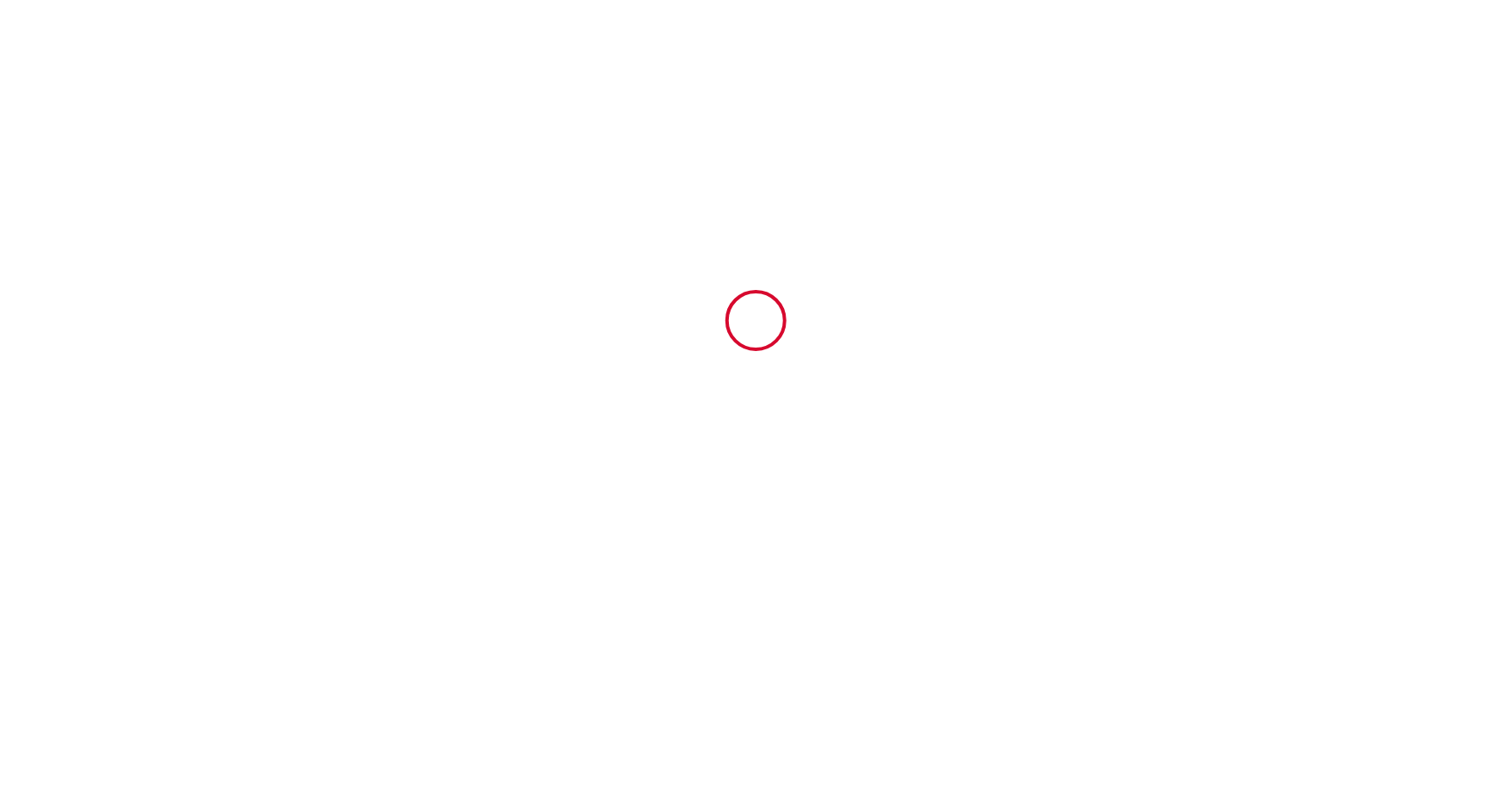
type input "DESFOUX"
type input "[EMAIL_ADDRESS][DOMAIN_NAME]"
type input "0617589937"
